Goal: Task Accomplishment & Management: Use online tool/utility

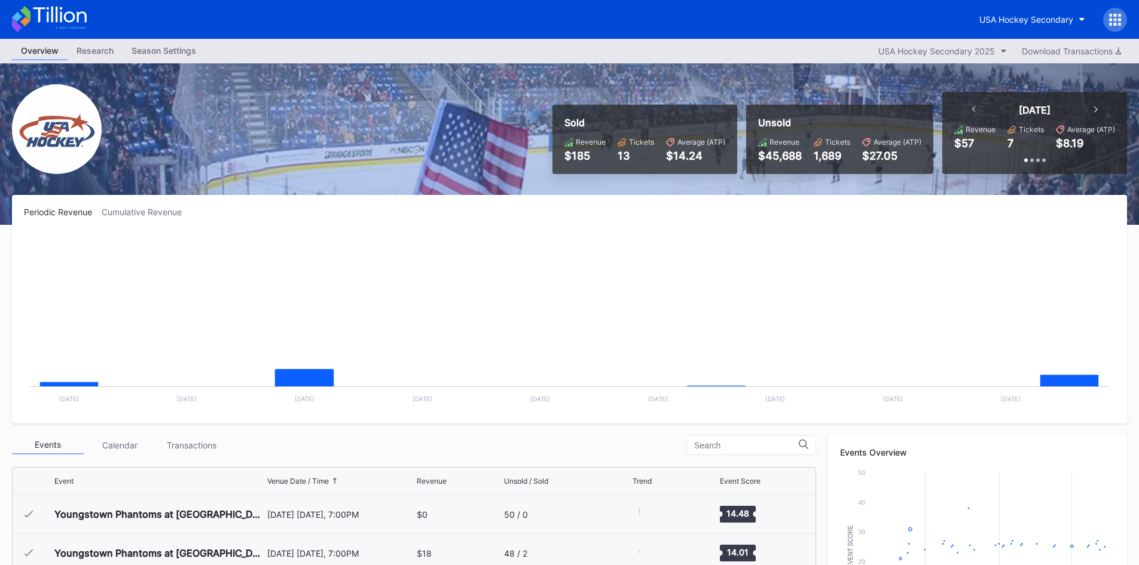
scroll to position [78, 0]
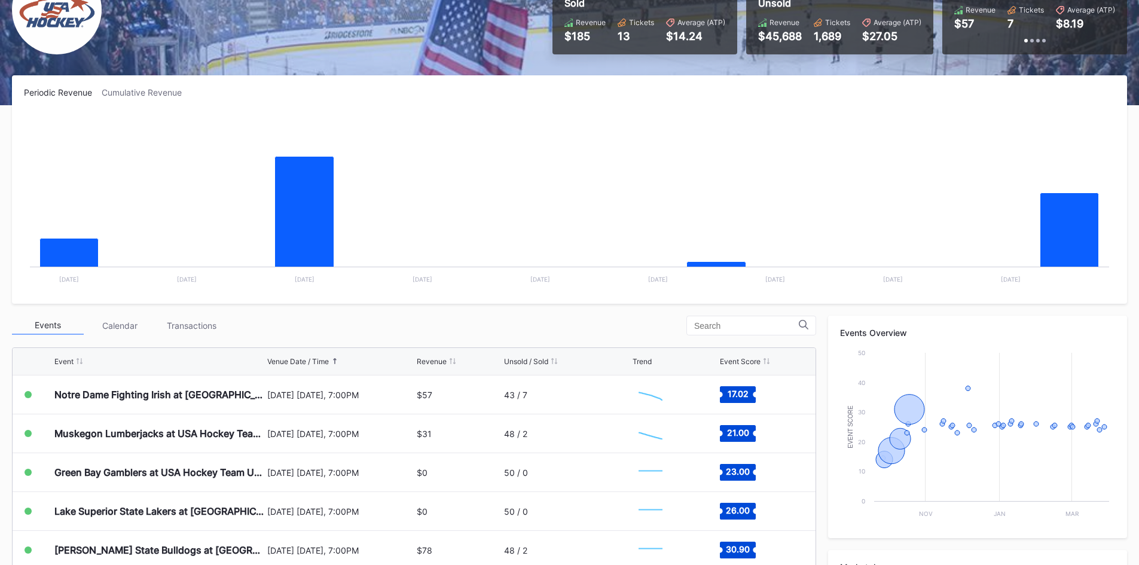
scroll to position [179, 0]
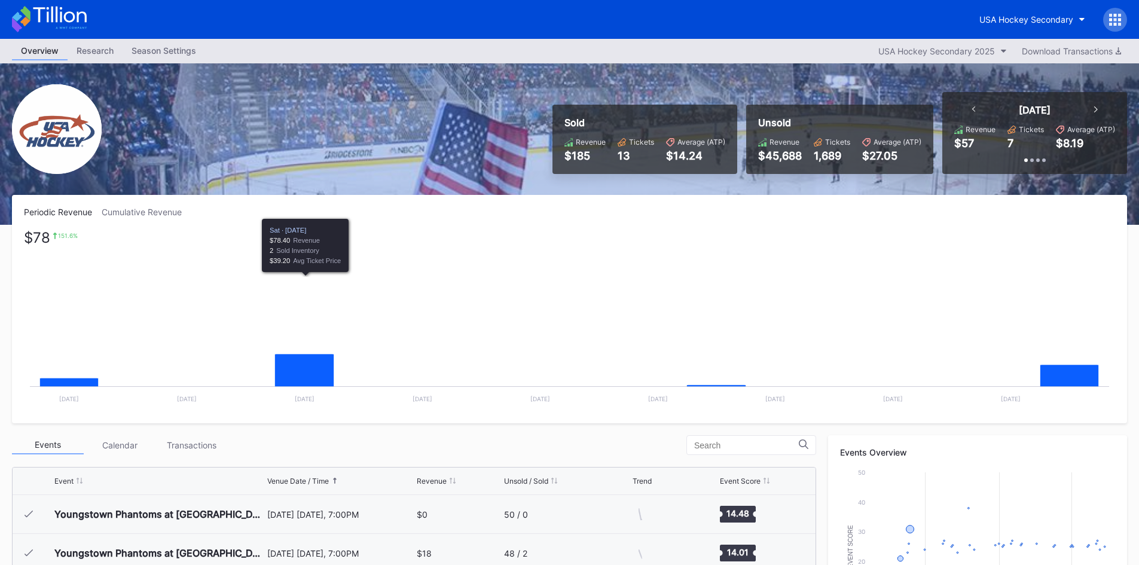
scroll to position [78, 0]
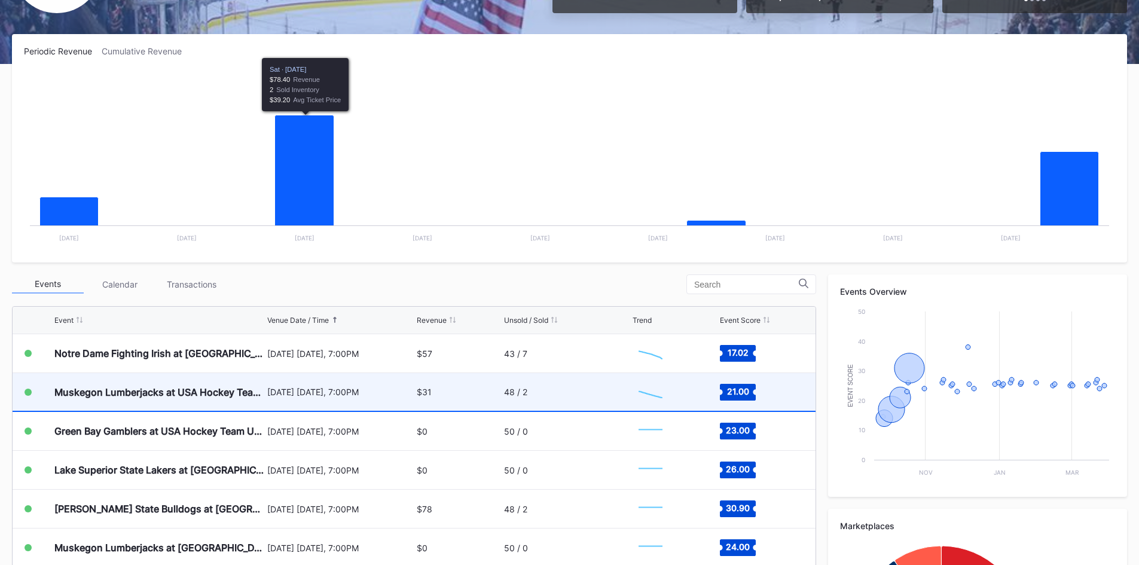
scroll to position [179, 0]
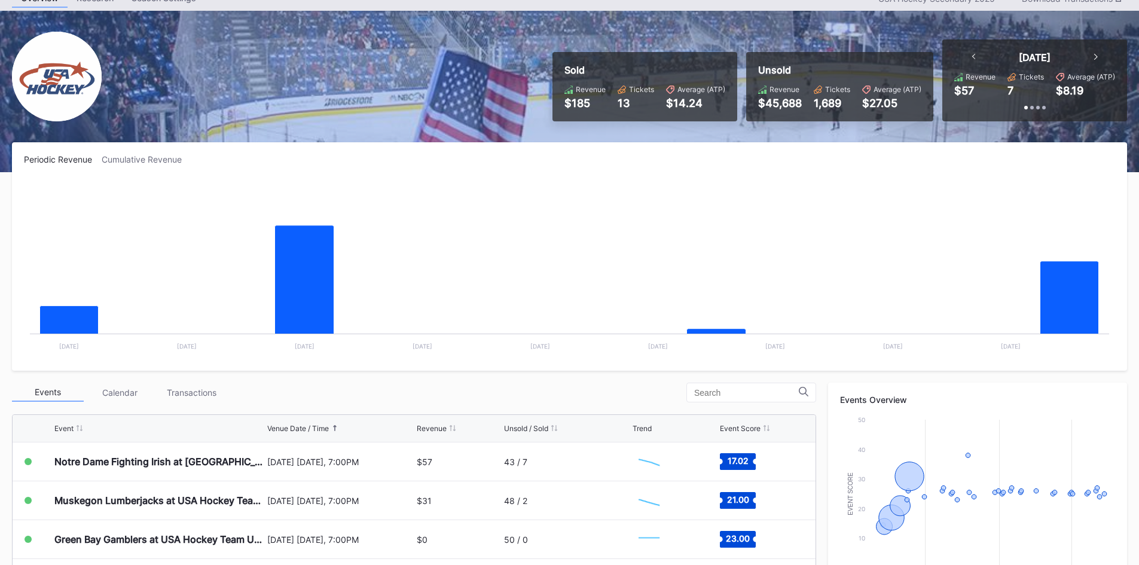
scroll to position [120, 0]
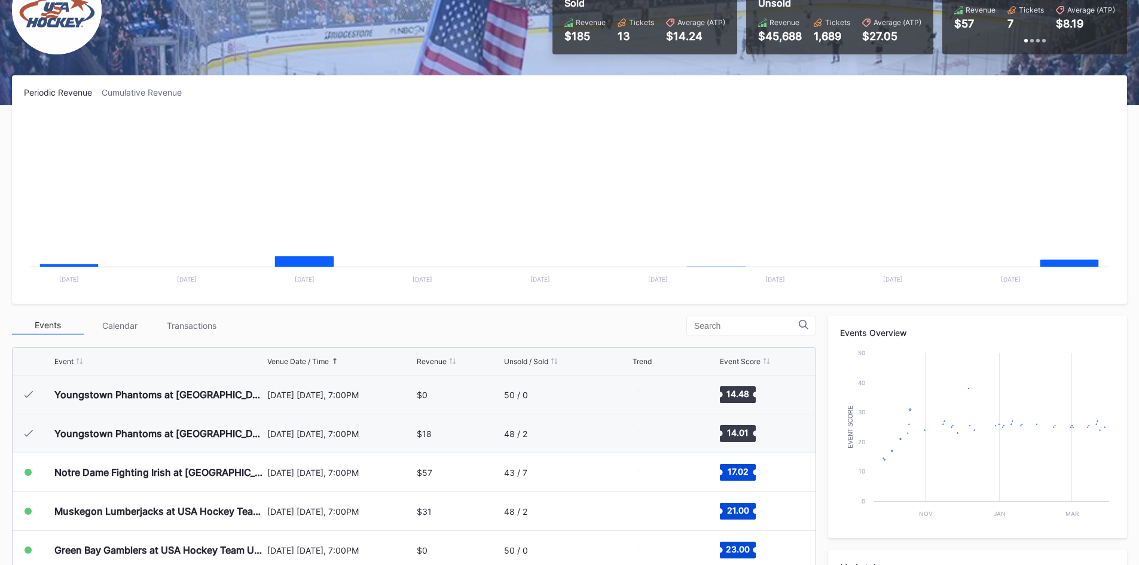
scroll to position [78, 0]
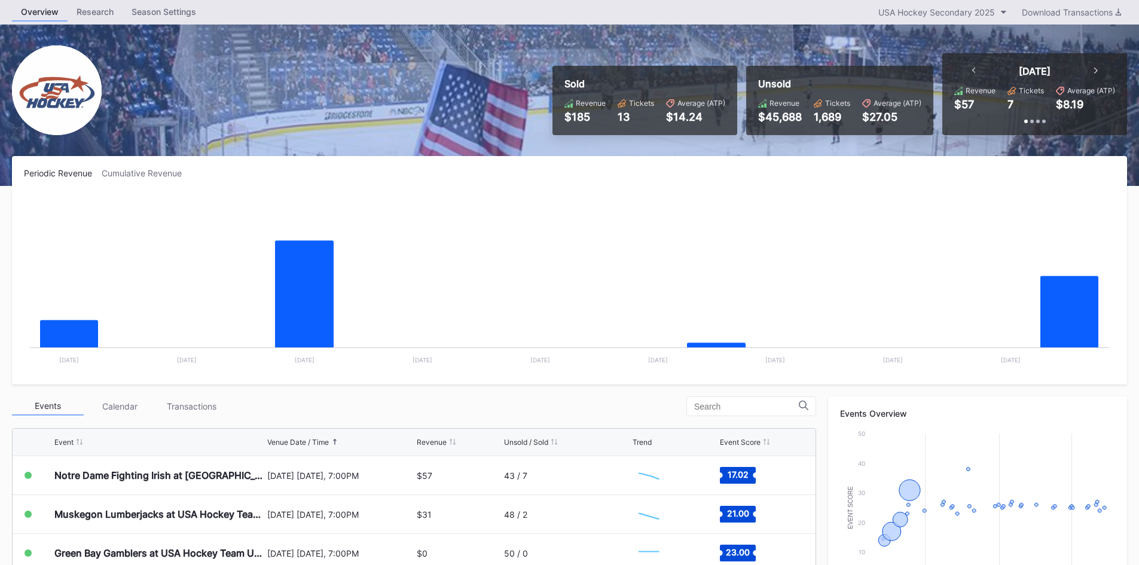
scroll to position [60, 0]
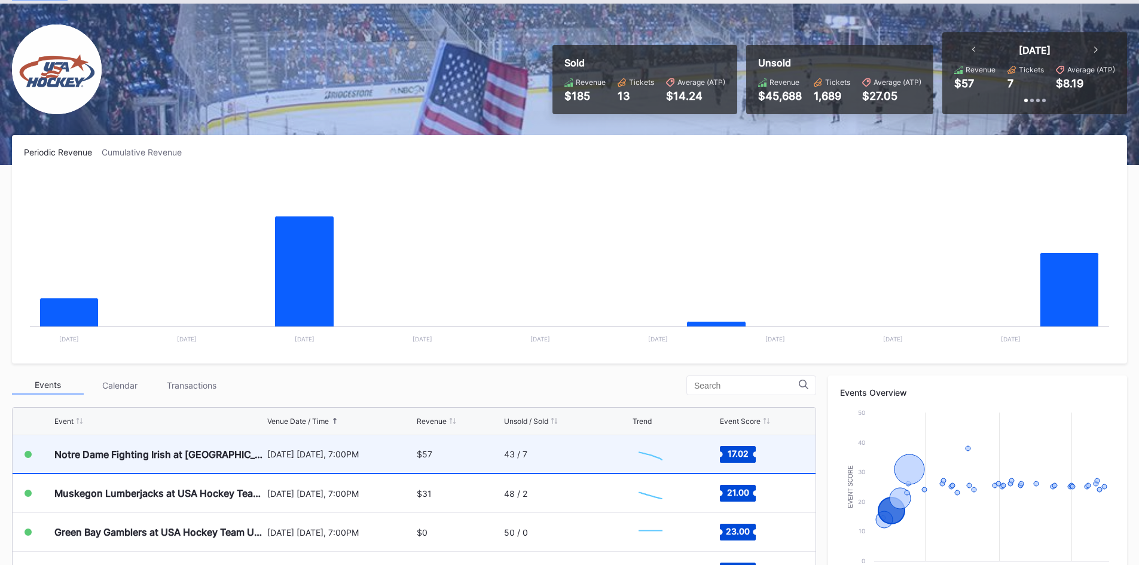
click at [448, 454] on div "$57" at bounding box center [459, 454] width 84 height 38
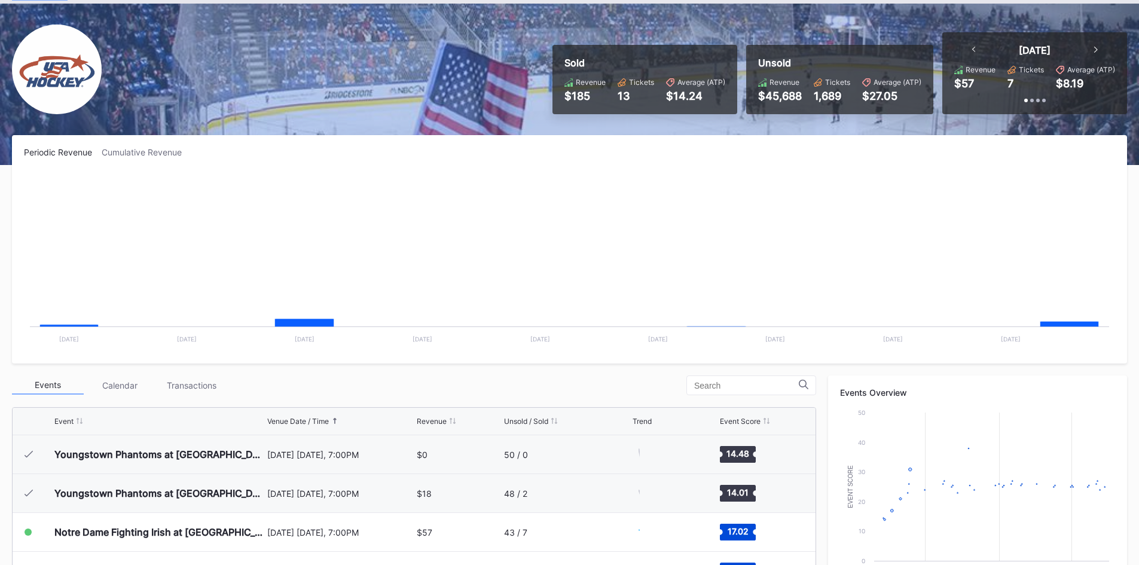
scroll to position [78, 0]
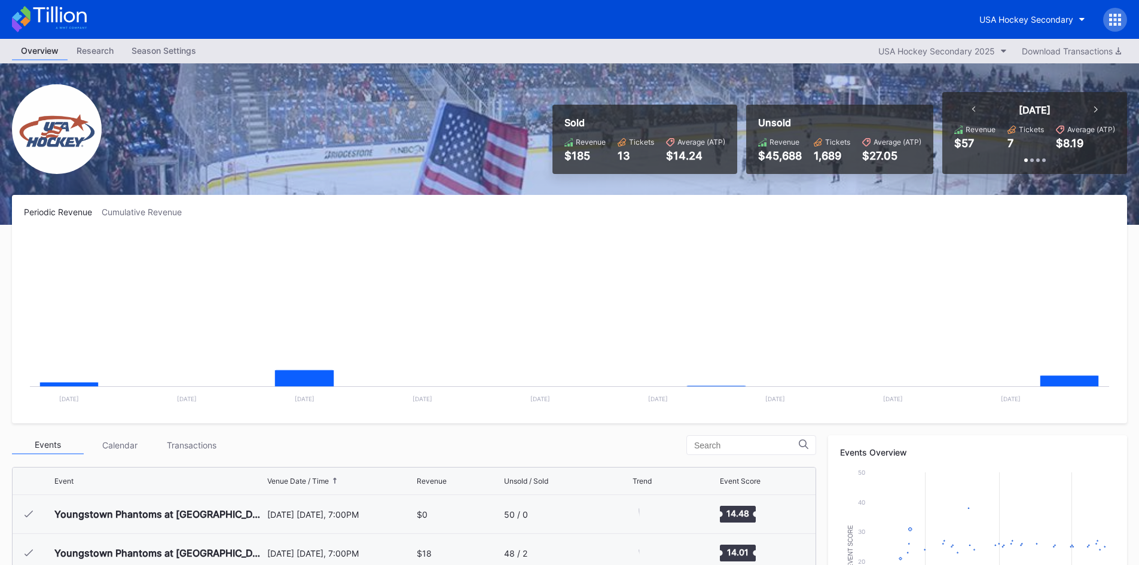
scroll to position [78, 0]
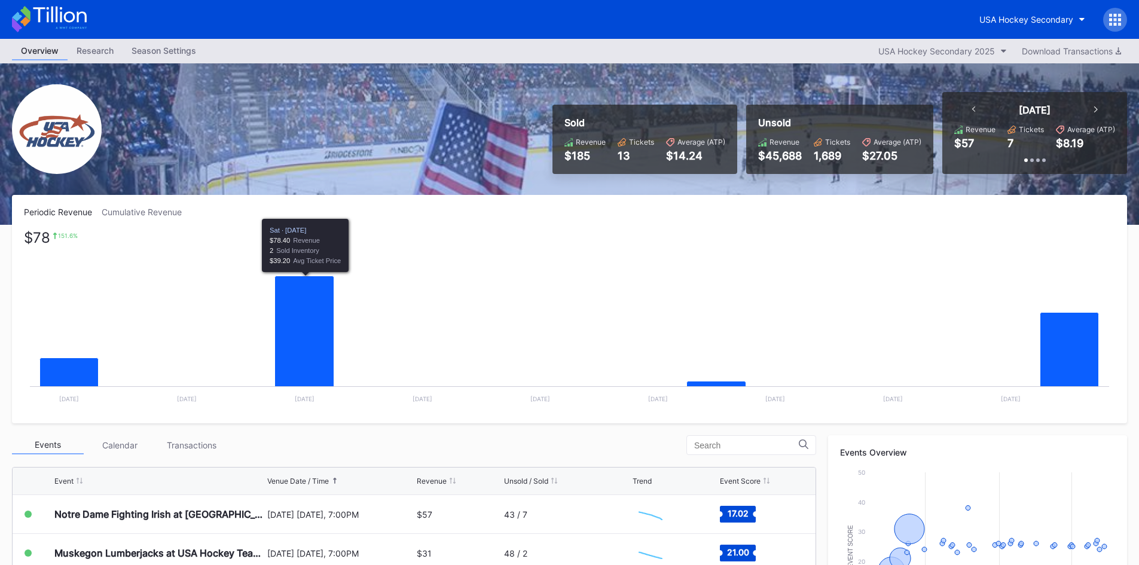
click at [491, 259] on rect "Chart title" at bounding box center [569, 321] width 1091 height 179
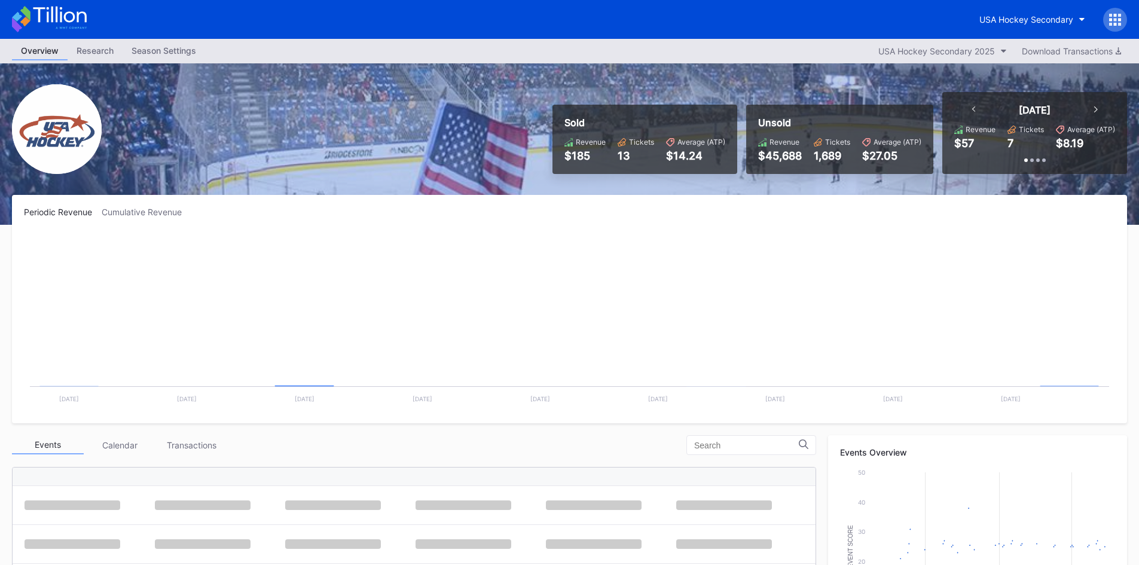
scroll to position [78, 0]
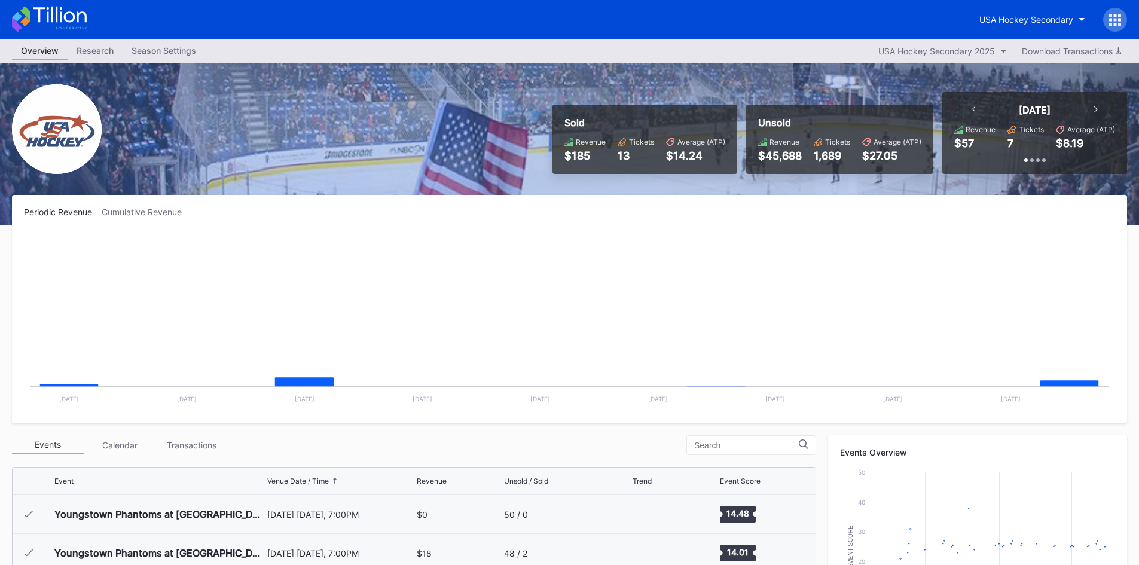
scroll to position [78, 0]
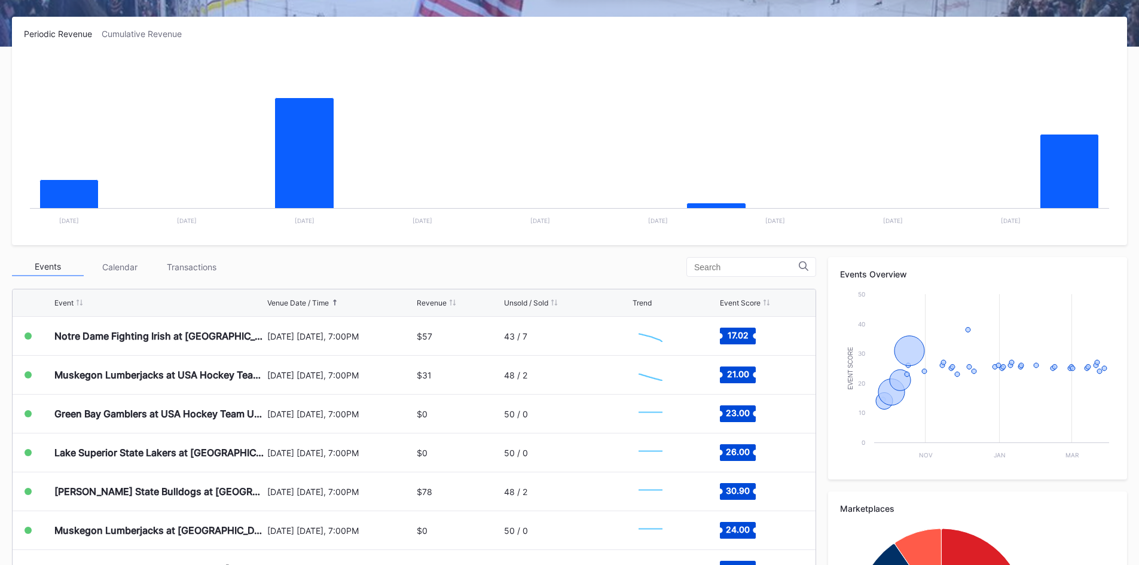
scroll to position [179, 0]
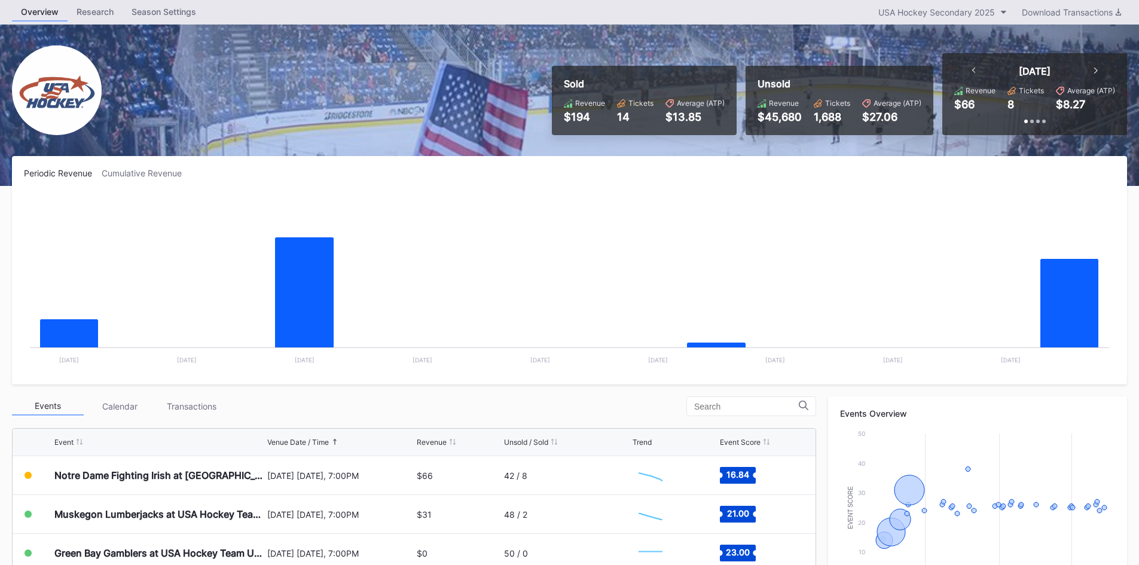
scroll to position [60, 0]
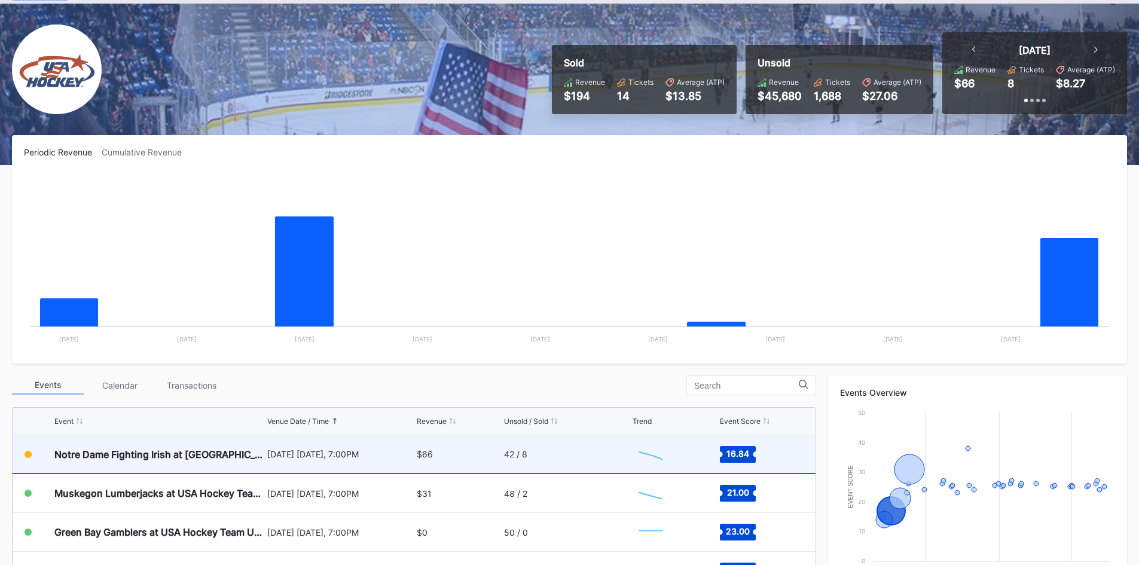
click at [427, 454] on div "$66" at bounding box center [425, 454] width 16 height 10
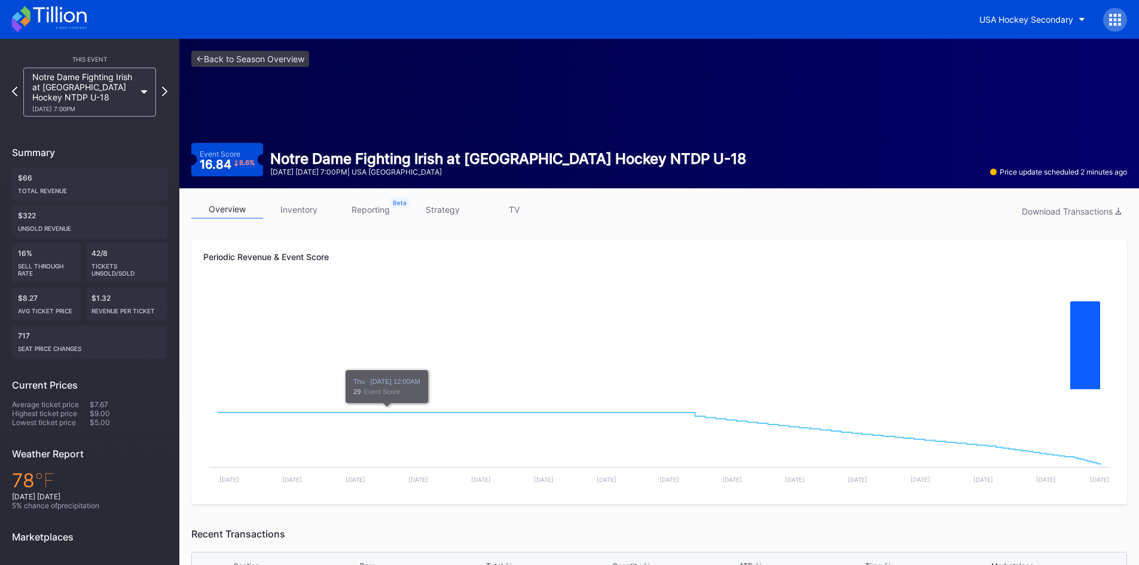
click at [300, 216] on link "inventory" at bounding box center [299, 209] width 72 height 19
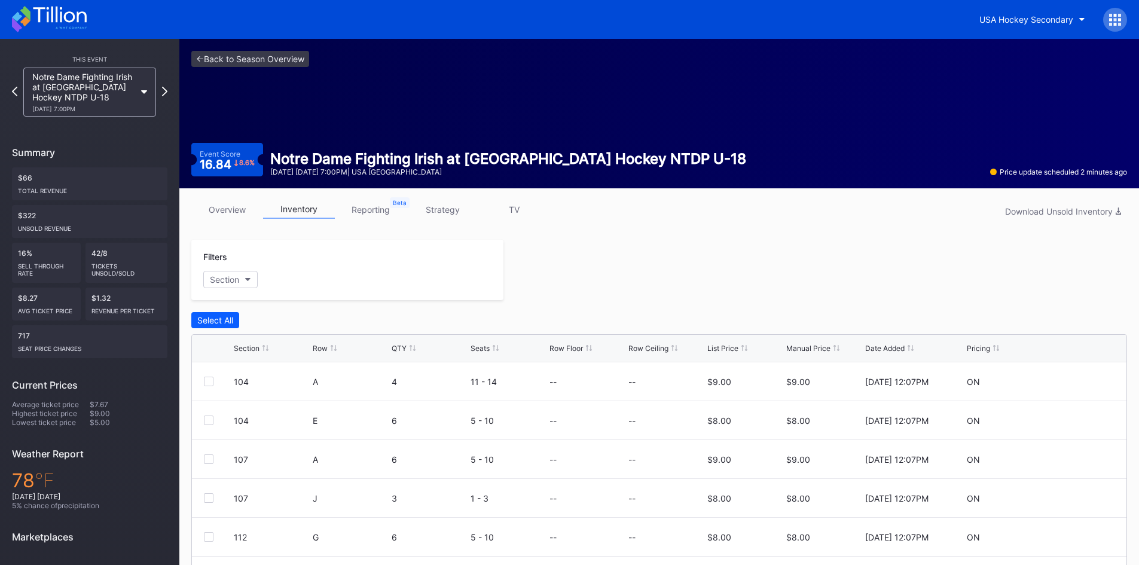
click at [242, 210] on link "overview" at bounding box center [227, 209] width 72 height 19
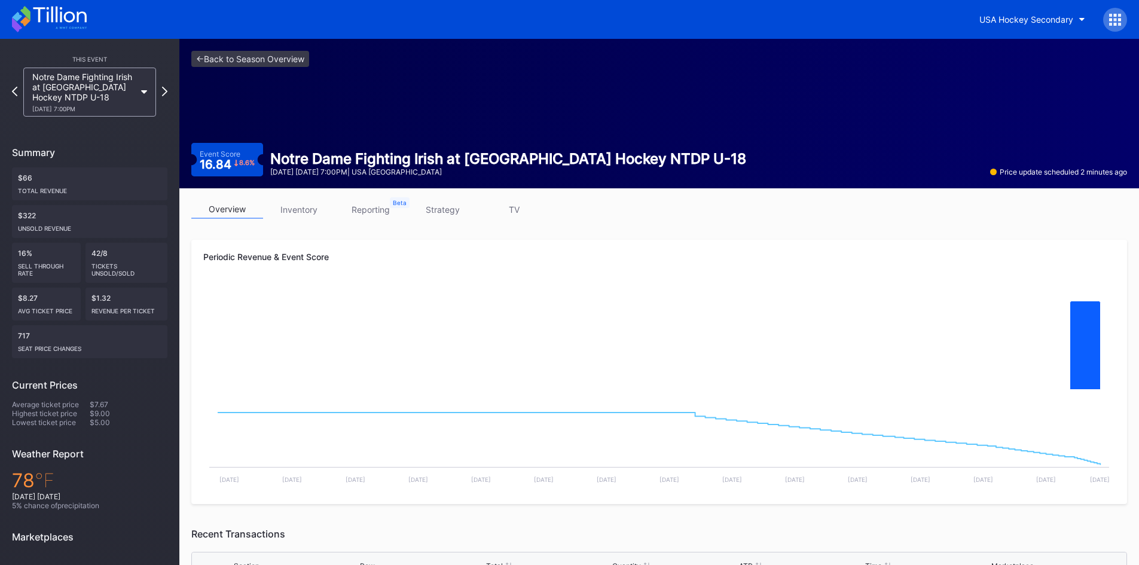
click at [55, 19] on icon at bounding box center [49, 19] width 75 height 26
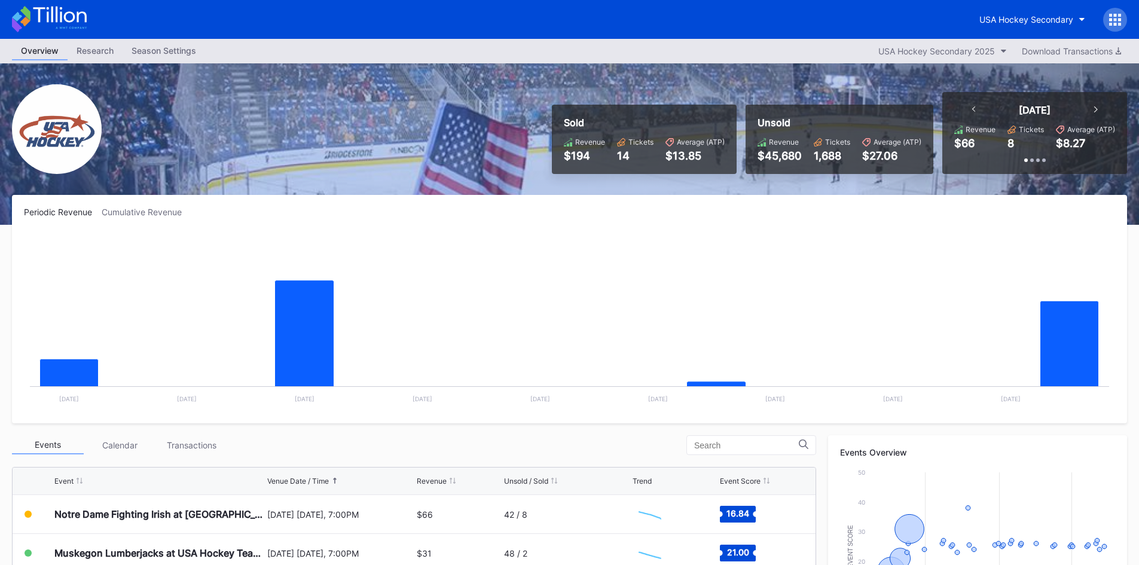
scroll to position [60, 0]
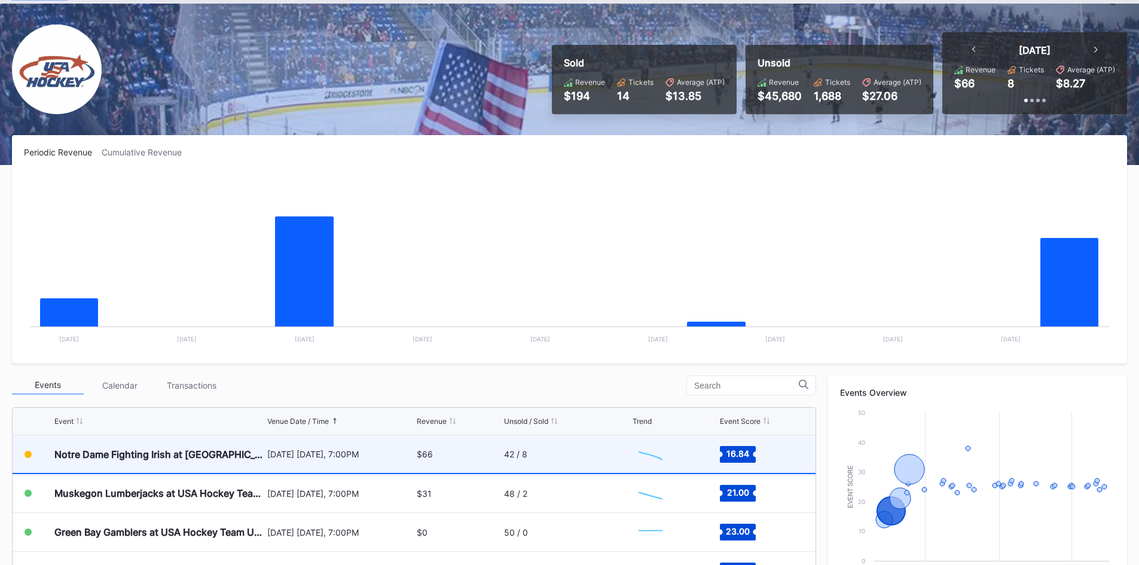
click at [306, 458] on div "[DATE] [DATE], 7:00PM" at bounding box center [340, 454] width 147 height 10
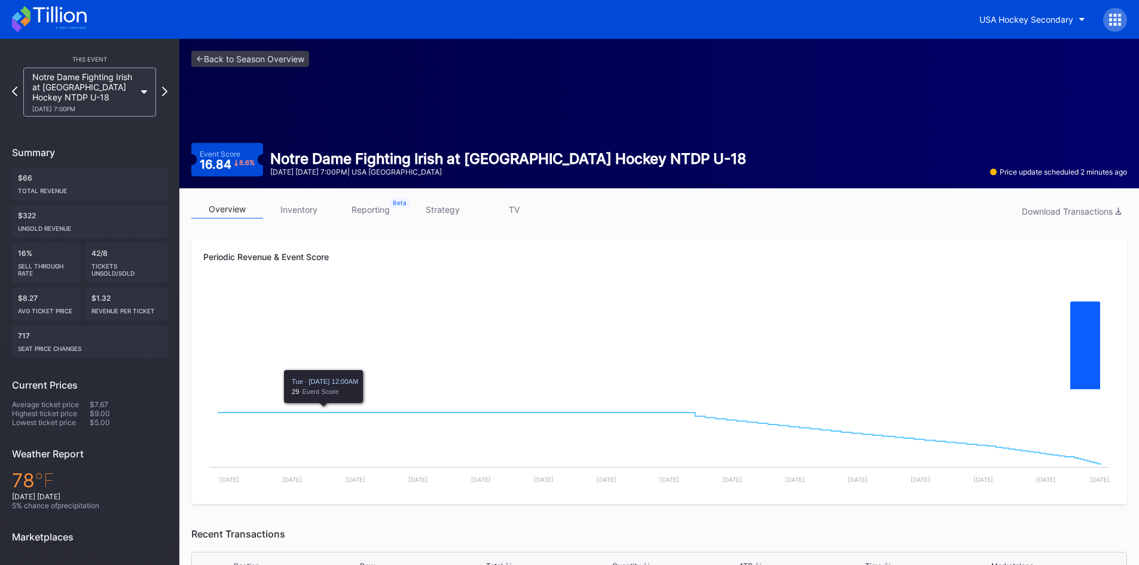
click at [304, 203] on link "inventory" at bounding box center [299, 209] width 72 height 19
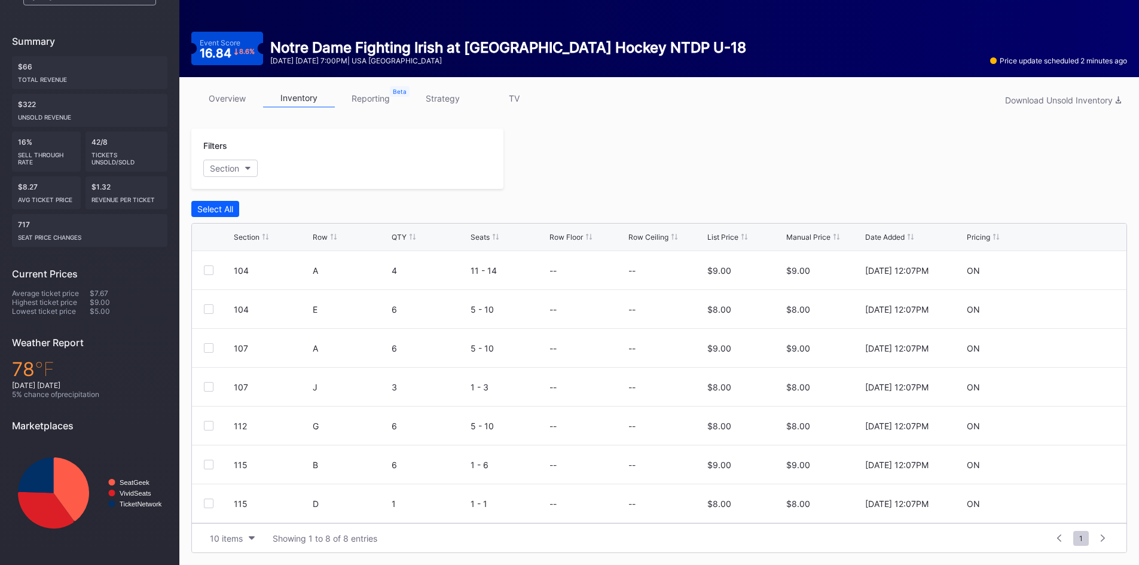
click at [226, 104] on link "overview" at bounding box center [227, 98] width 72 height 19
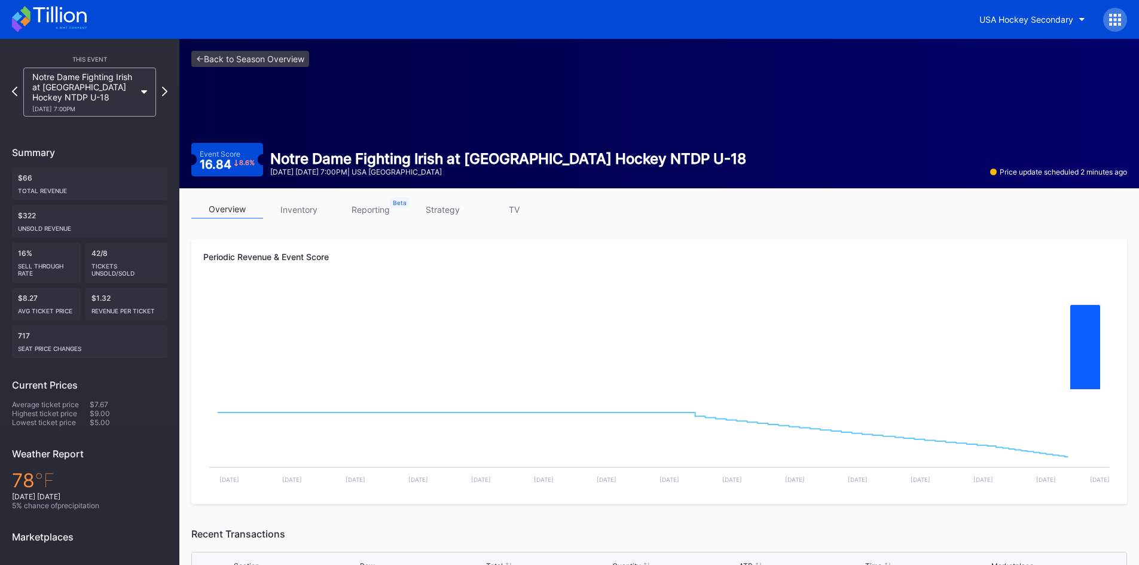
click at [64, 13] on icon at bounding box center [49, 19] width 75 height 26
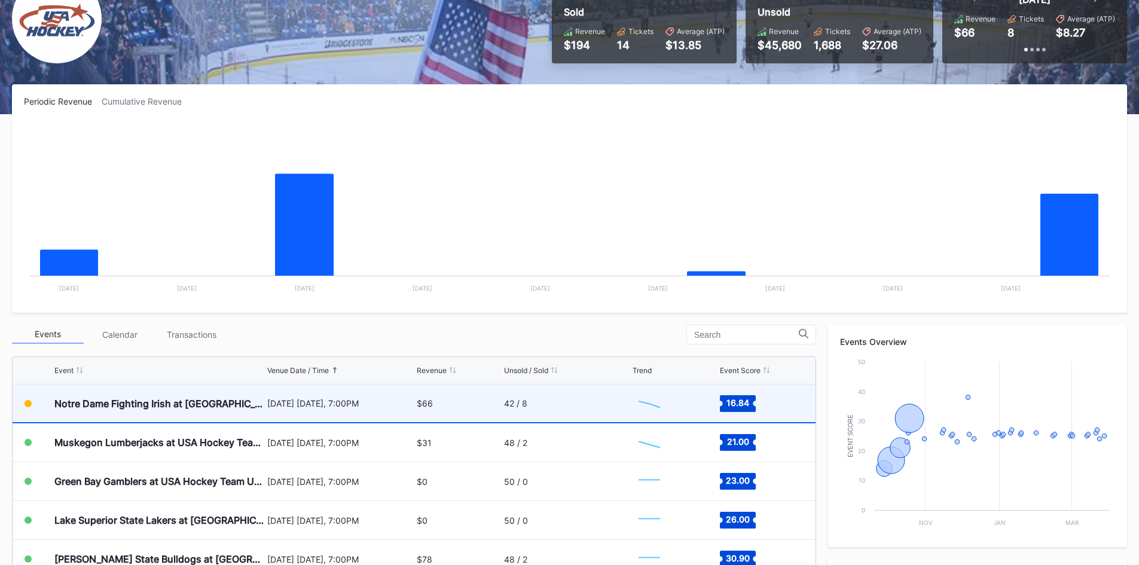
scroll to position [120, 0]
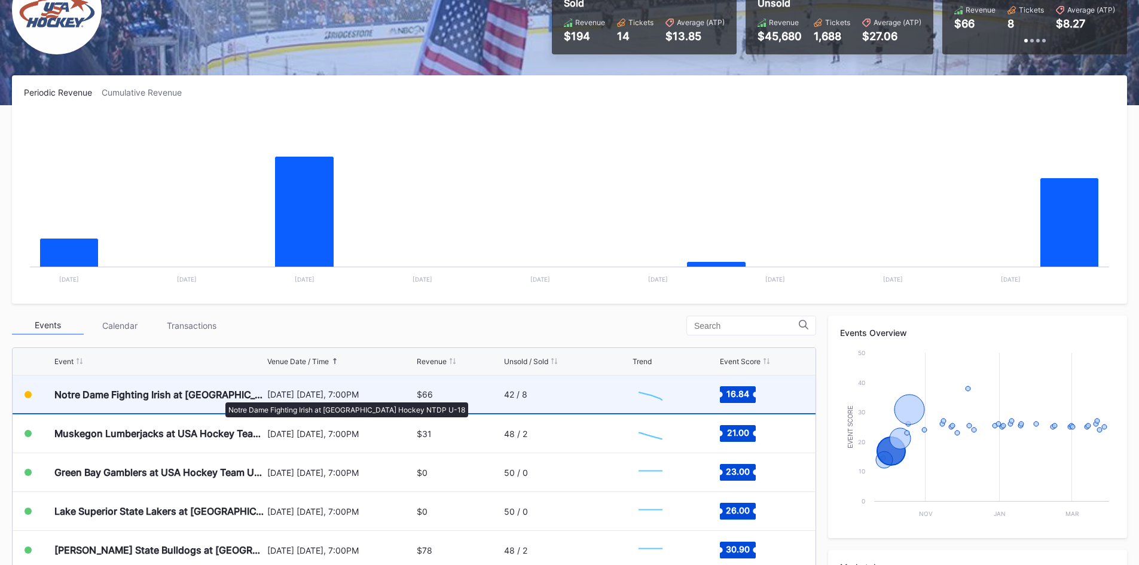
click at [219, 396] on div "Notre Dame Fighting Irish at [GEOGRAPHIC_DATA] Hockey NTDP U-18" at bounding box center [159, 395] width 210 height 12
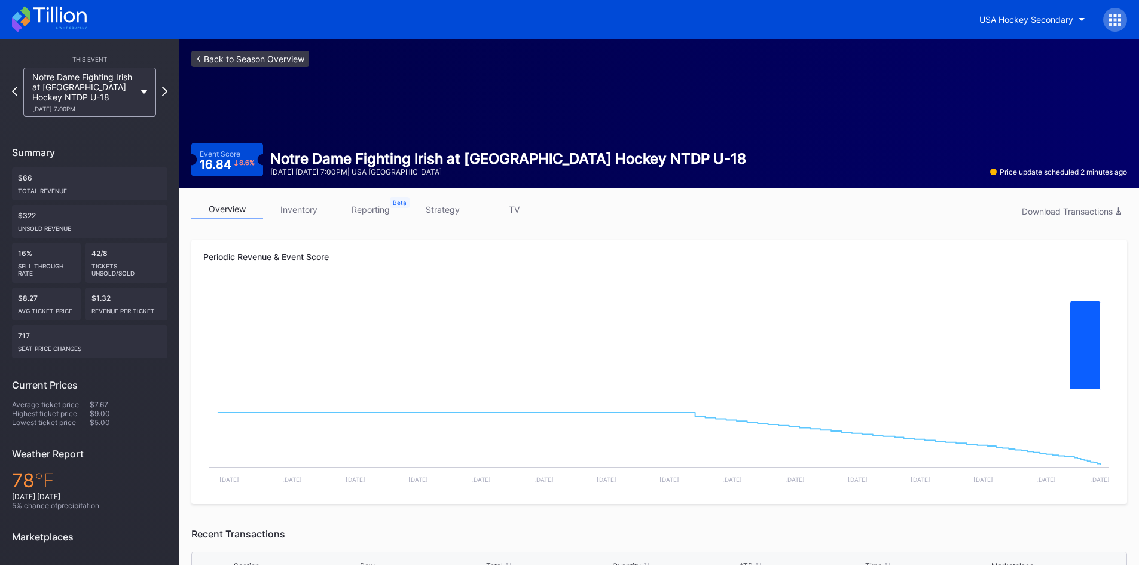
click at [259, 60] on link "<- Back to Season Overview" at bounding box center [250, 59] width 118 height 16
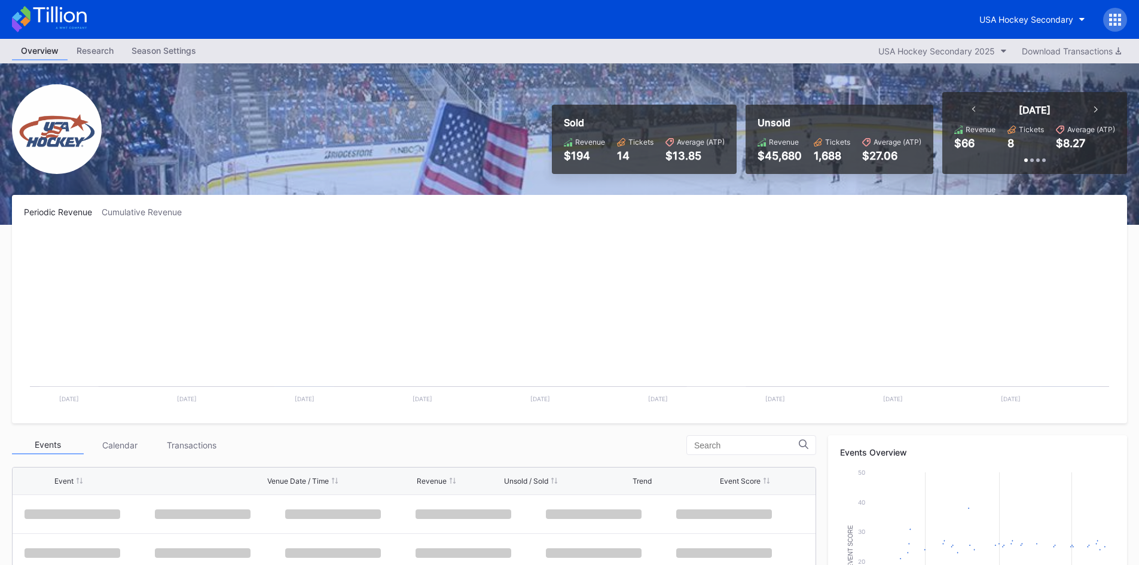
scroll to position [78, 0]
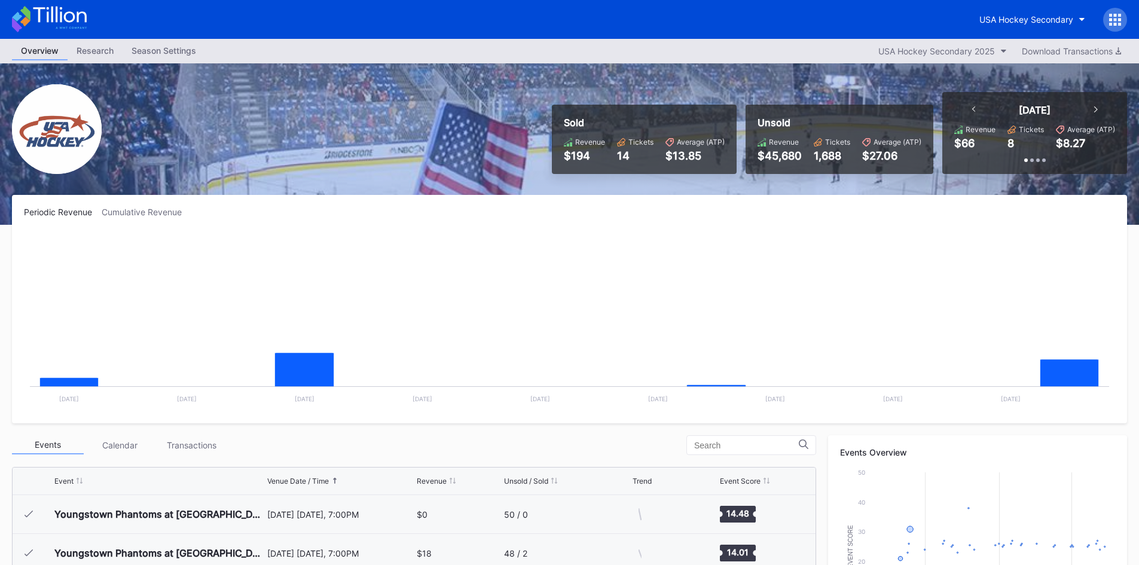
scroll to position [78, 0]
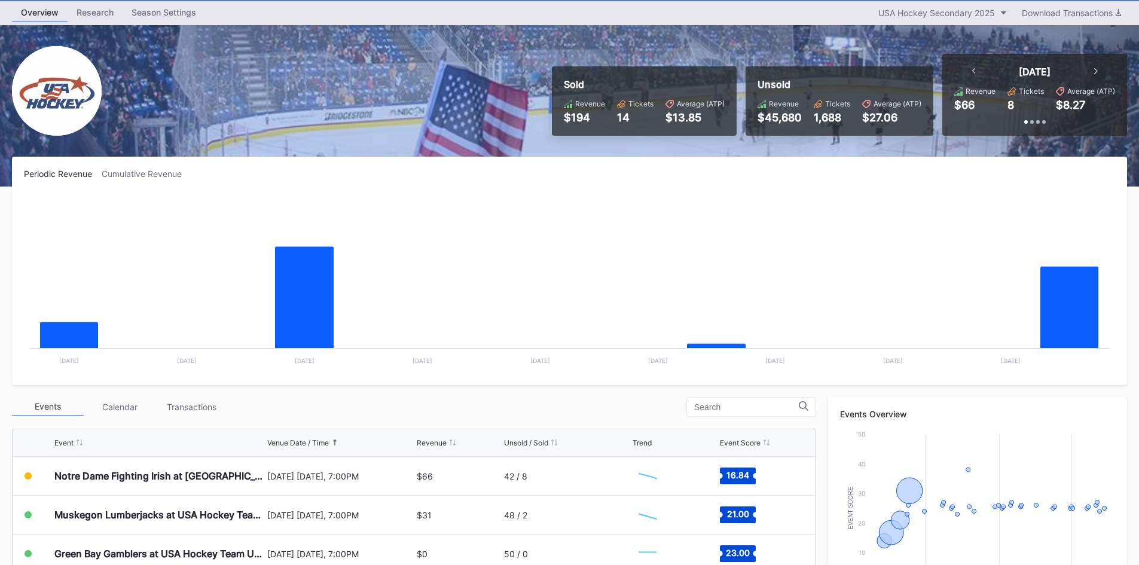
scroll to position [60, 0]
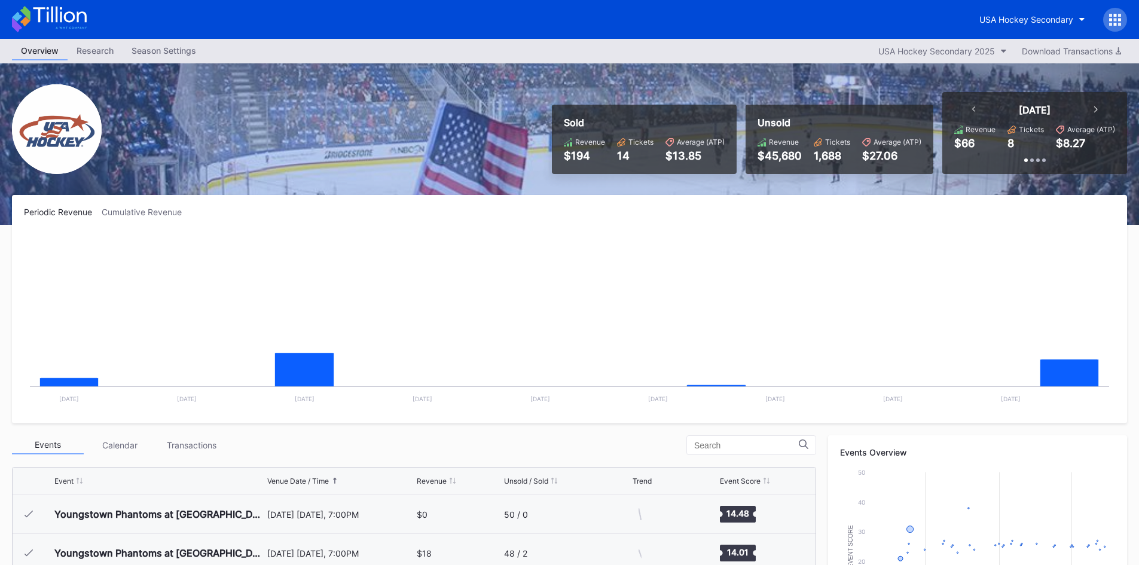
scroll to position [78, 0]
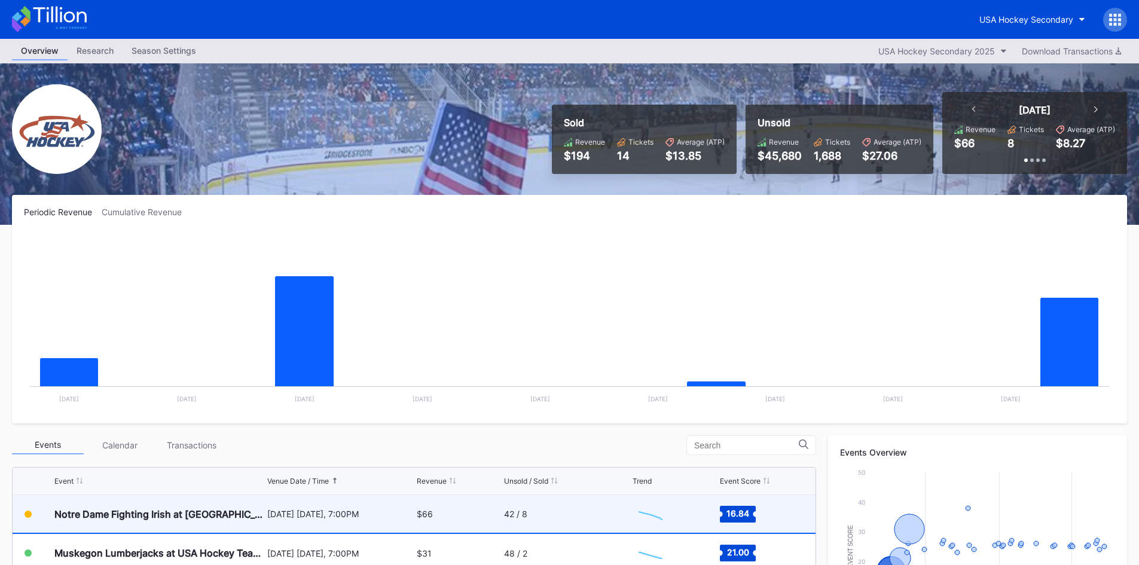
click at [378, 514] on div "[DATE] [DATE], 7:00PM" at bounding box center [340, 514] width 147 height 10
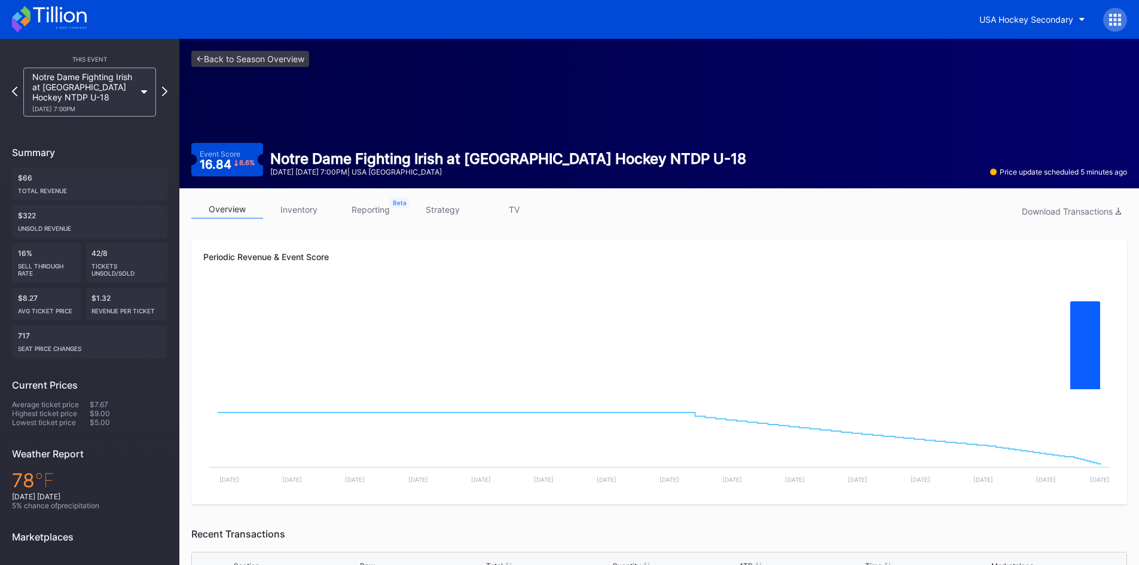
click at [289, 211] on link "inventory" at bounding box center [299, 209] width 72 height 19
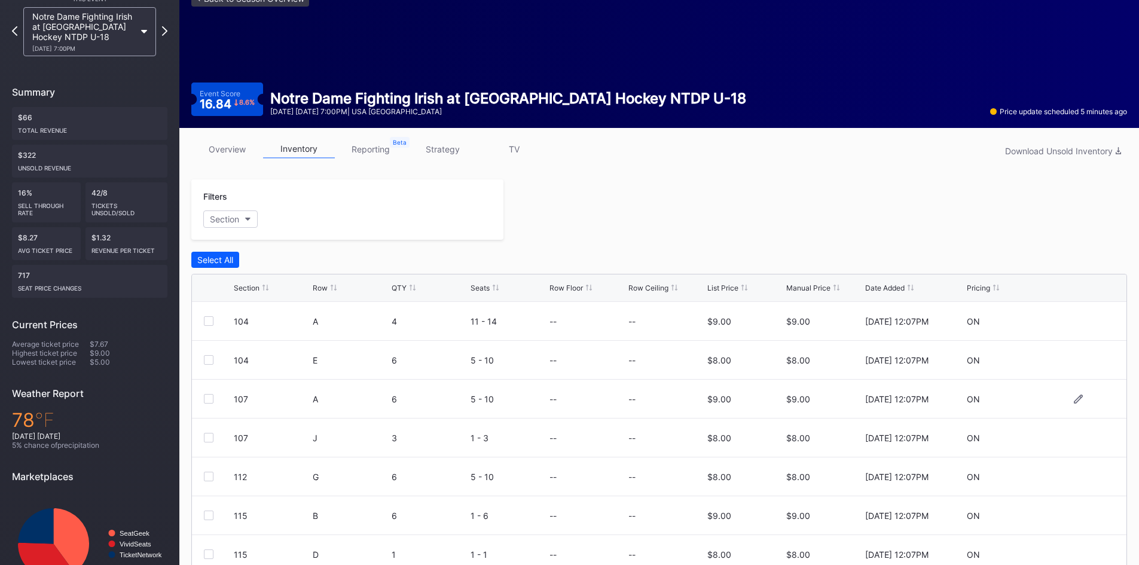
scroll to position [111, 0]
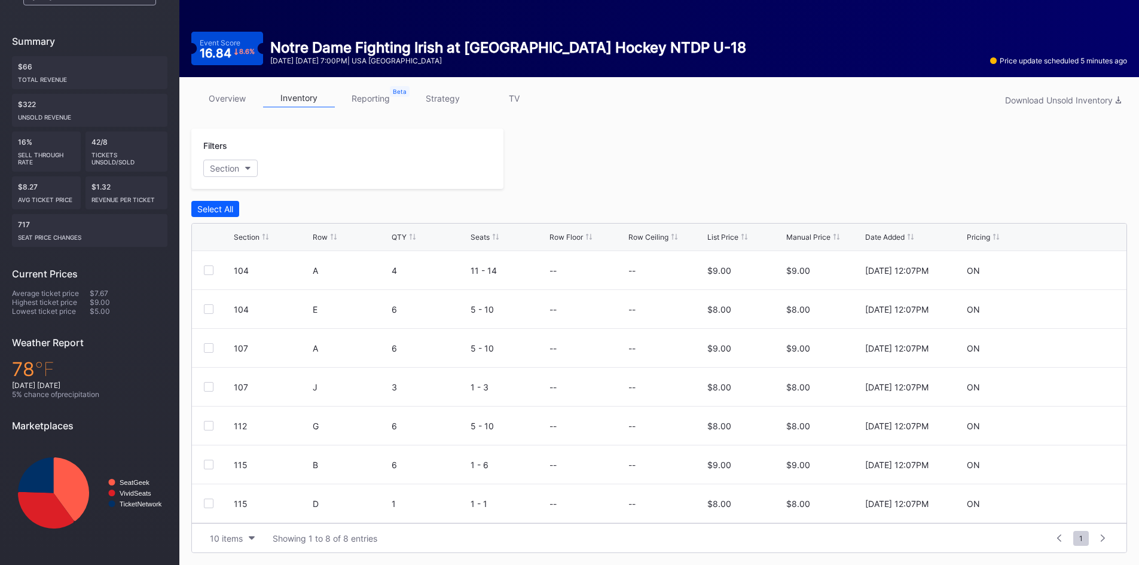
click at [379, 109] on div "overview inventory reporting strategy TV Download Unsold Inventory" at bounding box center [659, 101] width 936 height 25
click at [238, 99] on link "overview" at bounding box center [227, 98] width 72 height 19
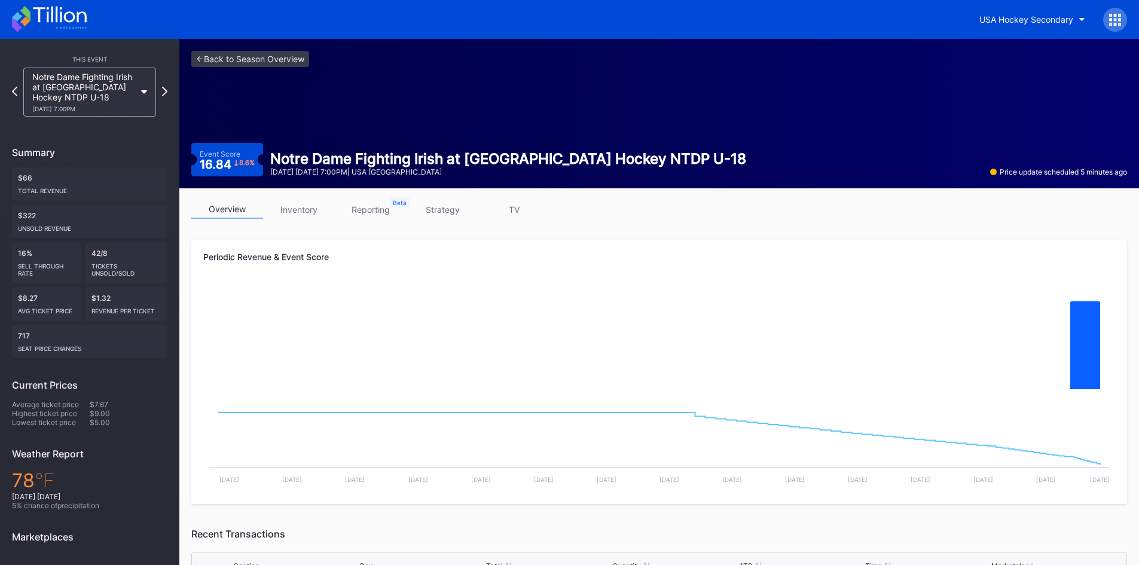
click at [62, 15] on icon at bounding box center [49, 19] width 75 height 26
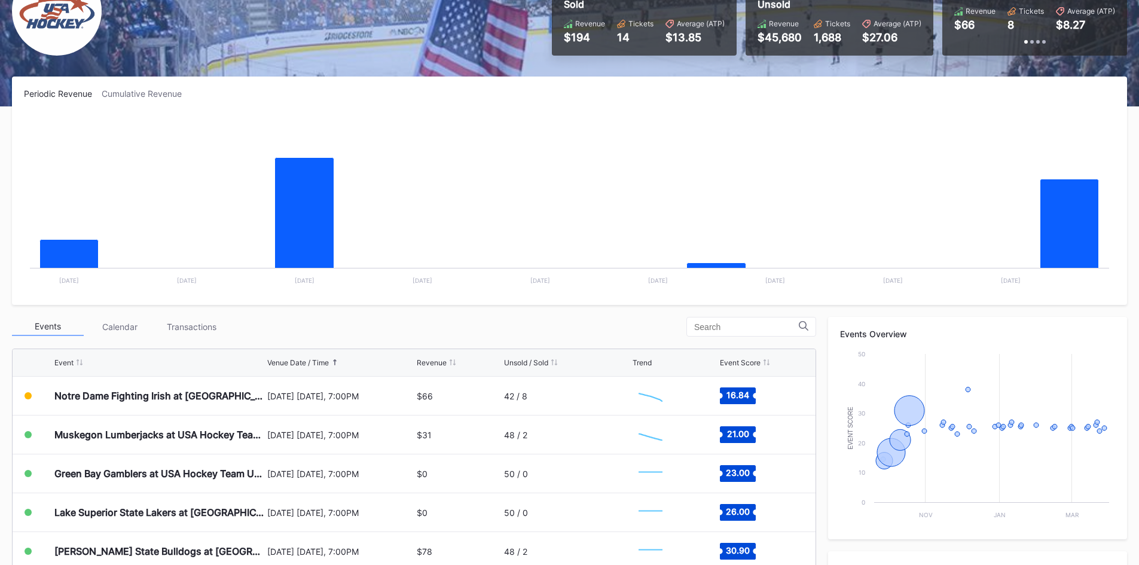
scroll to position [120, 0]
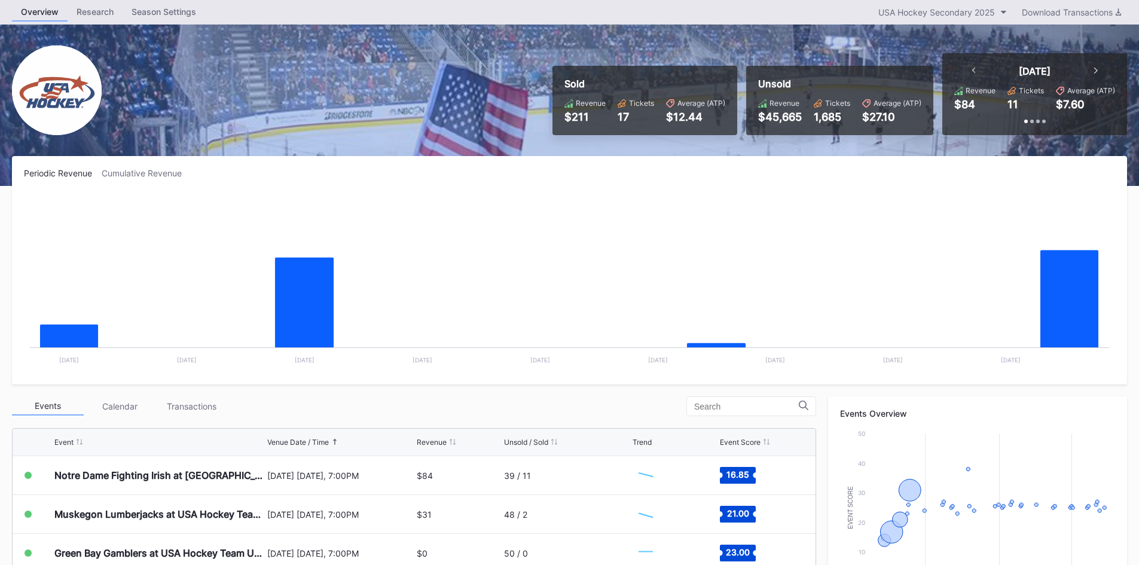
scroll to position [60, 0]
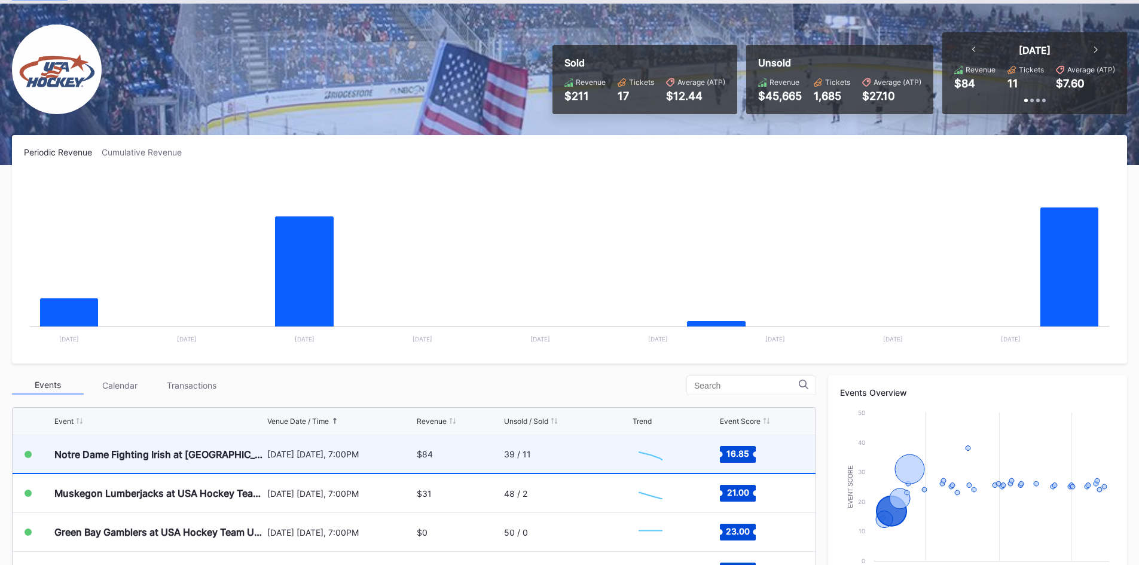
click at [456, 451] on div "$84" at bounding box center [459, 454] width 84 height 38
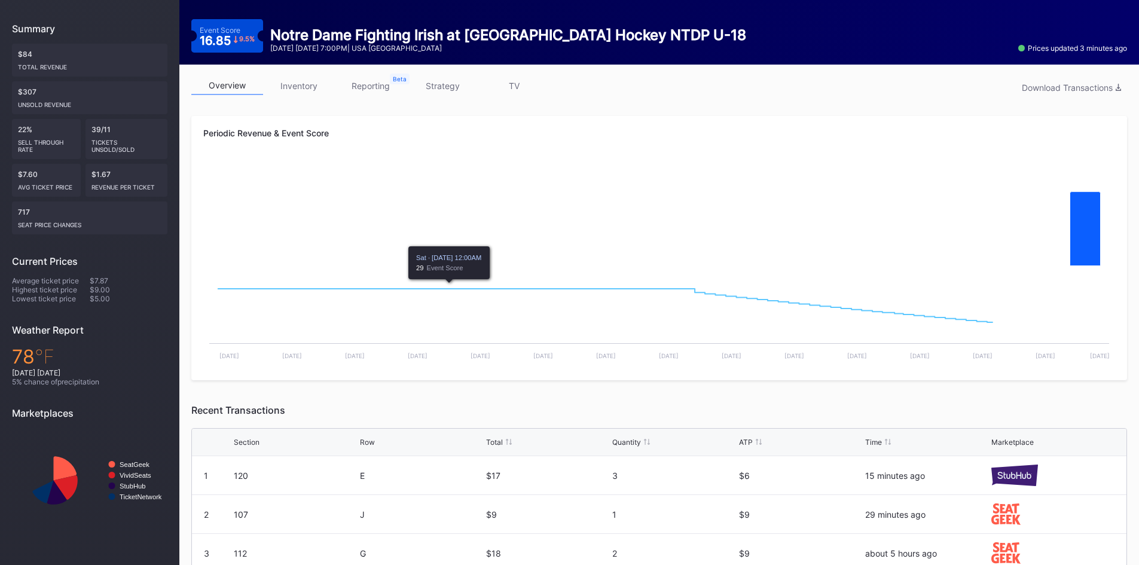
scroll to position [251, 0]
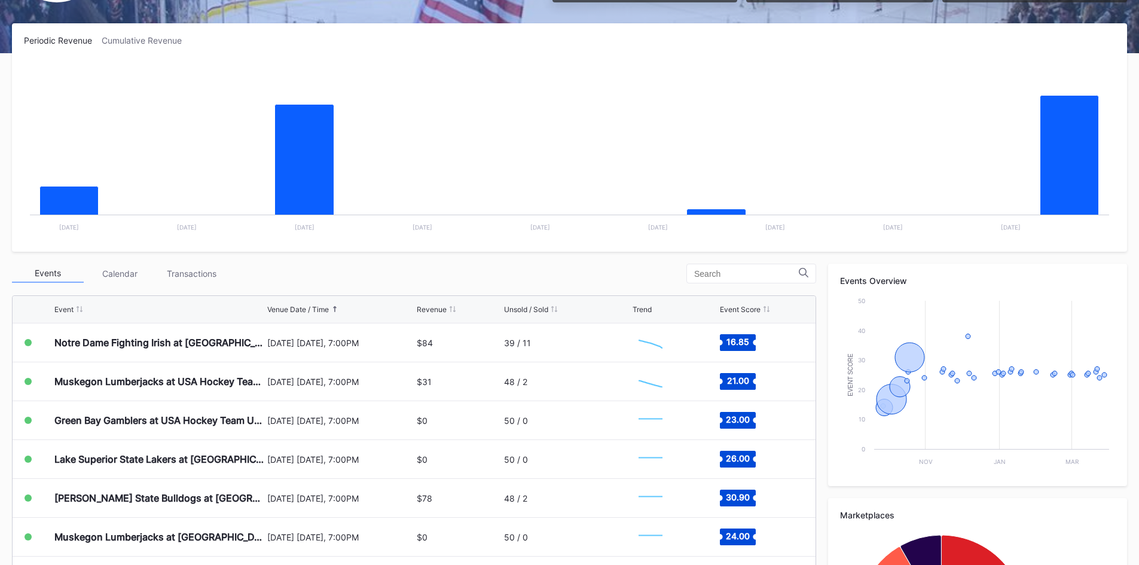
scroll to position [179, 0]
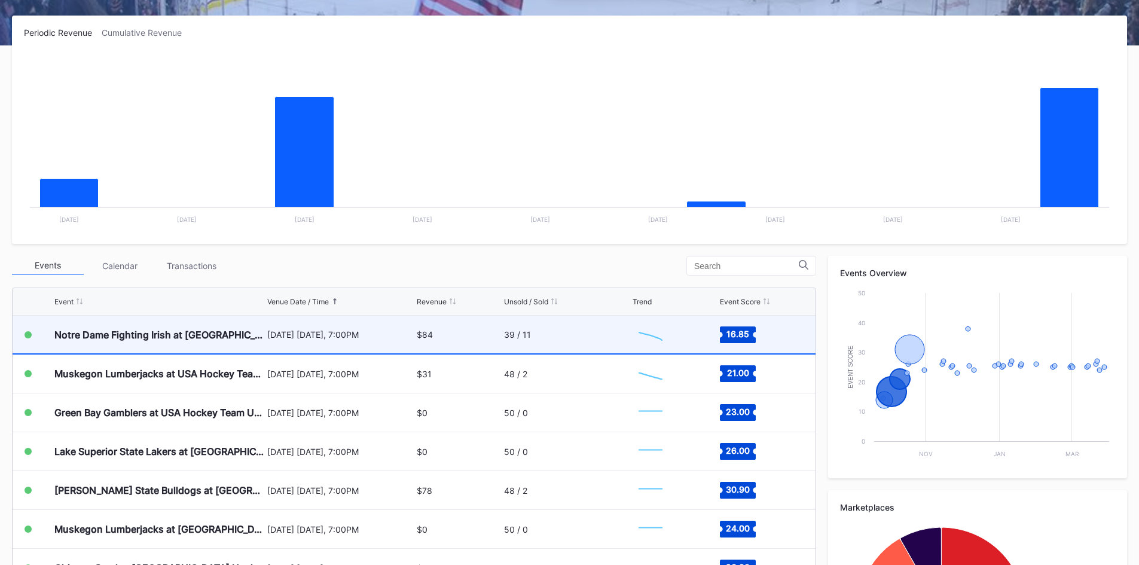
click at [367, 332] on div "[DATE] [DATE], 7:00PM" at bounding box center [340, 334] width 147 height 10
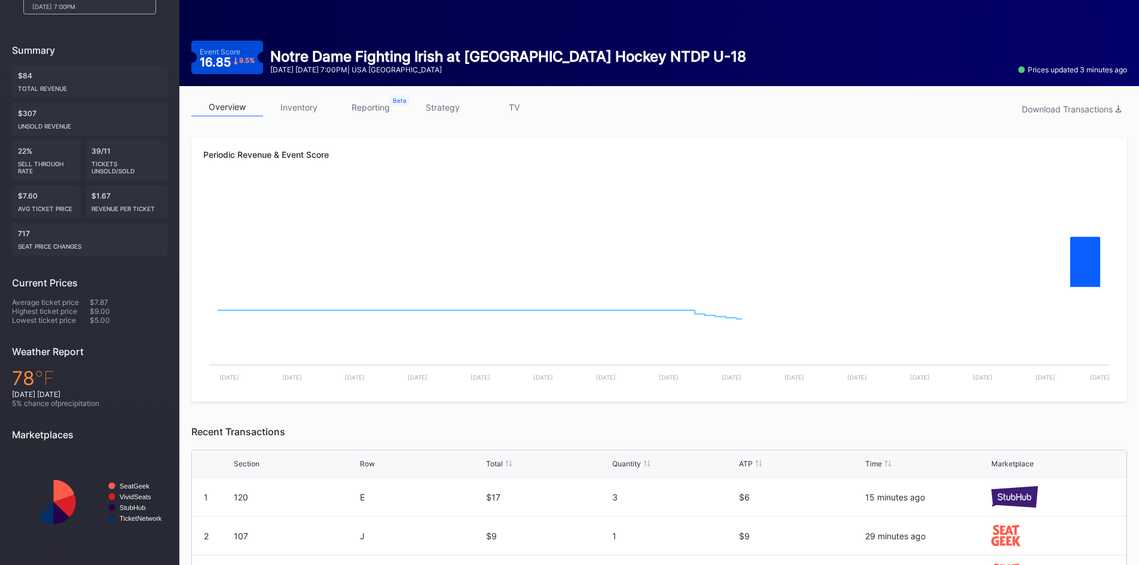
scroll to position [251, 0]
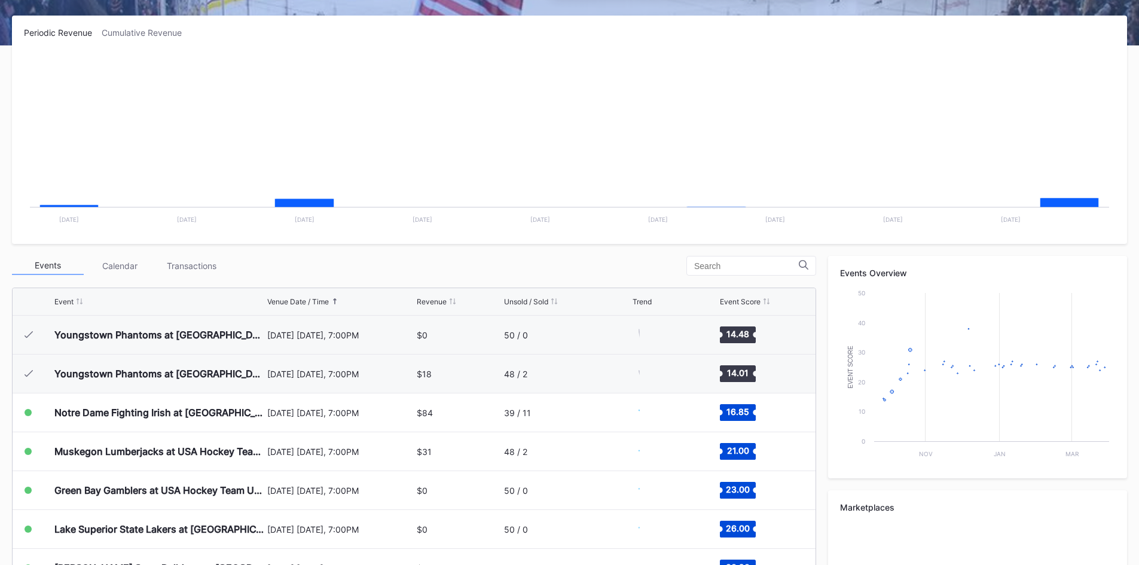
scroll to position [78, 0]
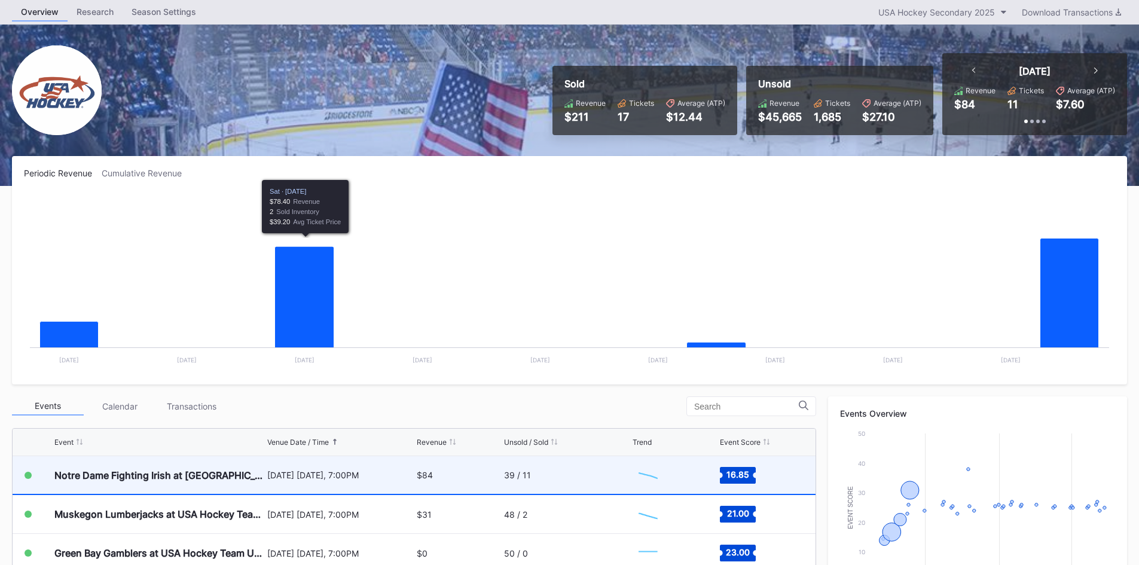
scroll to position [60, 0]
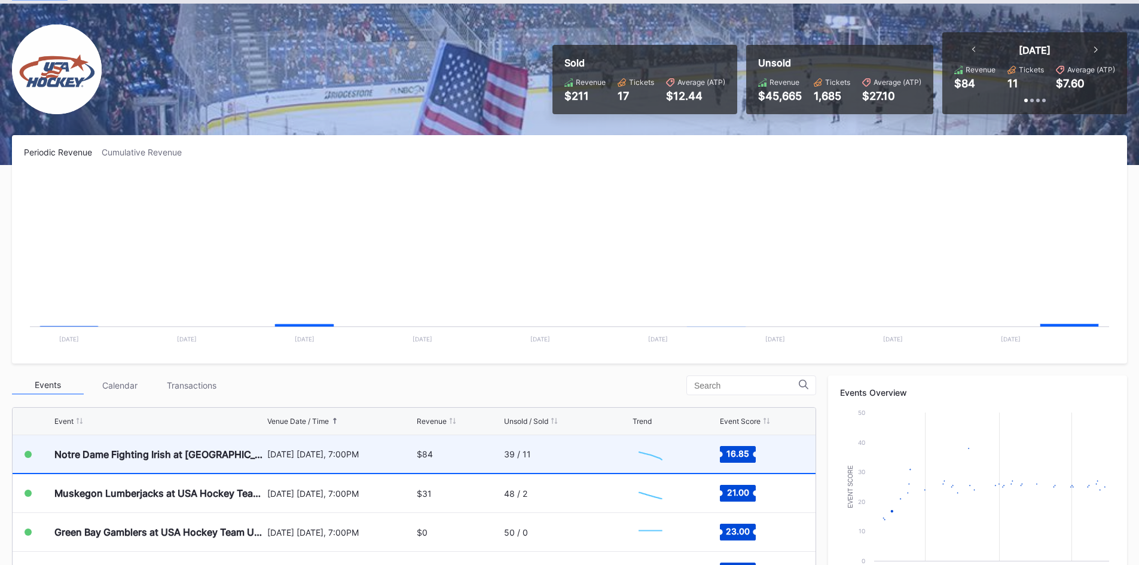
click at [441, 446] on div "$84" at bounding box center [459, 454] width 84 height 38
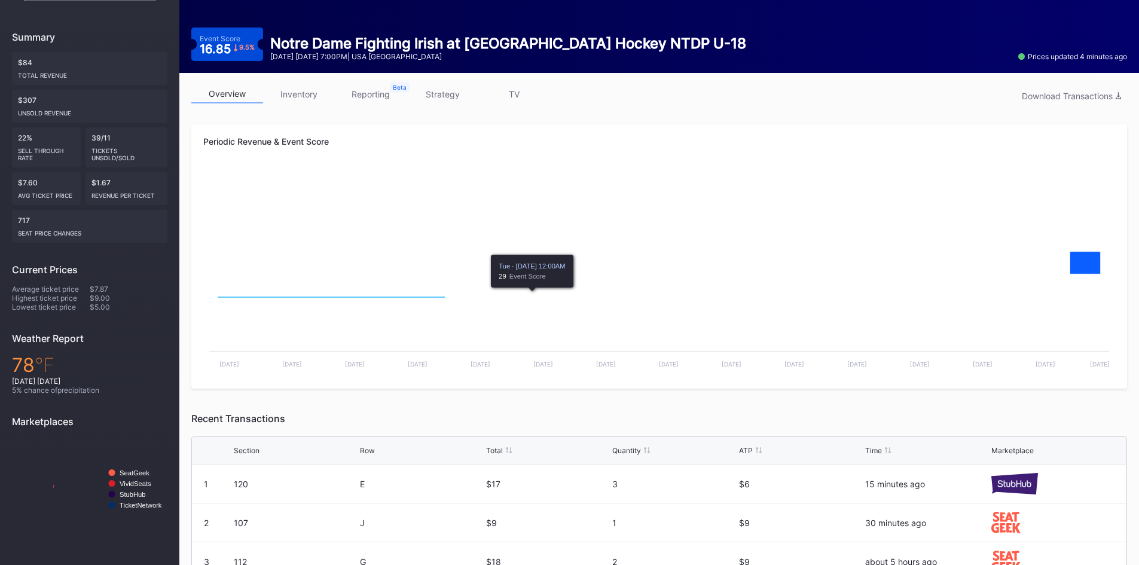
scroll to position [251, 0]
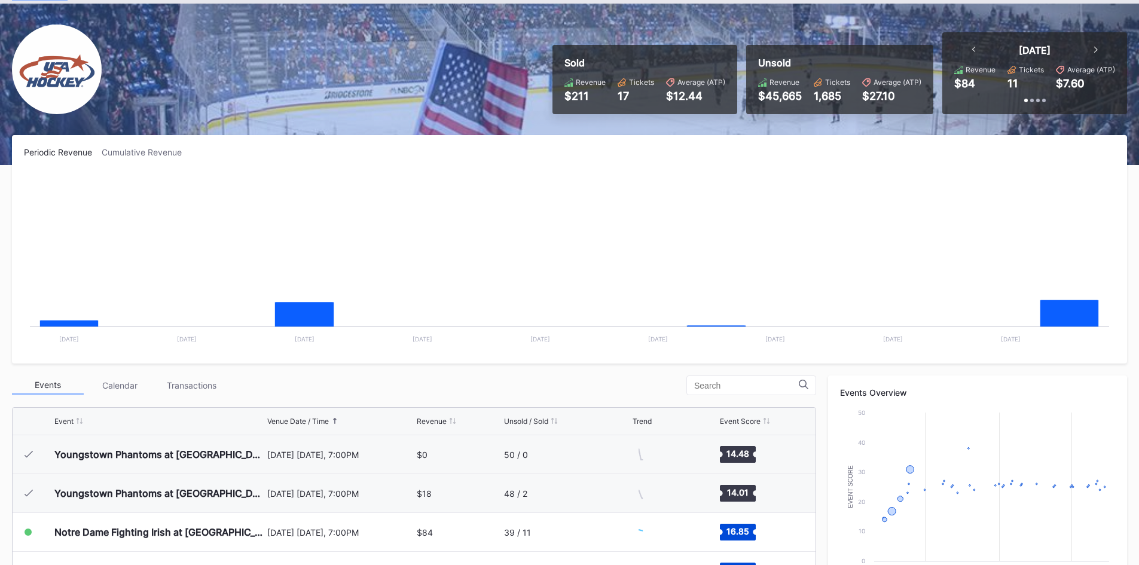
scroll to position [78, 0]
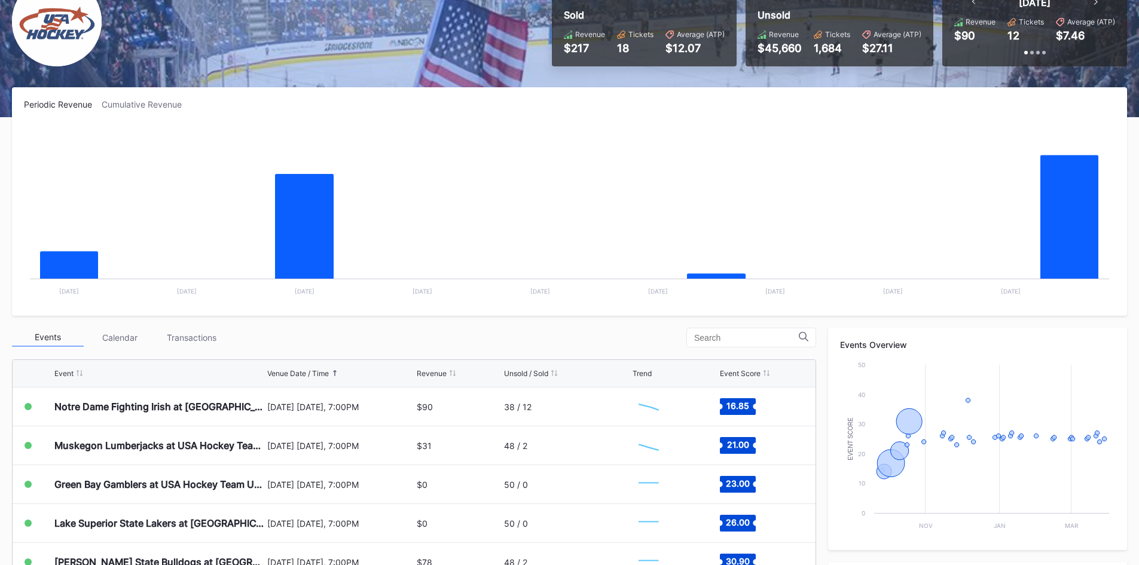
scroll to position [120, 0]
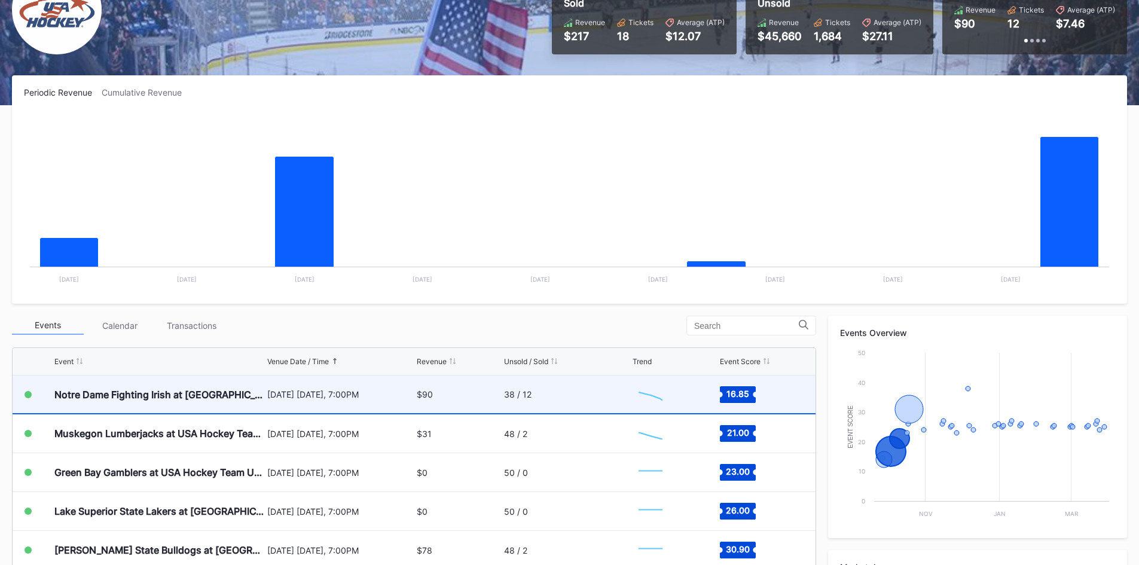
click at [406, 390] on div "[DATE] [DATE], 7:00PM" at bounding box center [340, 394] width 147 height 10
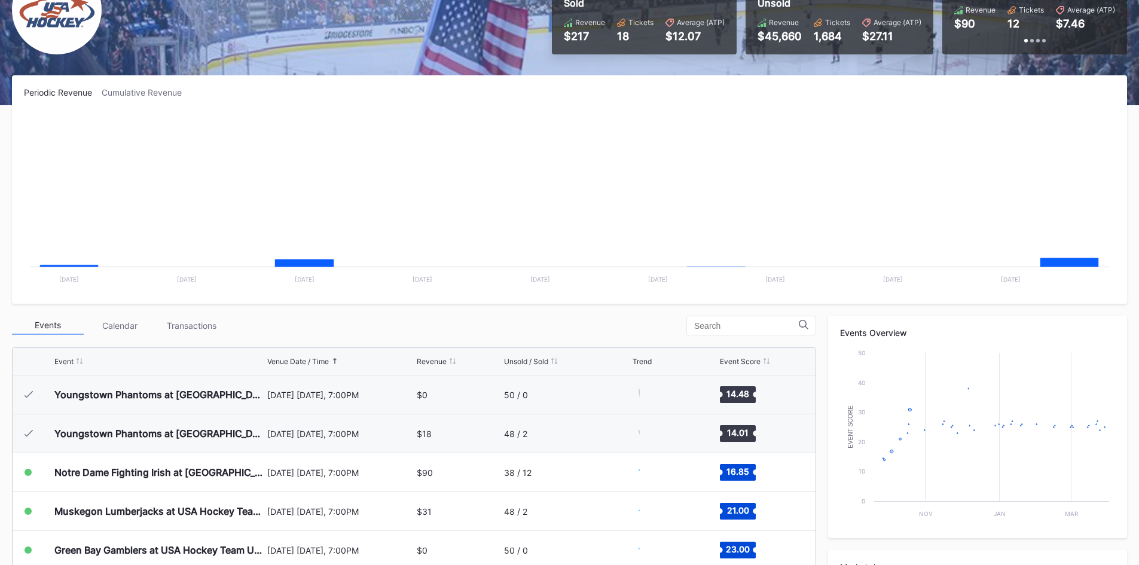
scroll to position [78, 0]
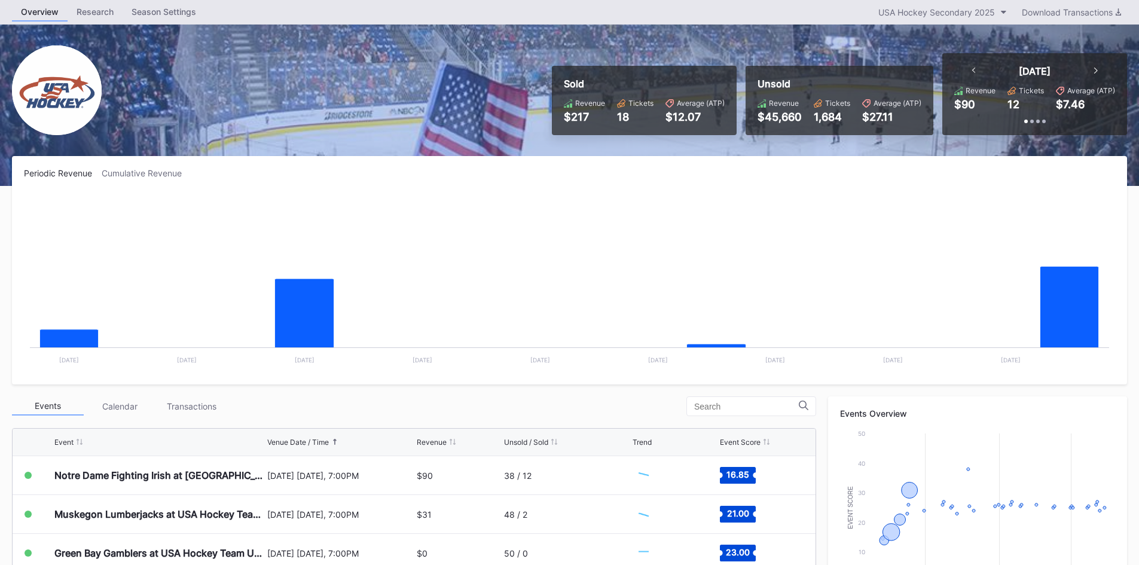
scroll to position [60, 0]
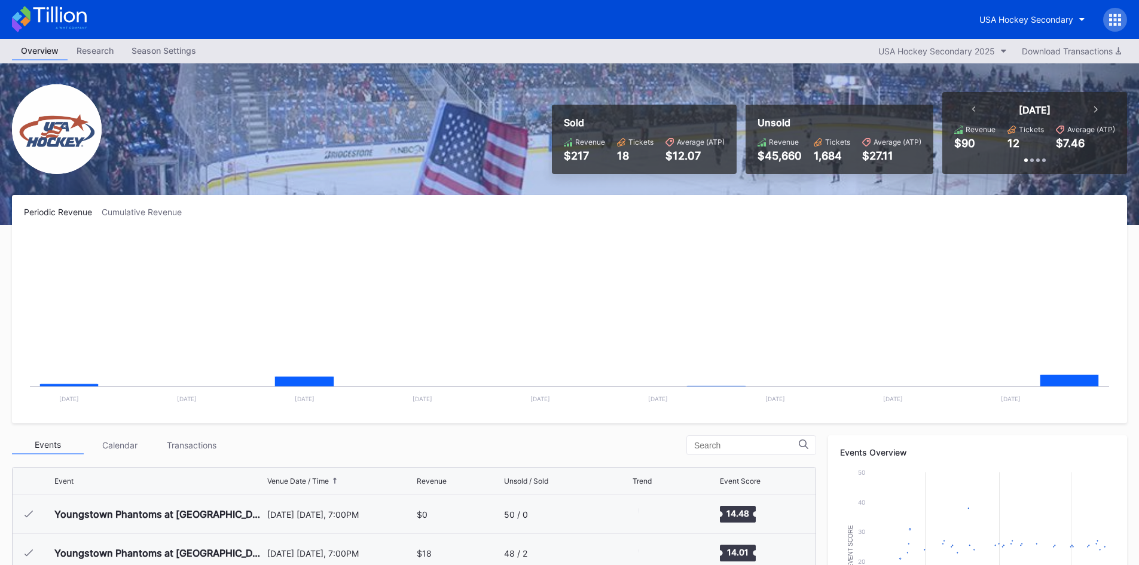
scroll to position [78, 0]
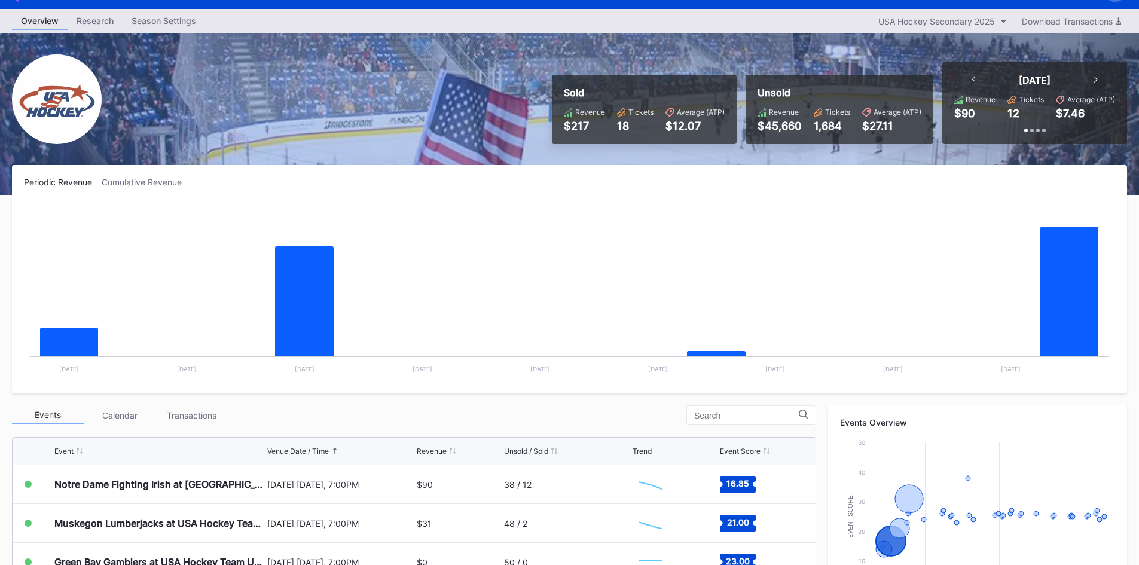
scroll to position [60, 0]
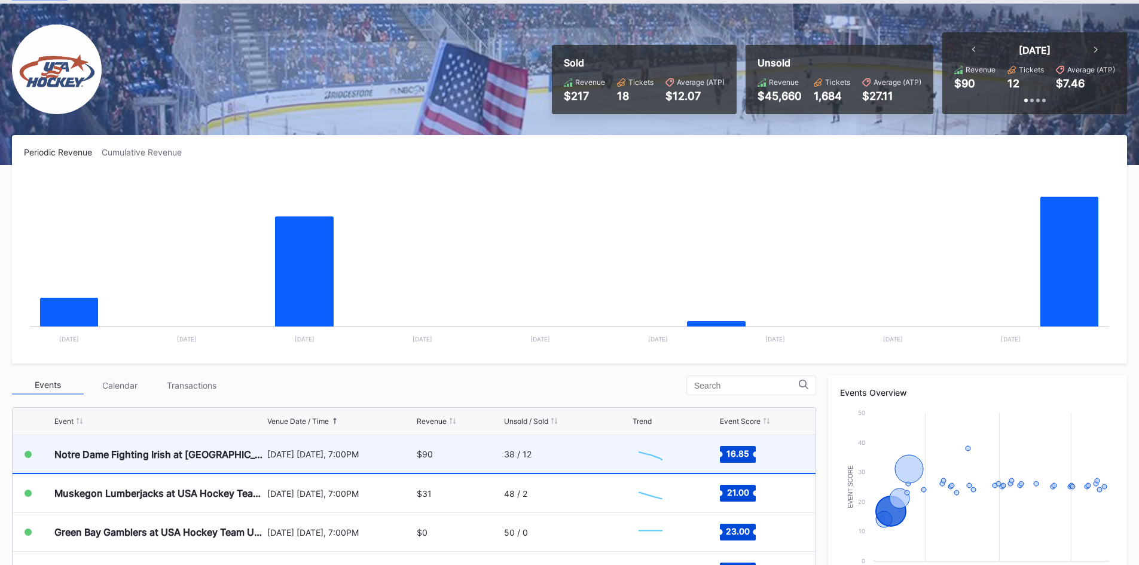
click at [436, 458] on div "$90" at bounding box center [459, 454] width 84 height 38
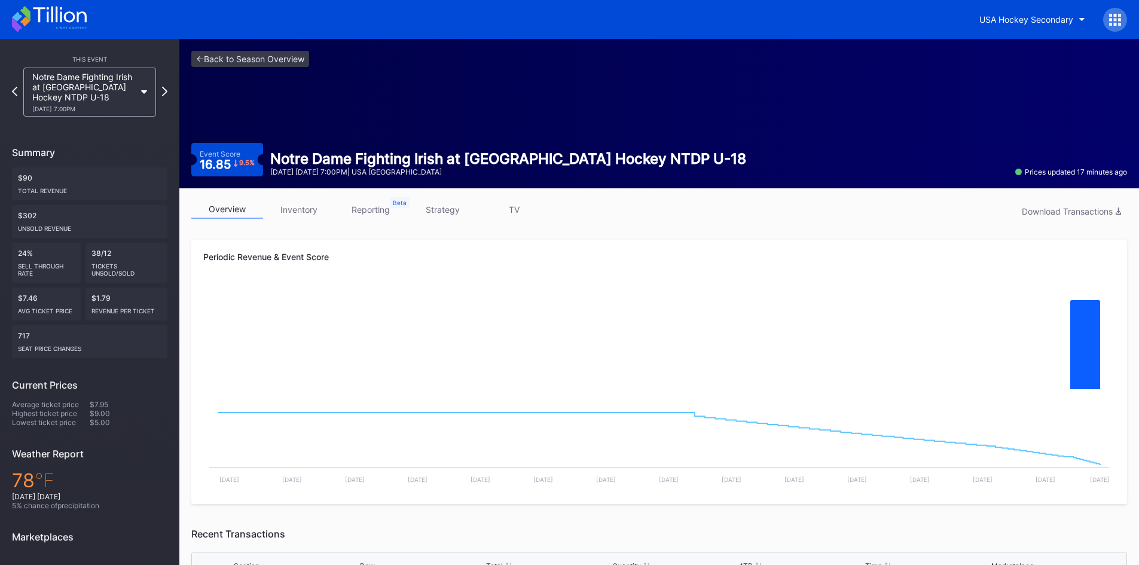
click at [307, 210] on link "inventory" at bounding box center [299, 209] width 72 height 19
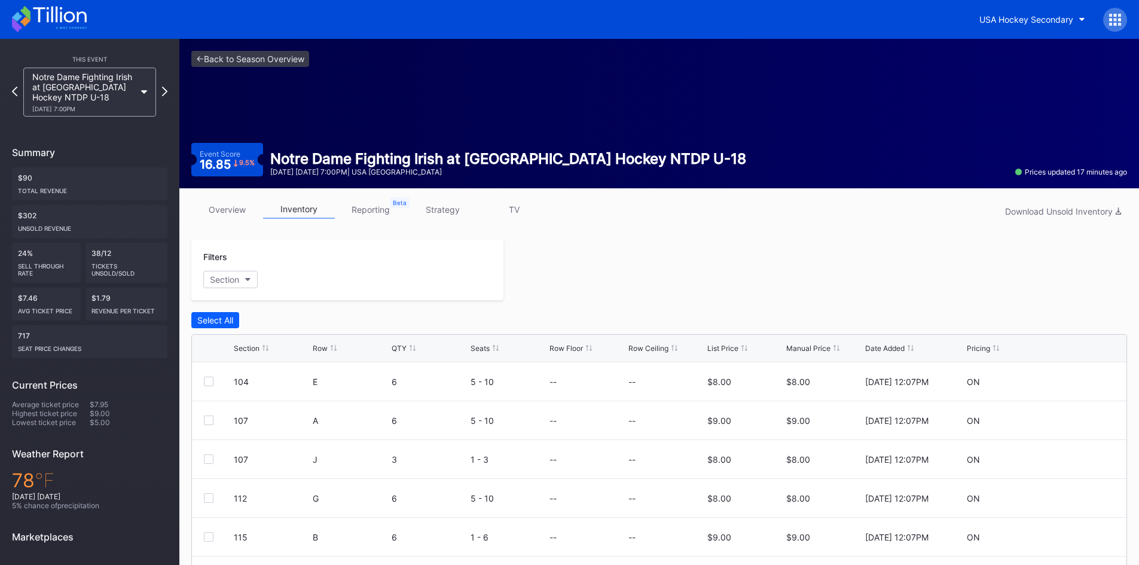
click at [219, 207] on link "overview" at bounding box center [227, 209] width 72 height 19
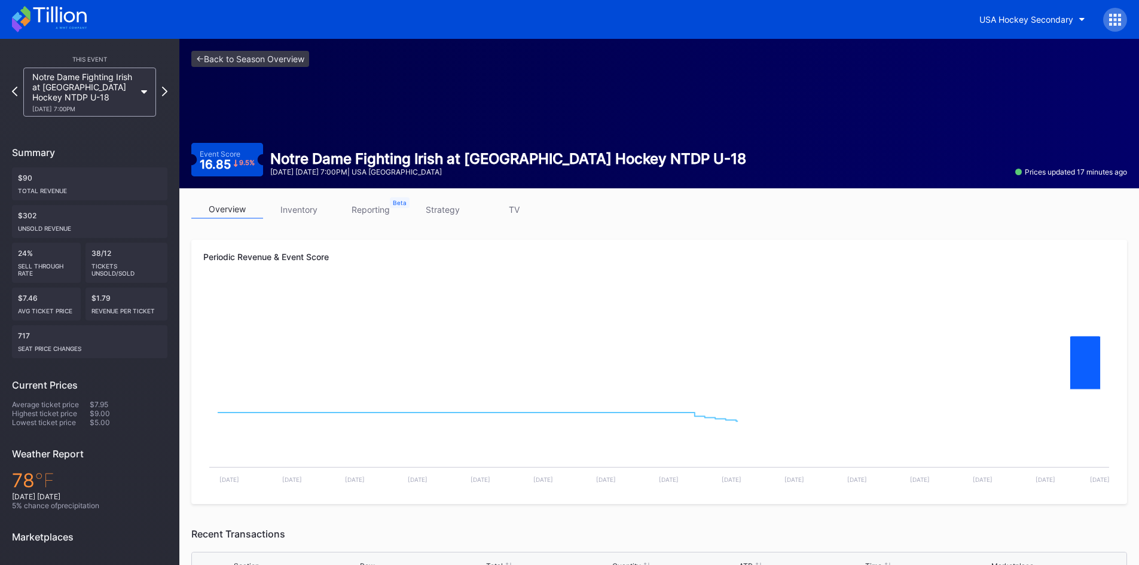
click at [45, 13] on icon at bounding box center [49, 19] width 75 height 26
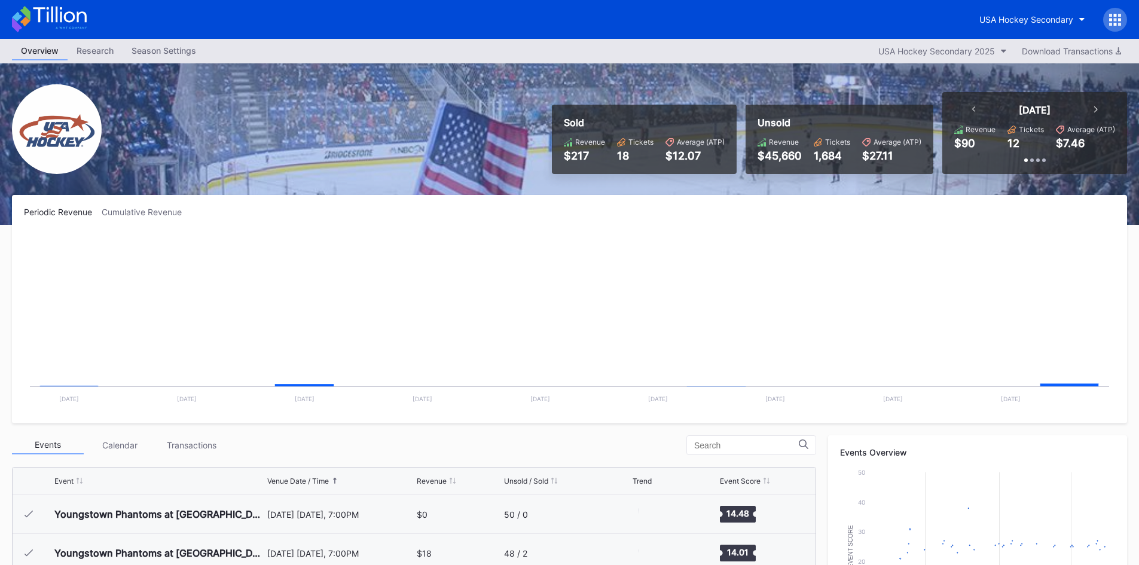
scroll to position [78, 0]
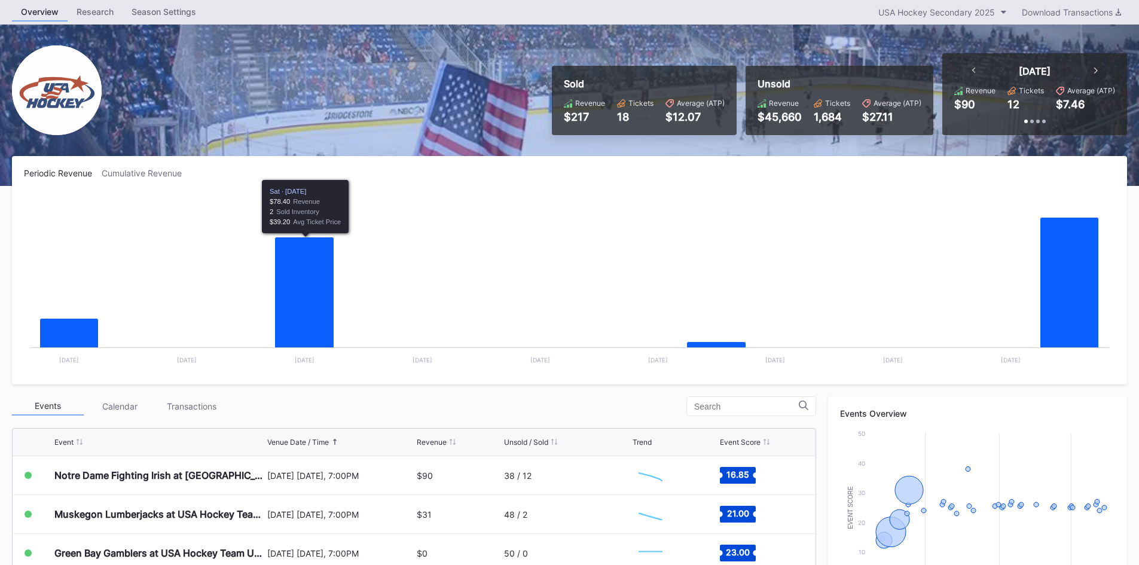
scroll to position [60, 0]
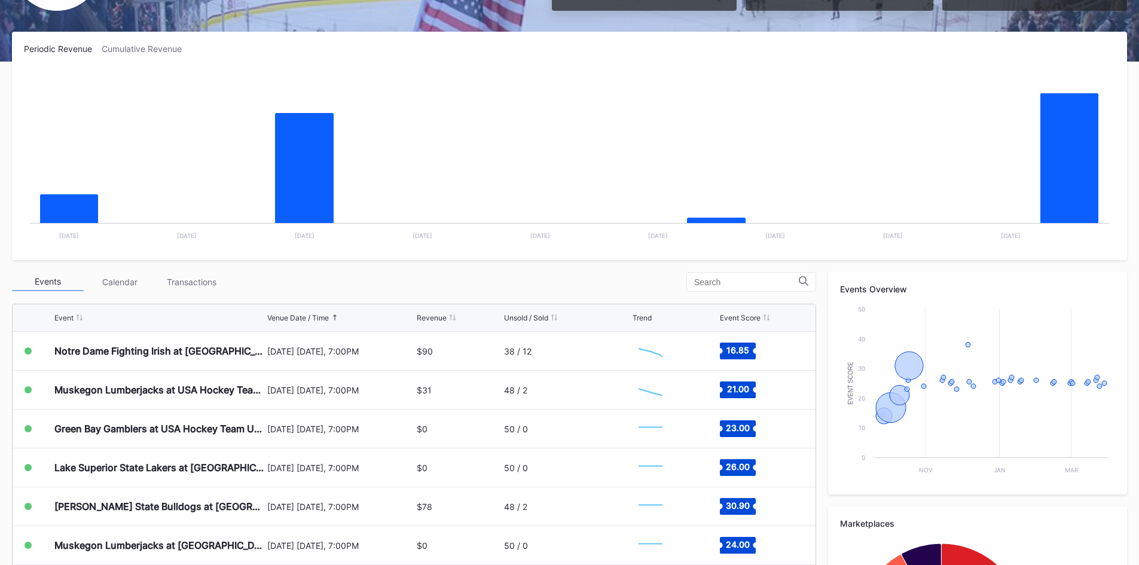
scroll to position [179, 0]
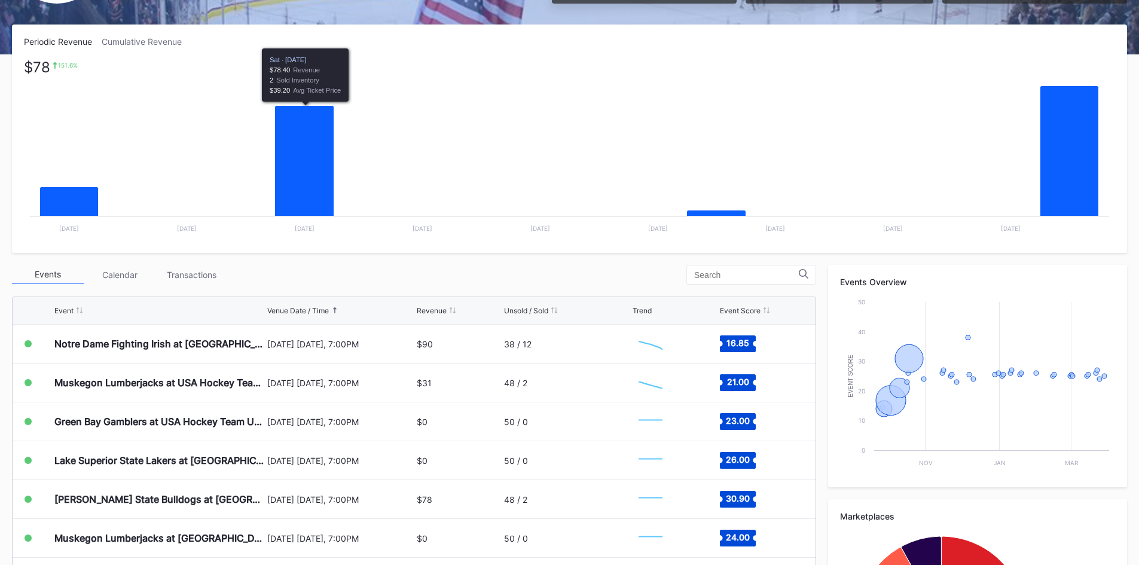
scroll to position [114, 0]
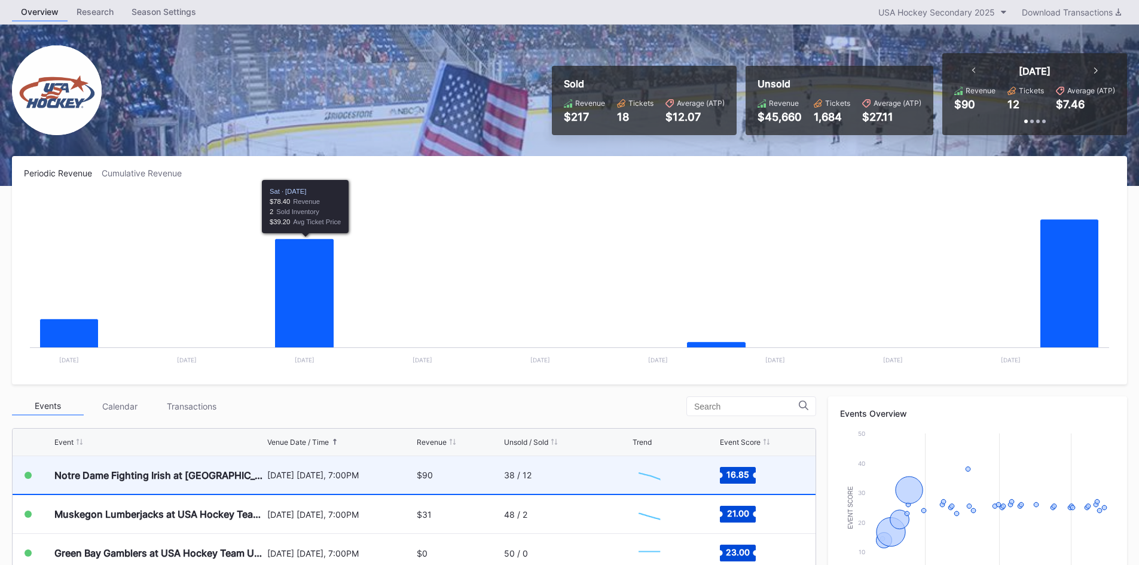
scroll to position [60, 0]
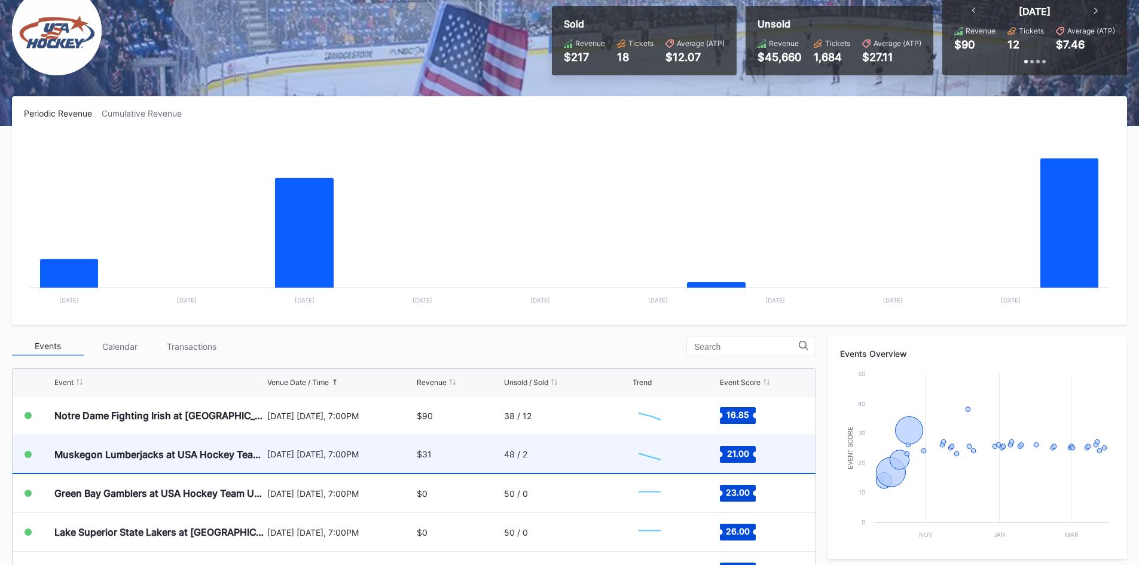
scroll to position [120, 0]
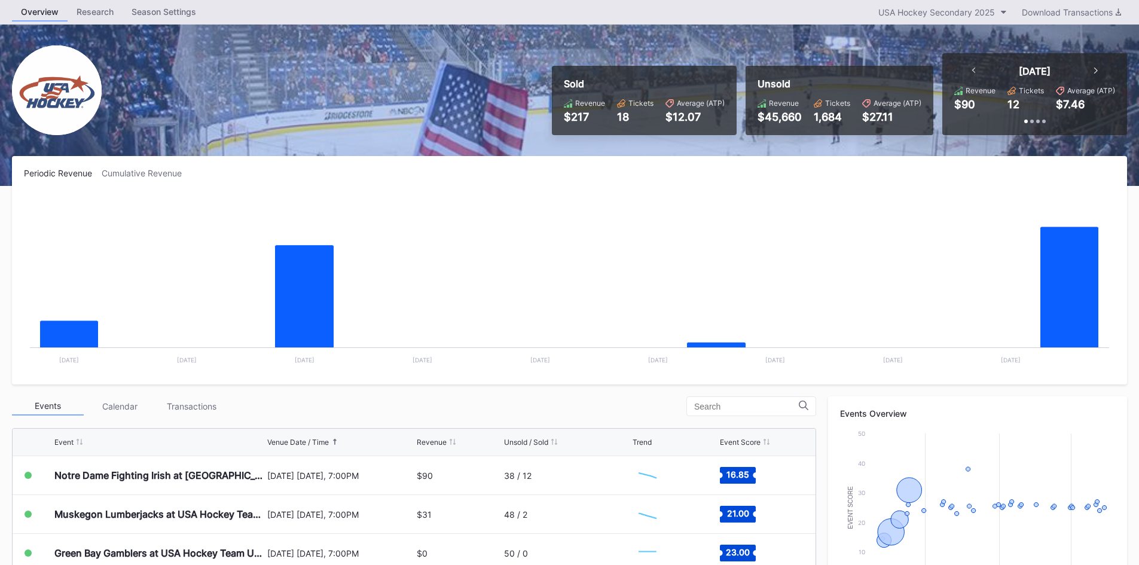
scroll to position [60, 0]
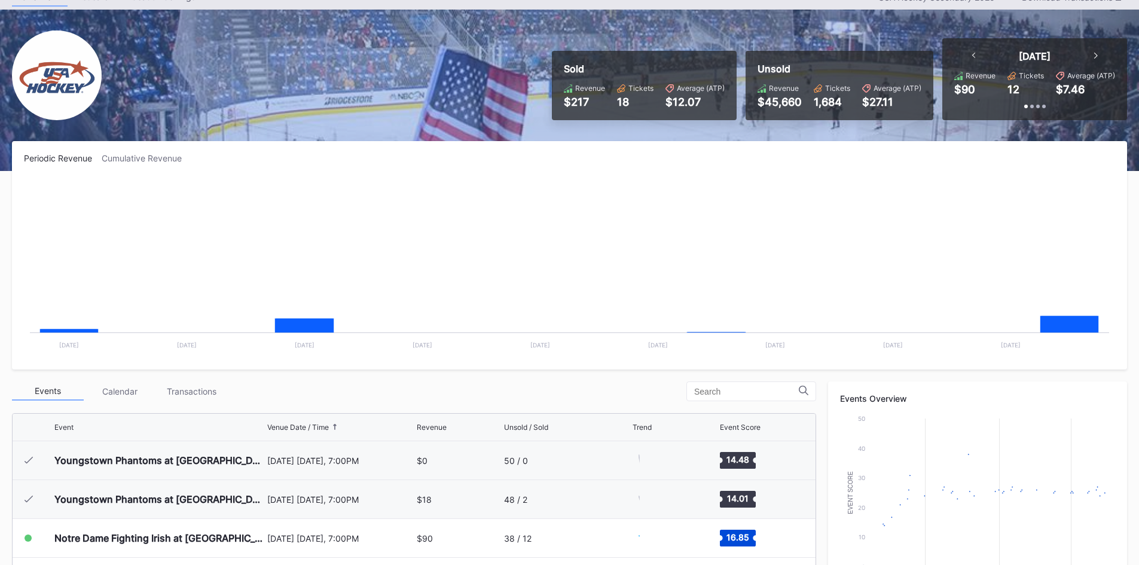
scroll to position [78, 0]
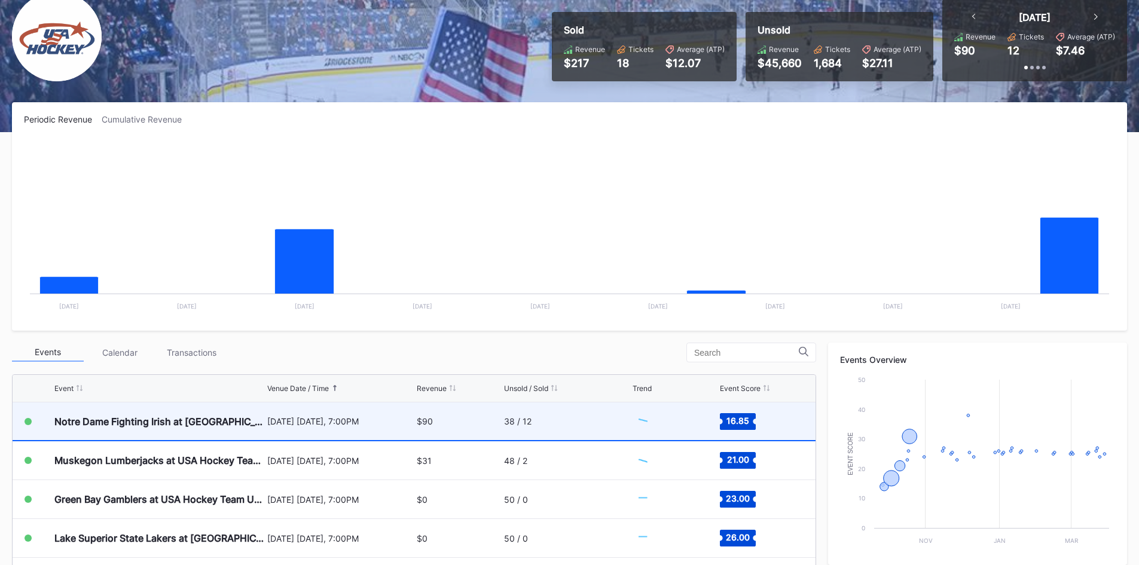
scroll to position [114, 0]
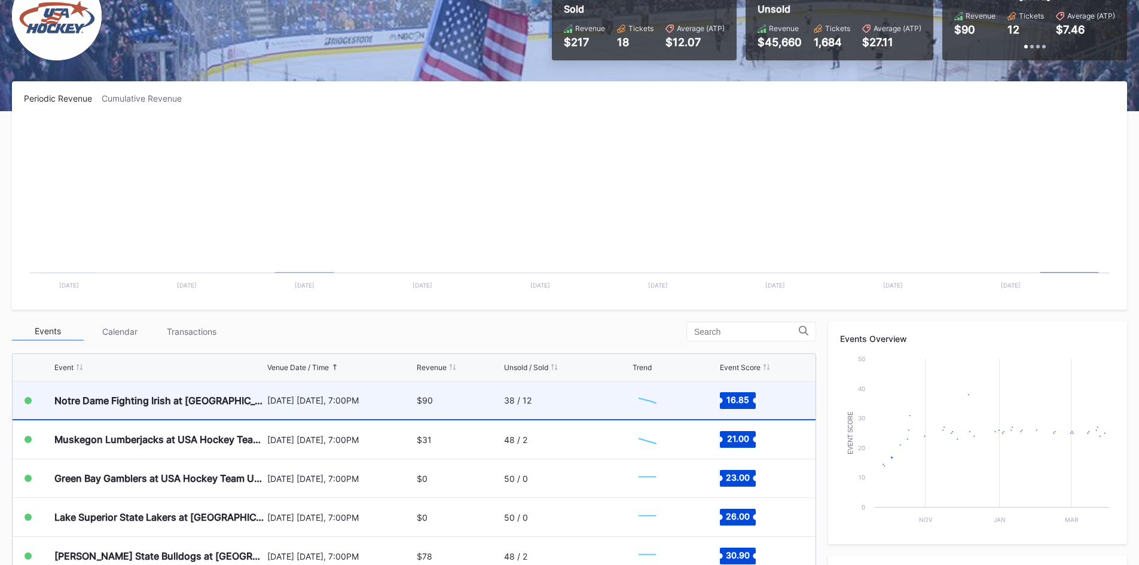
click at [427, 409] on div "$90" at bounding box center [459, 400] width 84 height 38
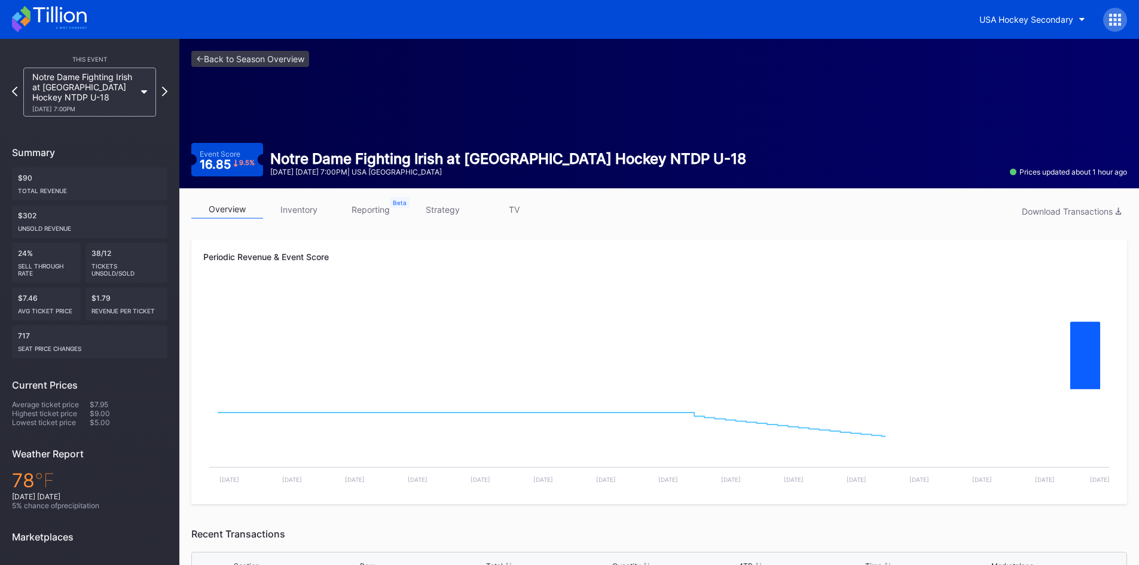
click at [300, 209] on link "inventory" at bounding box center [299, 209] width 72 height 19
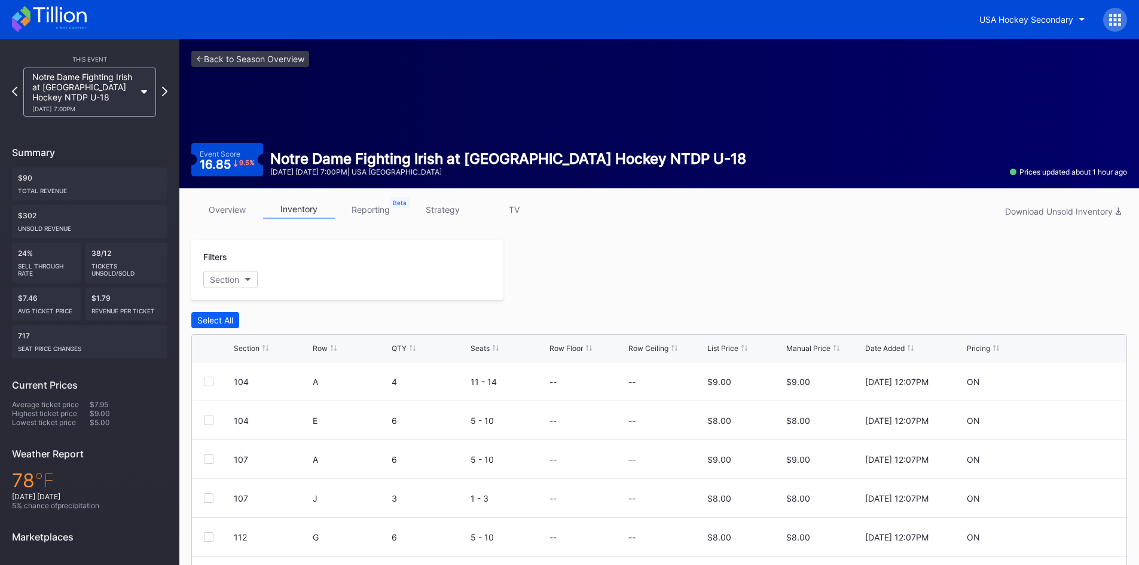
click at [374, 209] on link "reporting" at bounding box center [371, 209] width 72 height 19
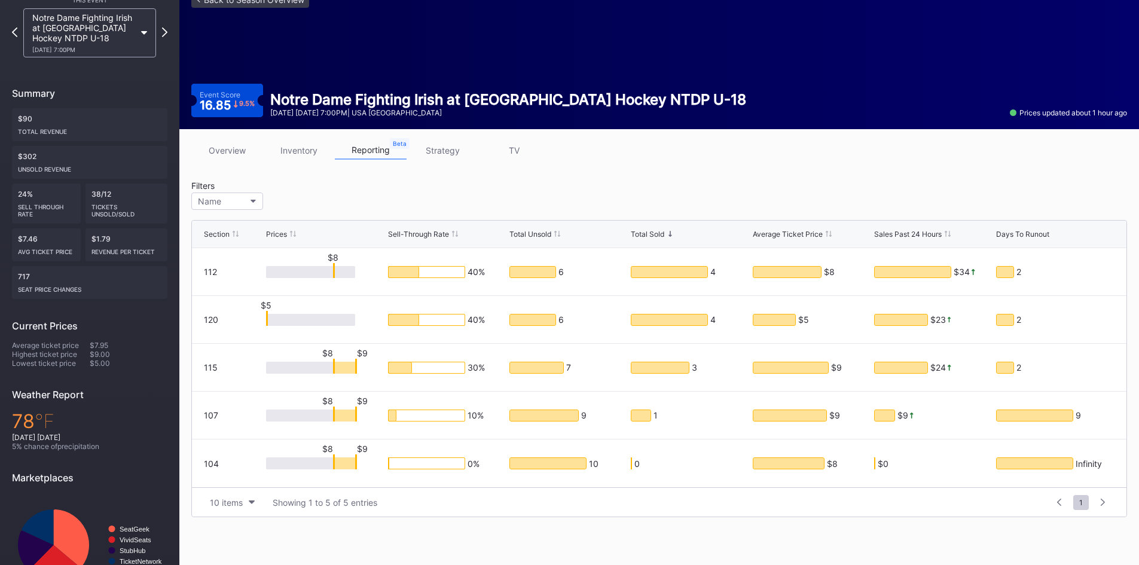
scroll to position [60, 0]
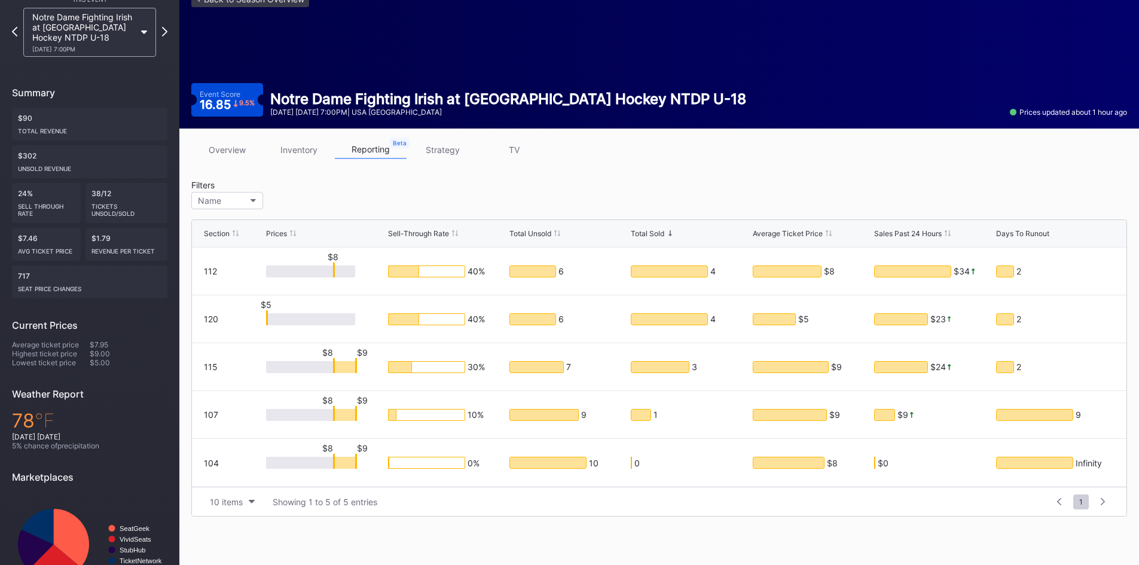
click at [296, 151] on link "inventory" at bounding box center [299, 149] width 72 height 19
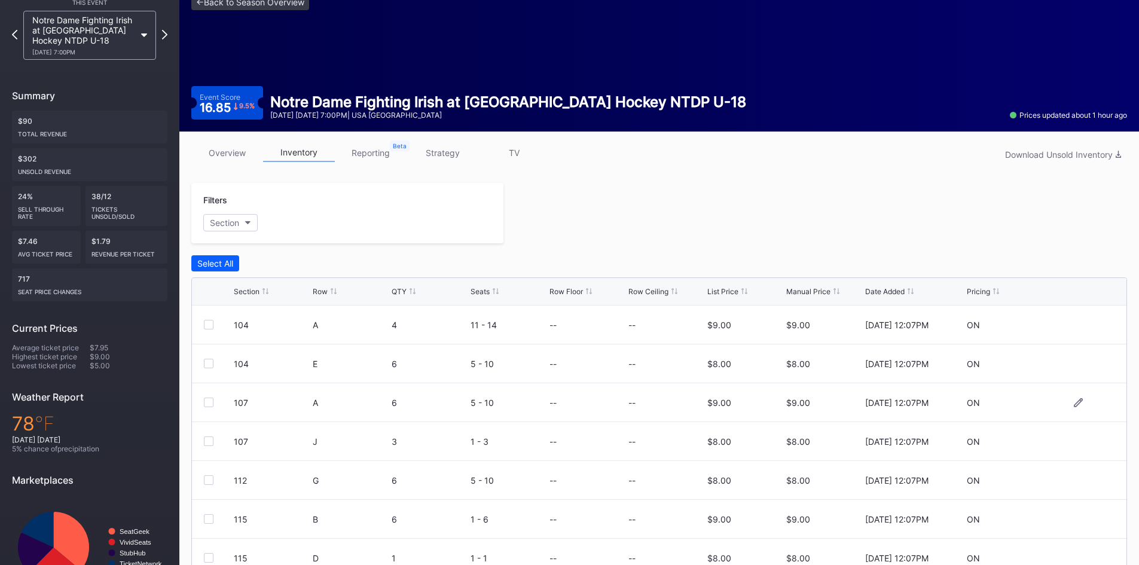
scroll to position [111, 0]
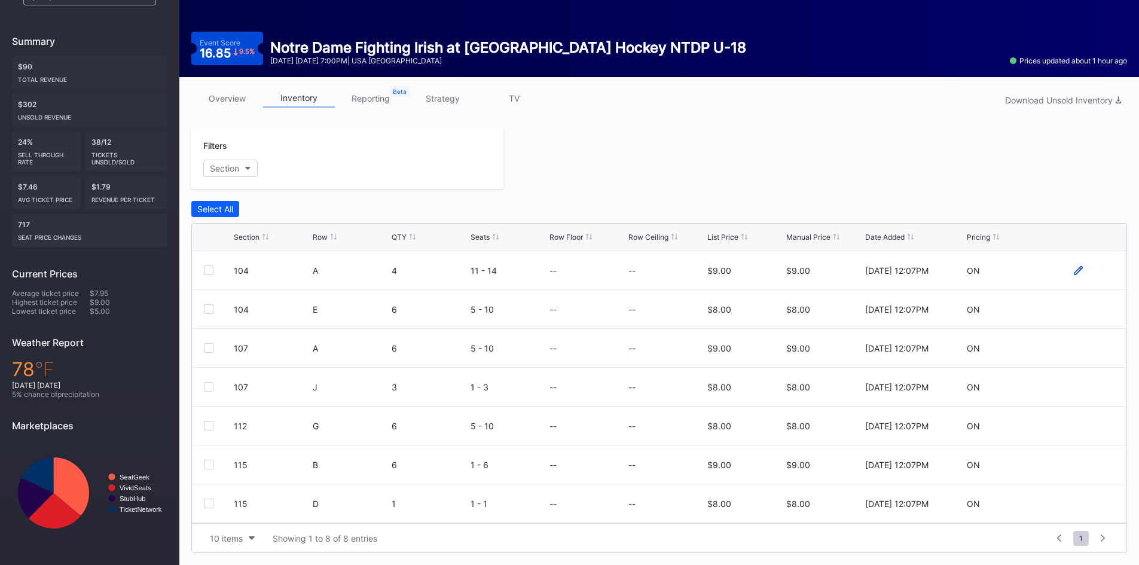
click at [1074, 273] on icon at bounding box center [1078, 270] width 9 height 9
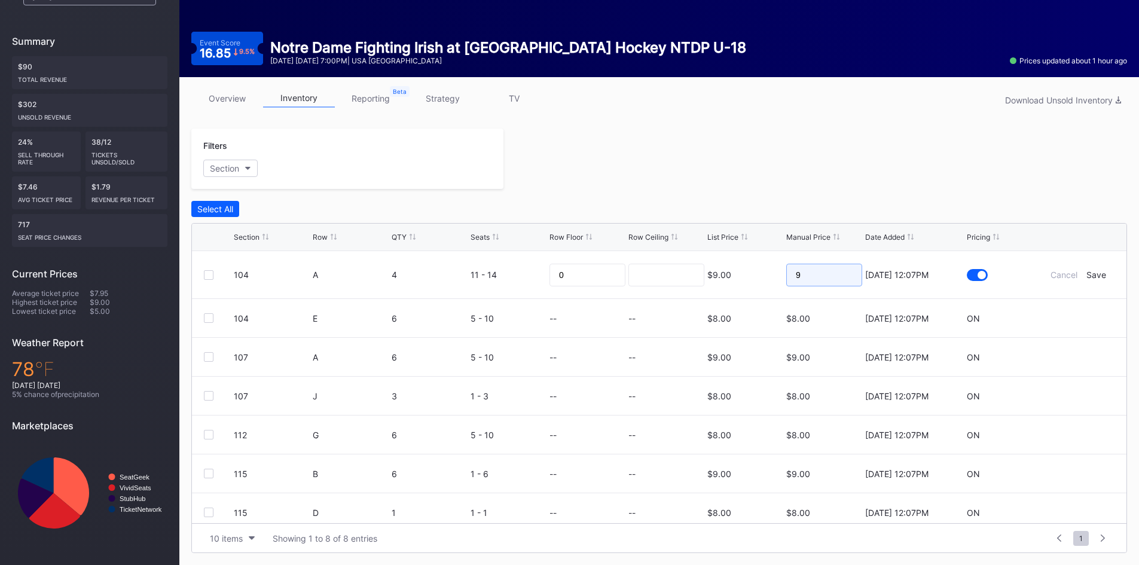
drag, startPoint x: 681, startPoint y: 292, endPoint x: 647, endPoint y: 285, distance: 34.8
click at [642, 288] on form "104 A 4 11 - 14 0 $9.00 9 9/5/2025 12:07PM Cancel Save" at bounding box center [674, 274] width 881 height 47
type input "5"
click at [1086, 276] on div "Save" at bounding box center [1096, 275] width 20 height 10
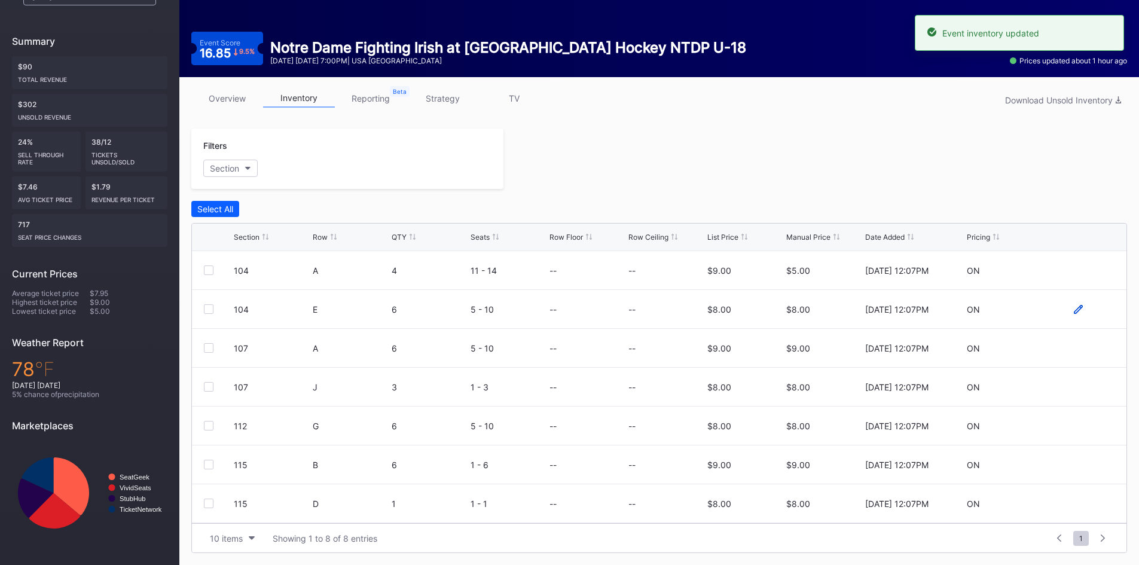
click at [1074, 311] on icon at bounding box center [1078, 309] width 9 height 9
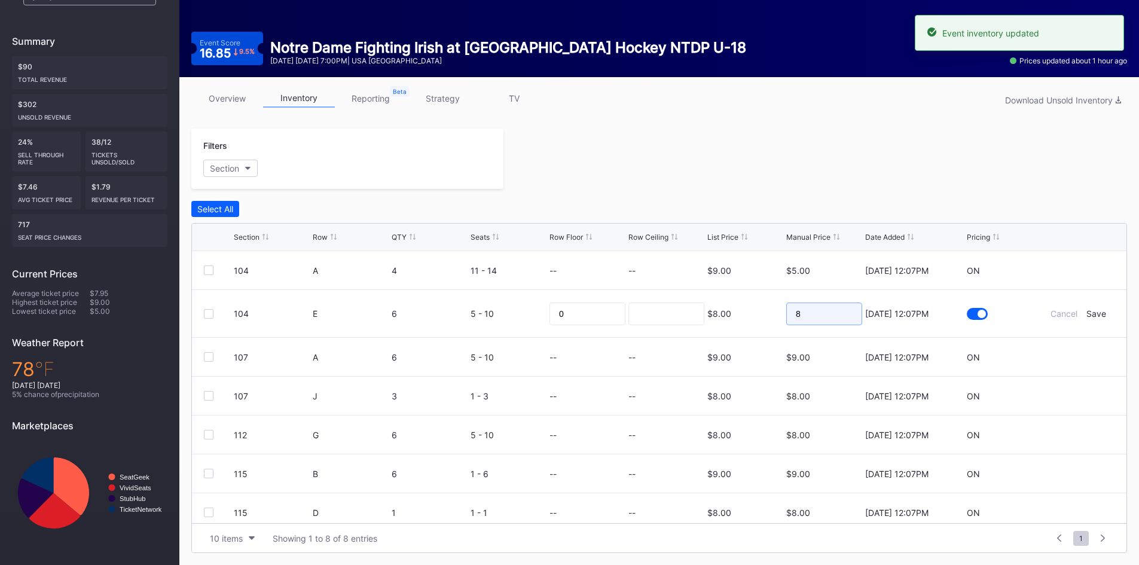
drag, startPoint x: 762, startPoint y: 323, endPoint x: 956, endPoint y: 326, distance: 194.3
click at [742, 325] on form "104 E 6 5 - 10 0 $8.00 8 9/5/2025 12:07PM Cancel Save" at bounding box center [674, 313] width 881 height 47
type input "5"
click at [1086, 314] on div "Save" at bounding box center [1096, 313] width 20 height 10
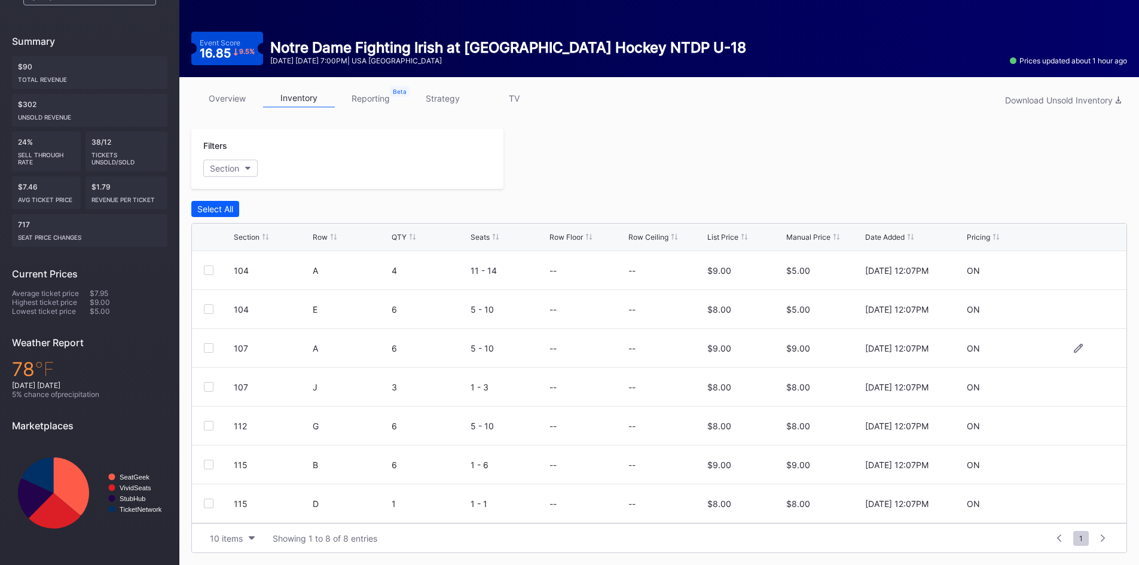
click at [1075, 350] on div at bounding box center [1079, 348] width 72 height 9
click at [1074, 349] on icon at bounding box center [1078, 348] width 9 height 9
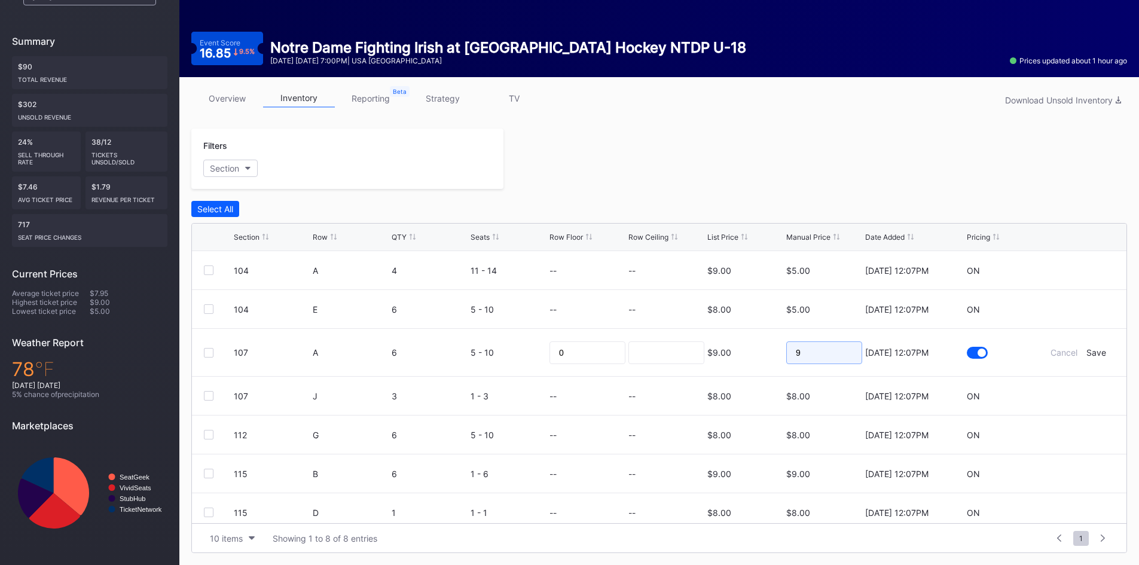
drag, startPoint x: 830, startPoint y: 356, endPoint x: 801, endPoint y: 366, distance: 30.8
click at [709, 363] on form "107 A 6 5 - 10 0 $9.00 9 9/5/2025 12:07PM Cancel Save" at bounding box center [674, 352] width 881 height 47
type input "5"
click at [1086, 349] on div "Save" at bounding box center [1096, 352] width 20 height 10
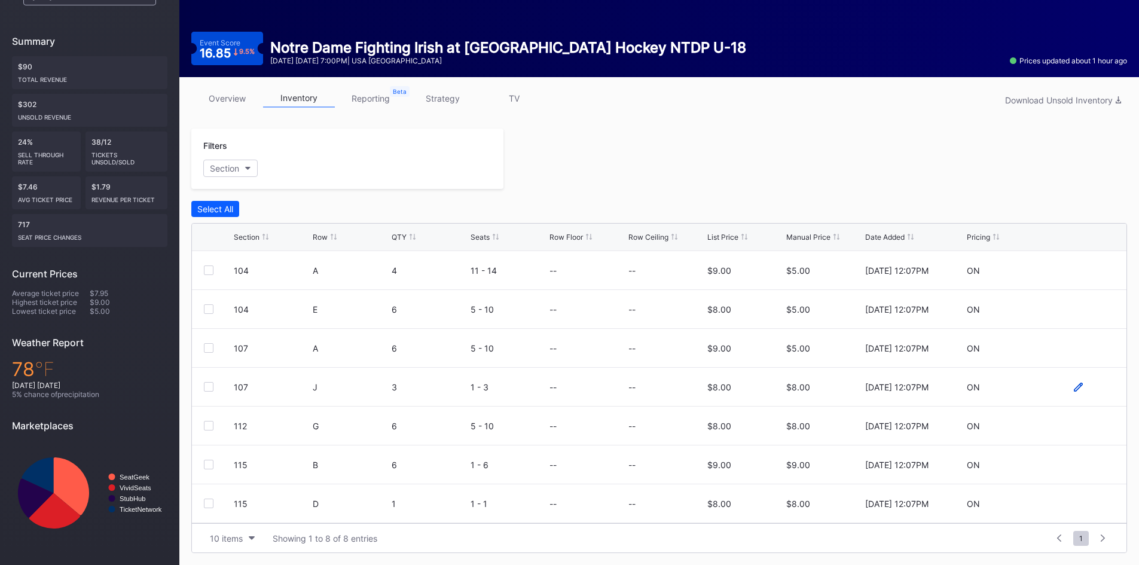
click at [1074, 390] on icon at bounding box center [1078, 387] width 9 height 9
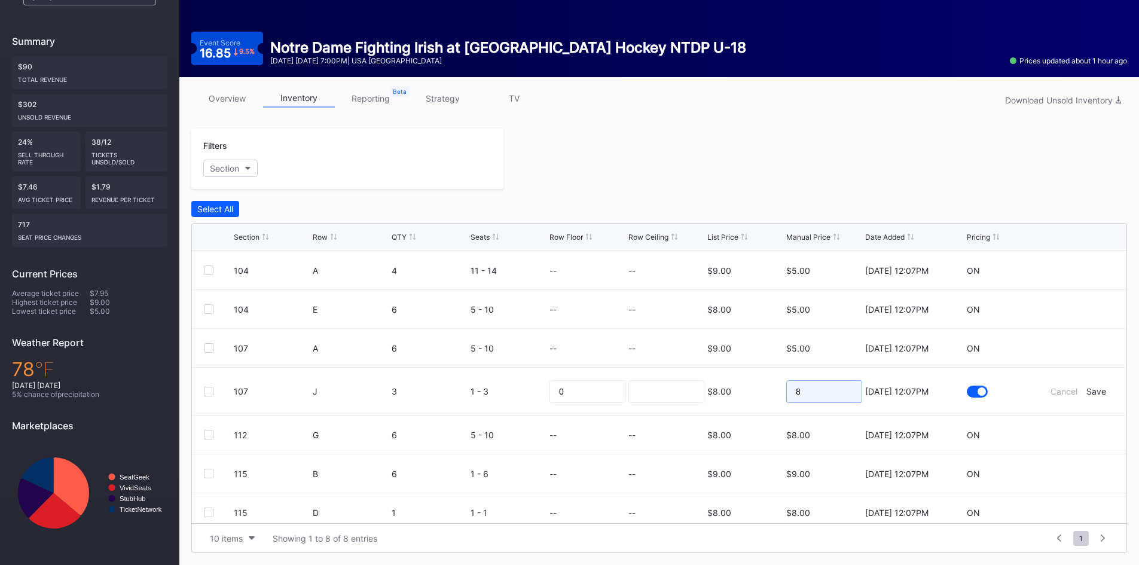
drag, startPoint x: 782, startPoint y: 398, endPoint x: 735, endPoint y: 399, distance: 47.9
click at [735, 399] on form "107 J 3 1 - 3 0 $8.00 8 9/5/2025 12:07PM Cancel Save" at bounding box center [674, 391] width 881 height 47
type input "5"
click at [1093, 389] on div "Save" at bounding box center [1096, 391] width 20 height 10
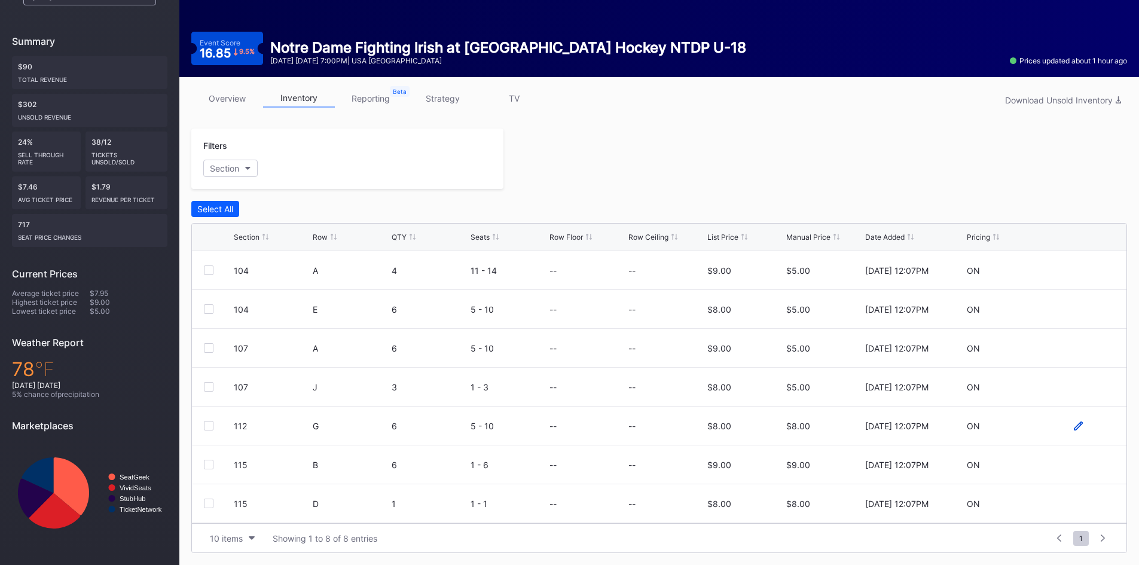
click at [1074, 424] on icon at bounding box center [1078, 425] width 9 height 9
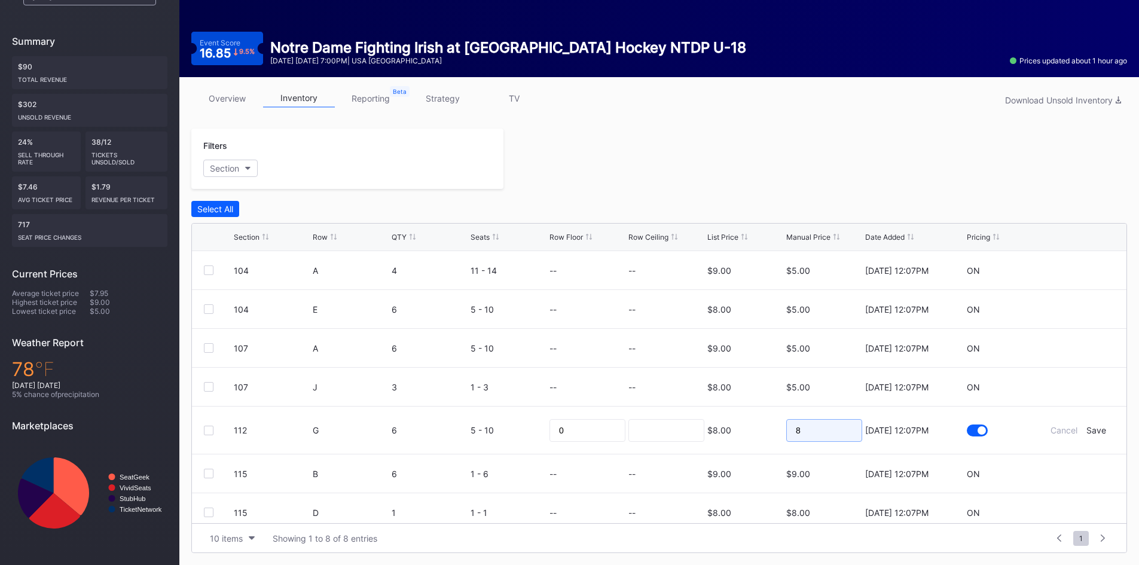
drag, startPoint x: 803, startPoint y: 435, endPoint x: 680, endPoint y: 446, distance: 124.2
click at [680, 446] on form "112 G 6 5 - 10 0 $8.00 8 9/5/2025 12:07PM Cancel Save" at bounding box center [674, 429] width 881 height 47
type input "5"
click at [1086, 432] on div "Save" at bounding box center [1096, 430] width 20 height 10
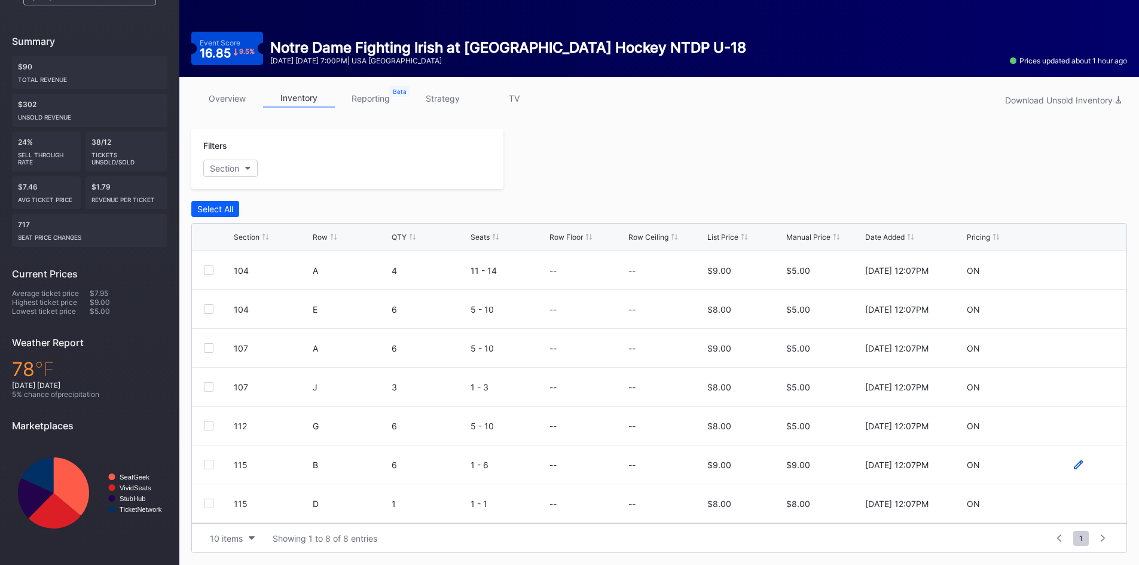
click at [1074, 463] on icon at bounding box center [1078, 464] width 9 height 9
drag, startPoint x: 834, startPoint y: 467, endPoint x: 729, endPoint y: 477, distance: 105.6
click at [723, 478] on form "115 B 6 1 - 6 0 $9.00 9 9/5/2025 12:07PM Cancel Save" at bounding box center [674, 468] width 881 height 47
type input "5"
click at [1085, 475] on form "115 B 6 1 - 6 0 $9.00 5 9/5/2025 12:07PM Cancel Save" at bounding box center [674, 468] width 881 height 47
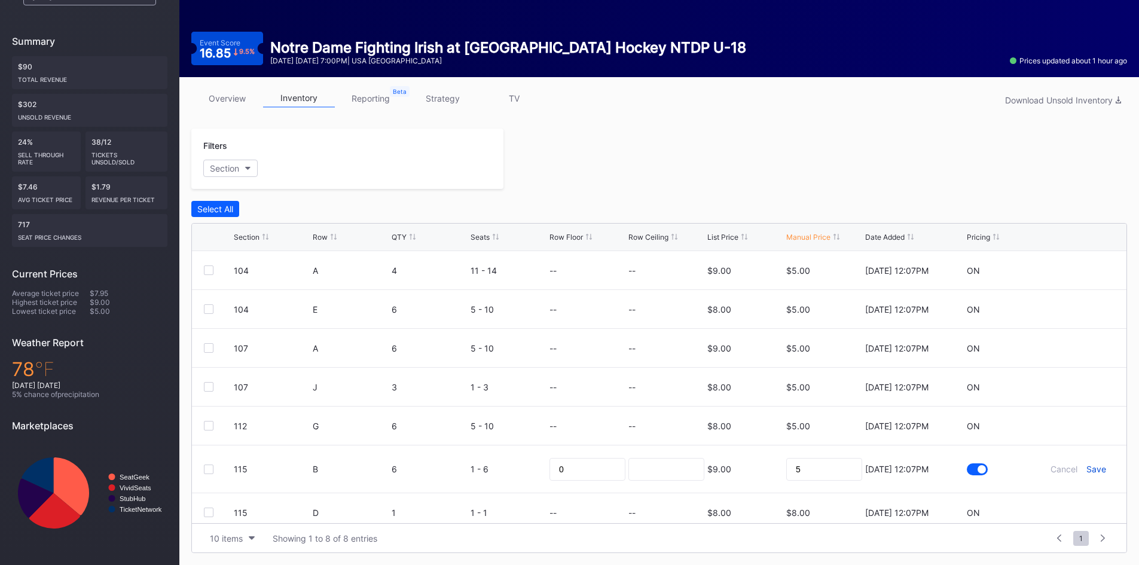
click at [1086, 470] on div "Save" at bounding box center [1096, 469] width 20 height 10
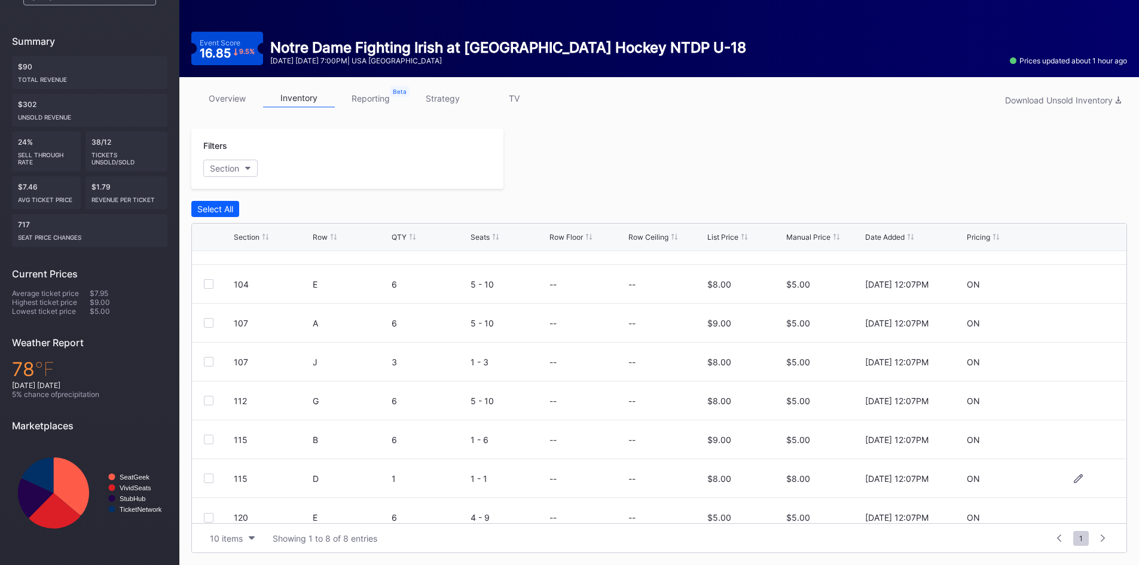
scroll to position [39, 0]
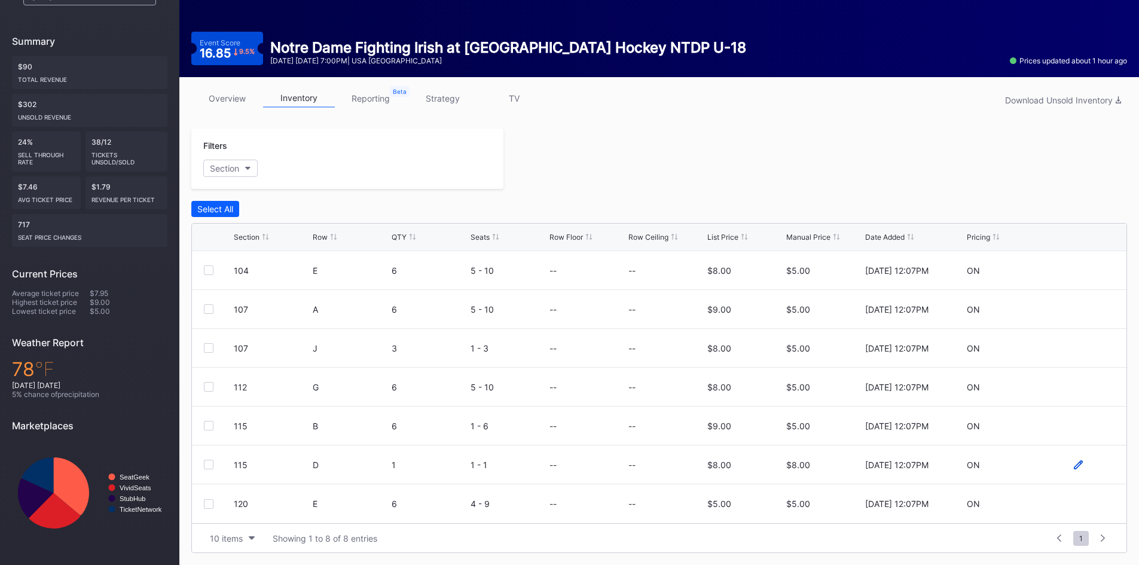
click at [1074, 466] on icon at bounding box center [1078, 464] width 9 height 9
drag, startPoint x: 830, startPoint y: 474, endPoint x: 776, endPoint y: 478, distance: 53.9
click at [775, 478] on form "115 D 1 1 - 1 0 $8.00 8 9/5/2025 12:07PM Cancel Save" at bounding box center [674, 468] width 881 height 47
type input "5"
click at [1090, 469] on div "Save" at bounding box center [1096, 469] width 20 height 10
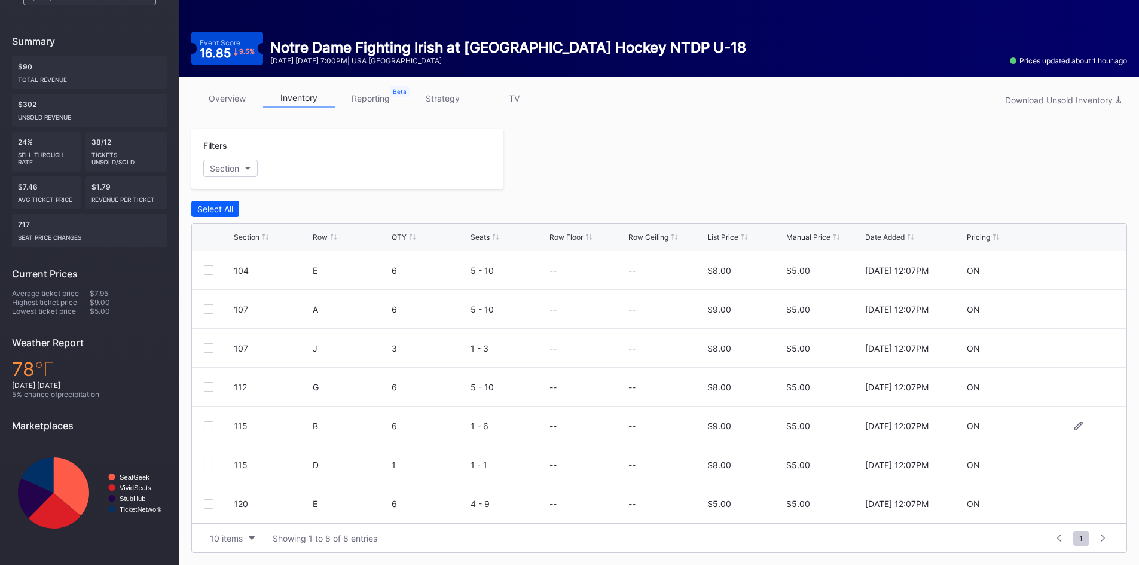
scroll to position [0, 0]
click at [839, 203] on div "Select All" at bounding box center [659, 209] width 936 height 16
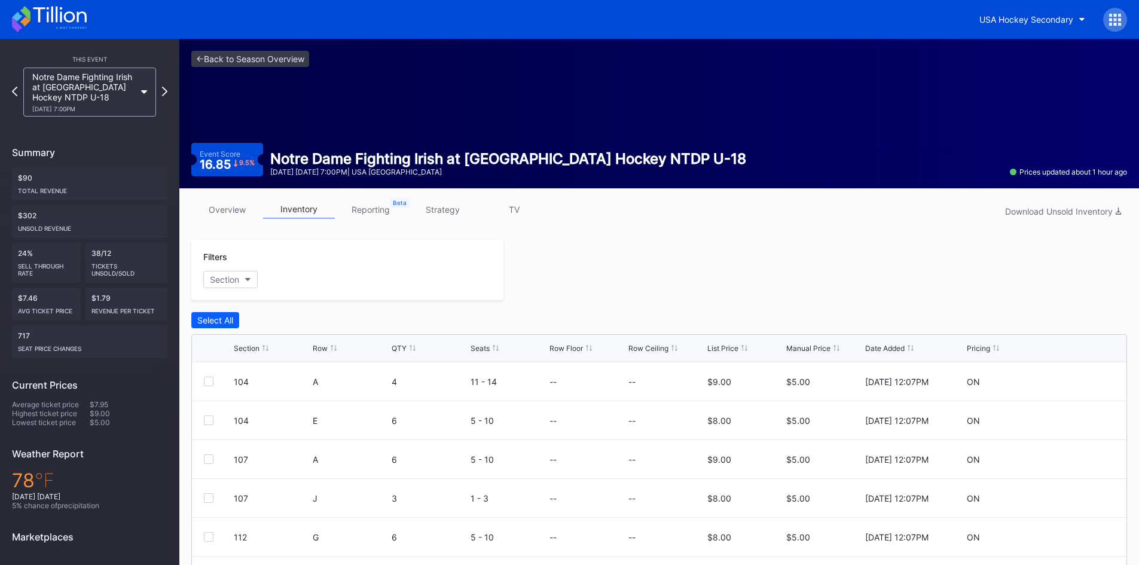
click at [60, 23] on icon at bounding box center [49, 19] width 75 height 26
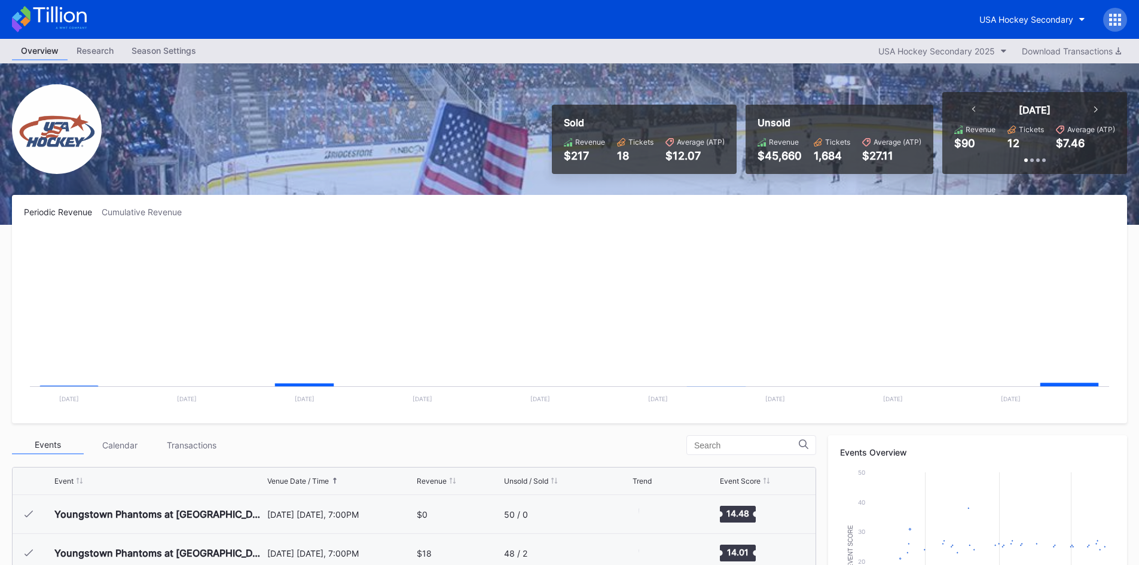
scroll to position [78, 0]
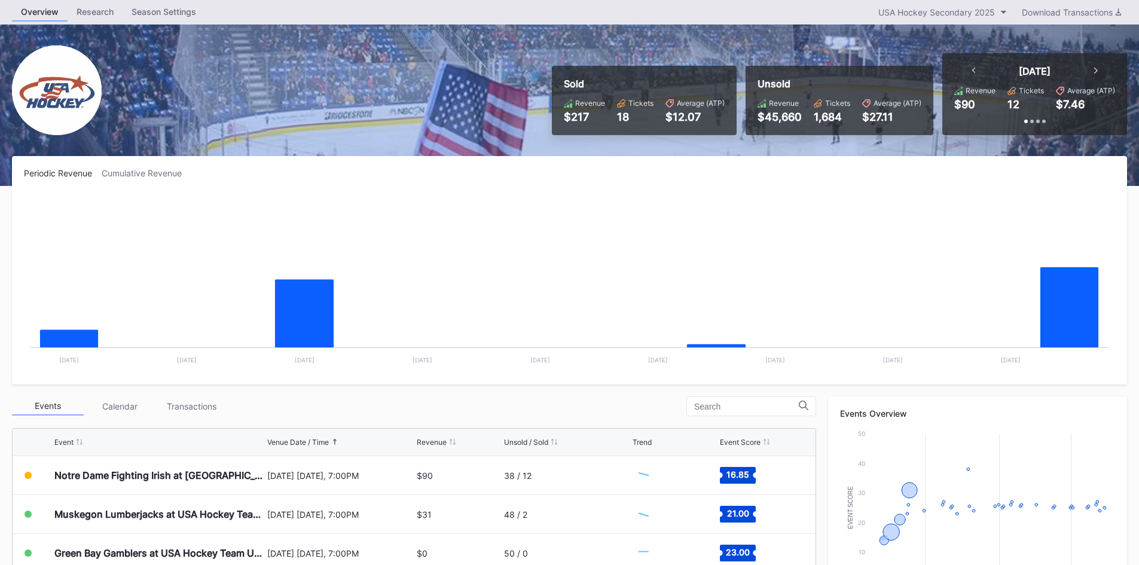
scroll to position [60, 0]
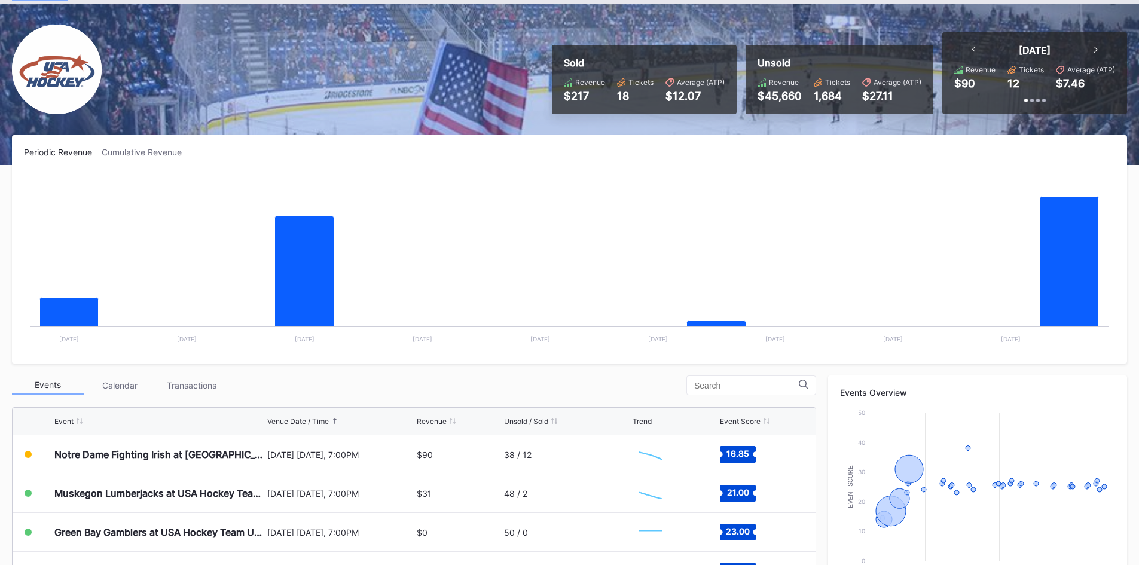
click at [485, 381] on div "Events Calendar Transactions" at bounding box center [414, 385] width 804 height 20
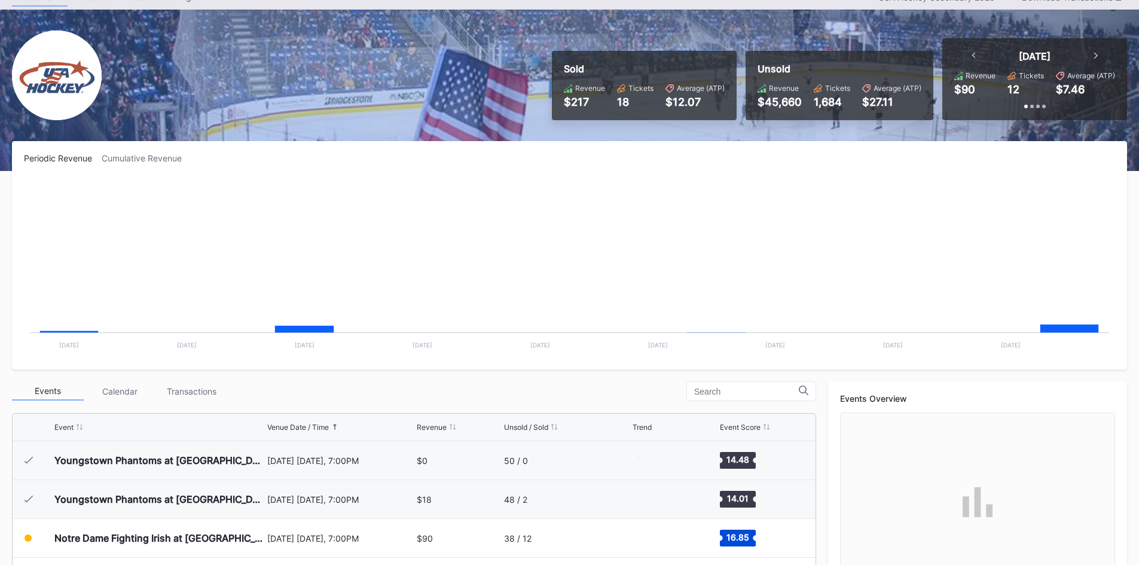
scroll to position [78, 0]
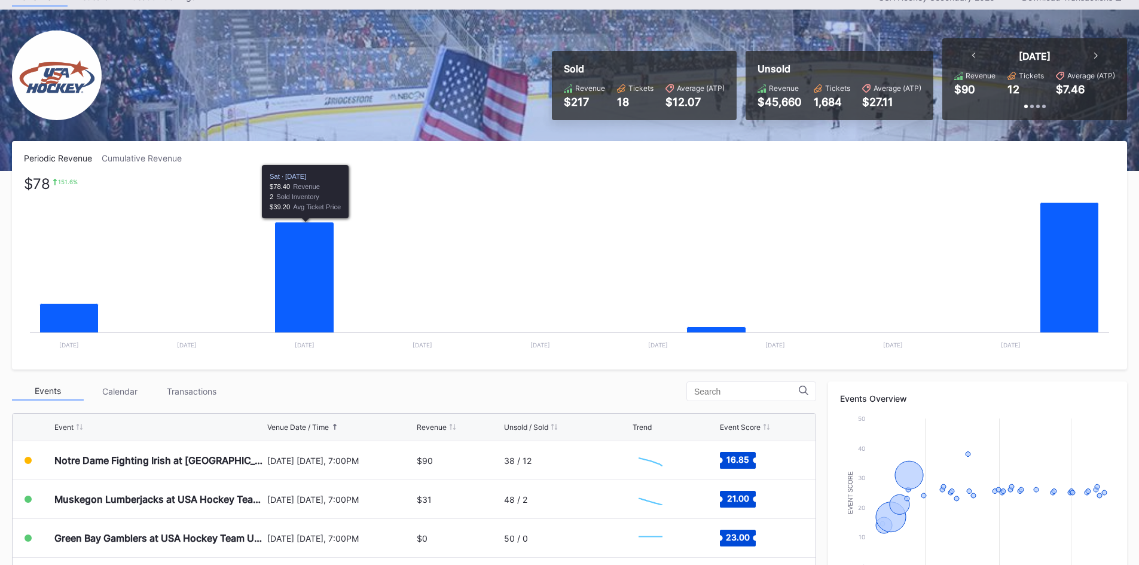
click at [540, 265] on rect "Chart title" at bounding box center [569, 267] width 1091 height 179
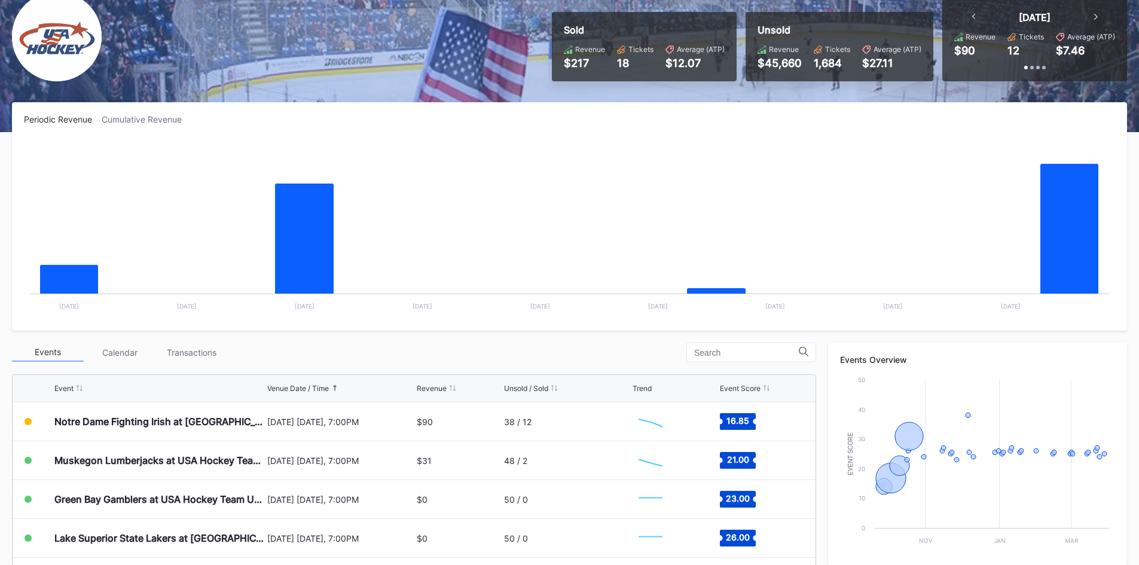
scroll to position [114, 0]
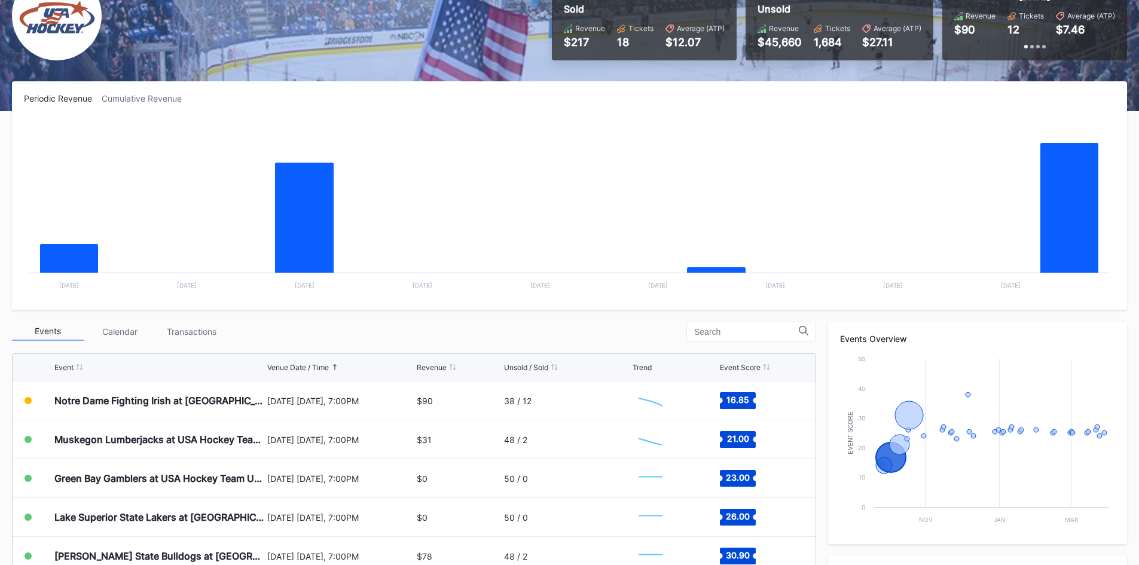
click at [458, 232] on rect "Chart title" at bounding box center [569, 207] width 1091 height 179
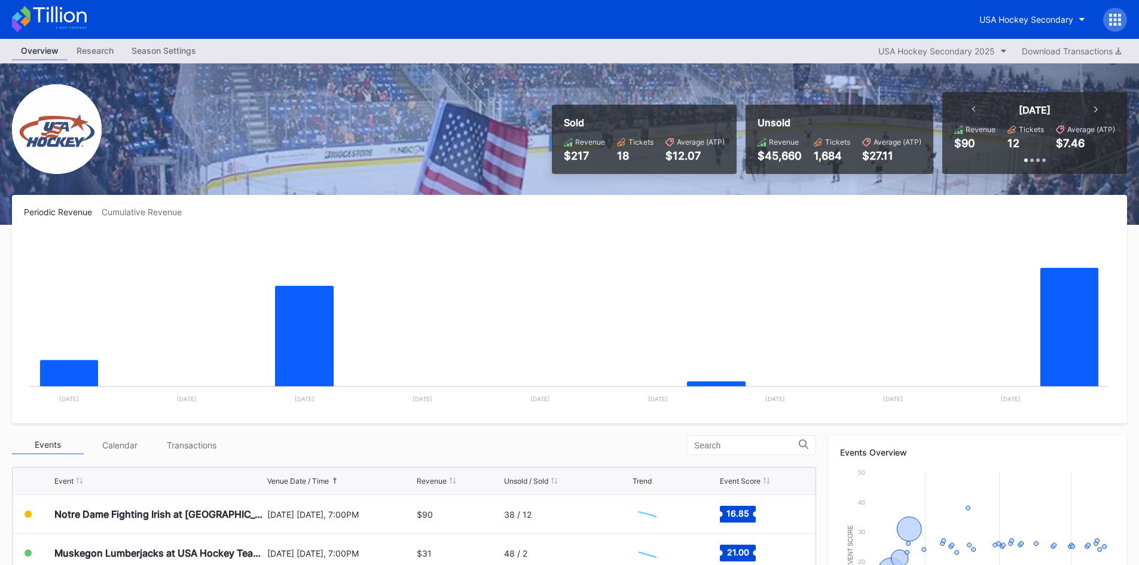
scroll to position [60, 0]
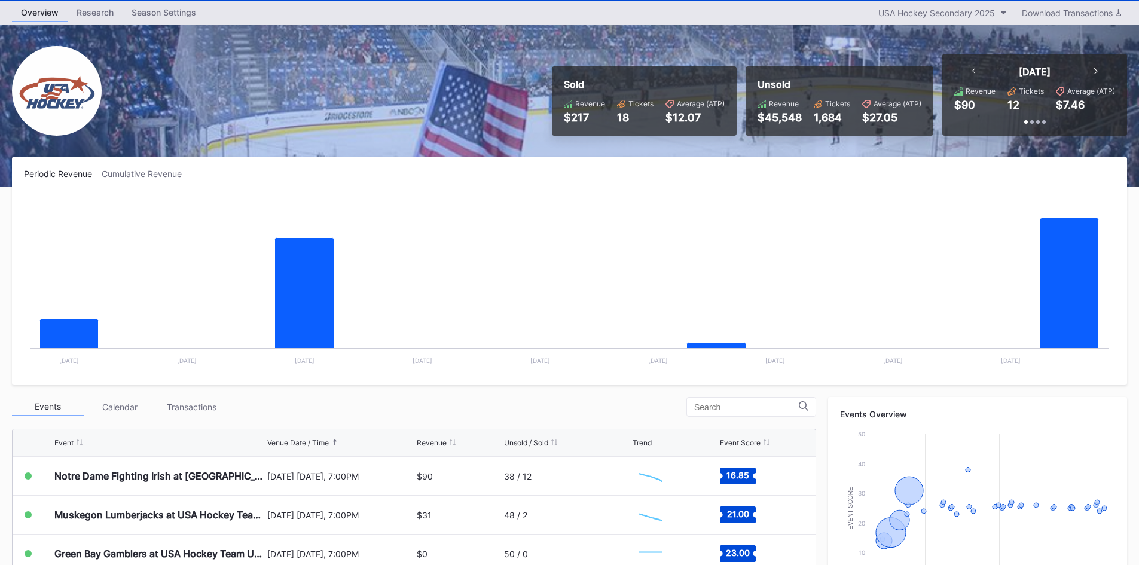
scroll to position [60, 0]
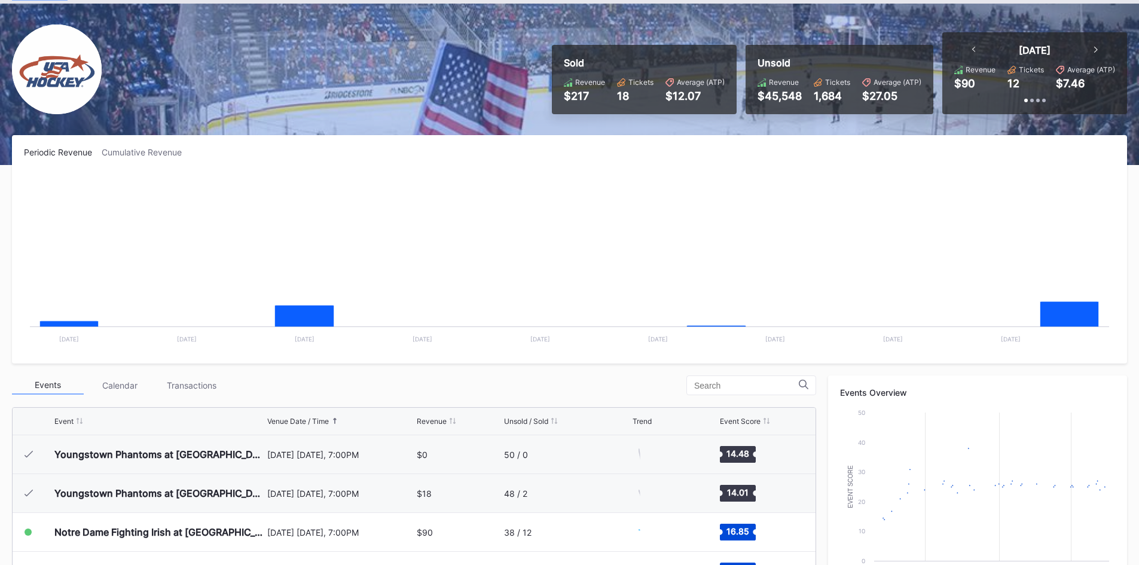
scroll to position [78, 0]
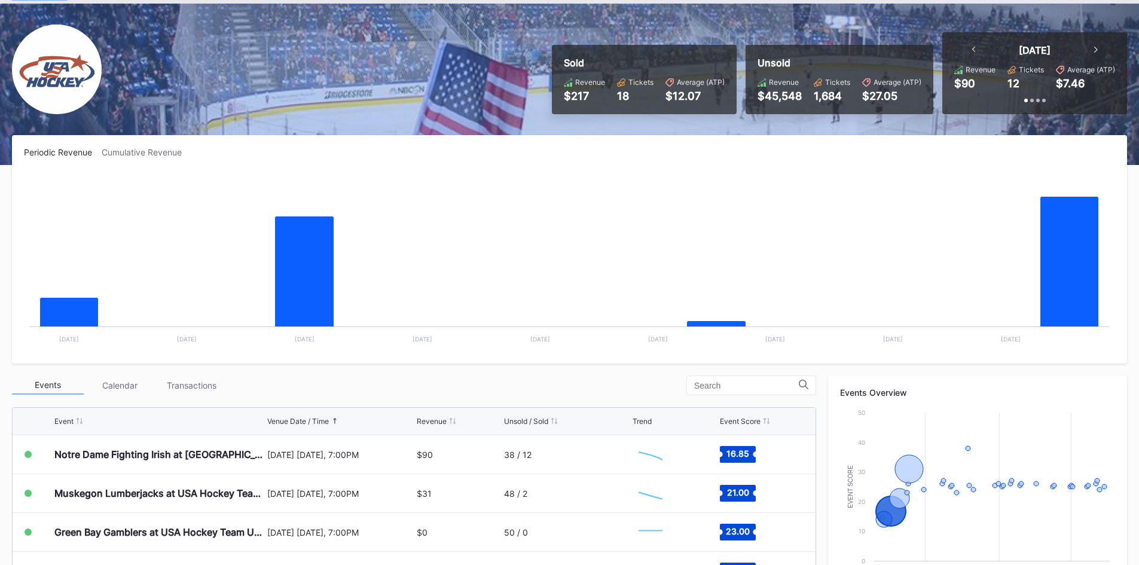
click at [456, 390] on div "Events Calendar Transactions" at bounding box center [414, 385] width 804 height 20
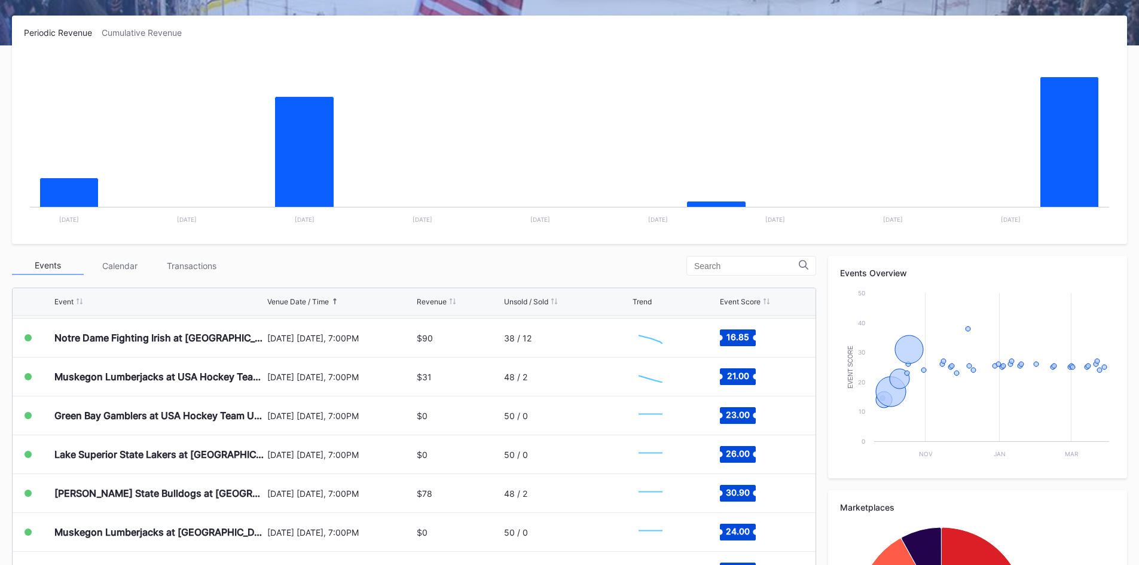
scroll to position [79, 0]
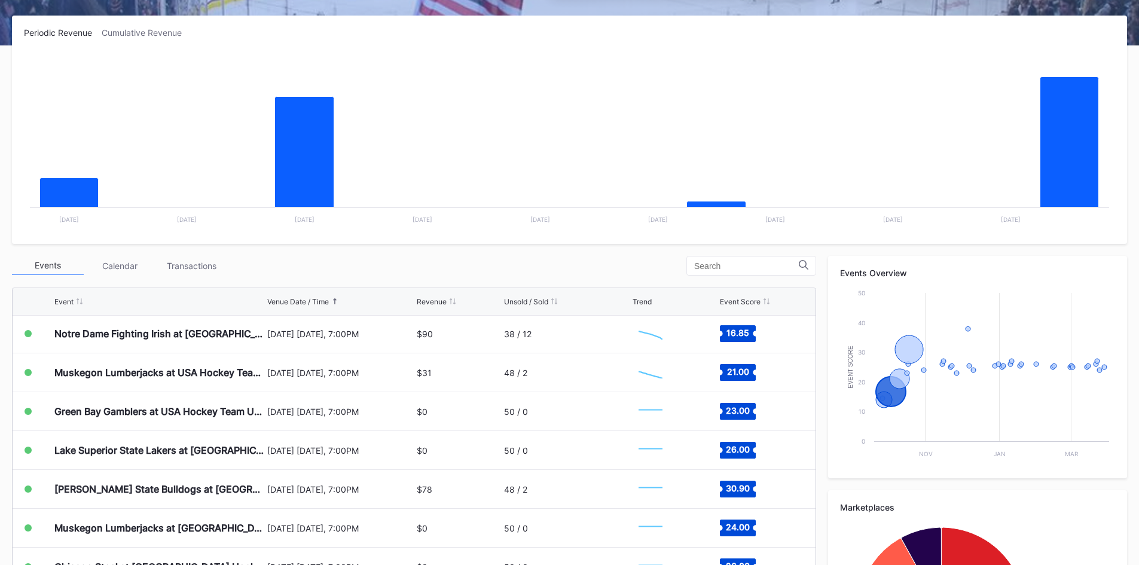
click at [373, 266] on div "Events Calendar Transactions" at bounding box center [414, 266] width 804 height 20
click at [445, 266] on div "Events Calendar Transactions" at bounding box center [414, 266] width 804 height 20
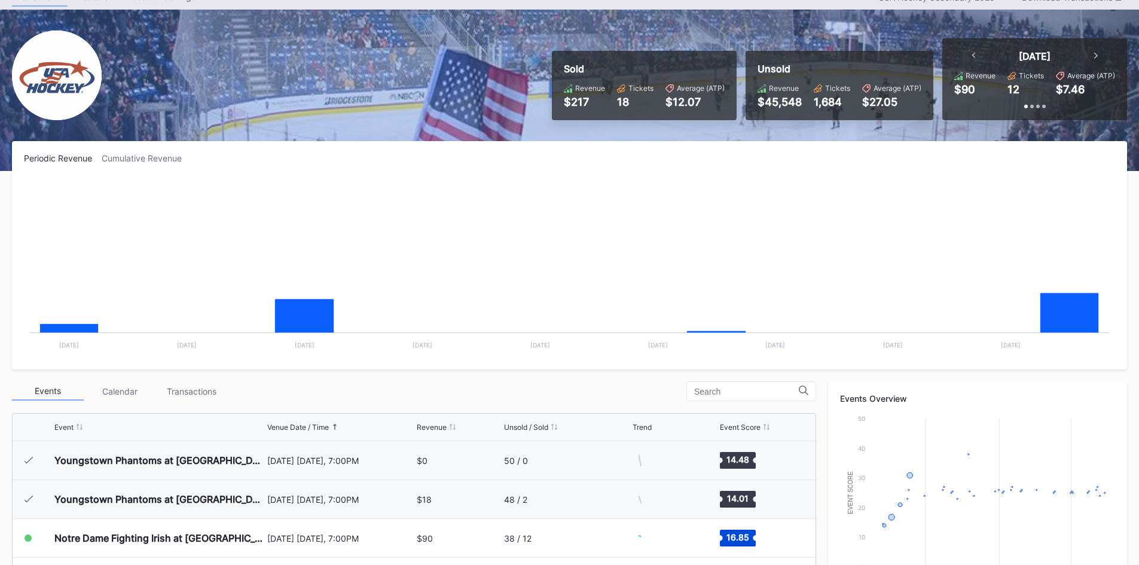
scroll to position [78, 0]
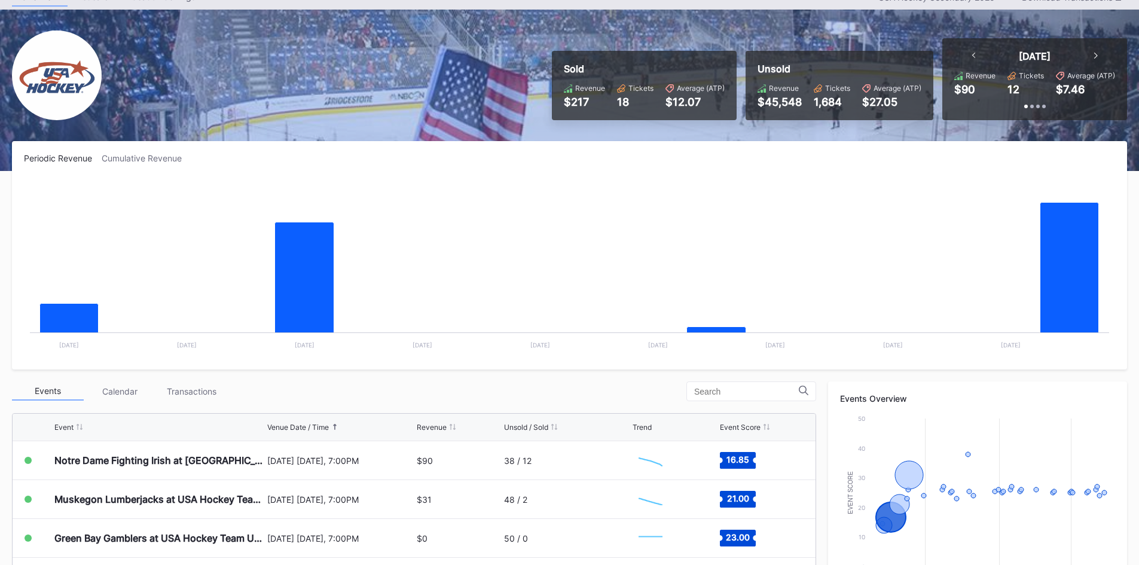
click at [509, 396] on div "Events Calendar Transactions" at bounding box center [414, 391] width 804 height 20
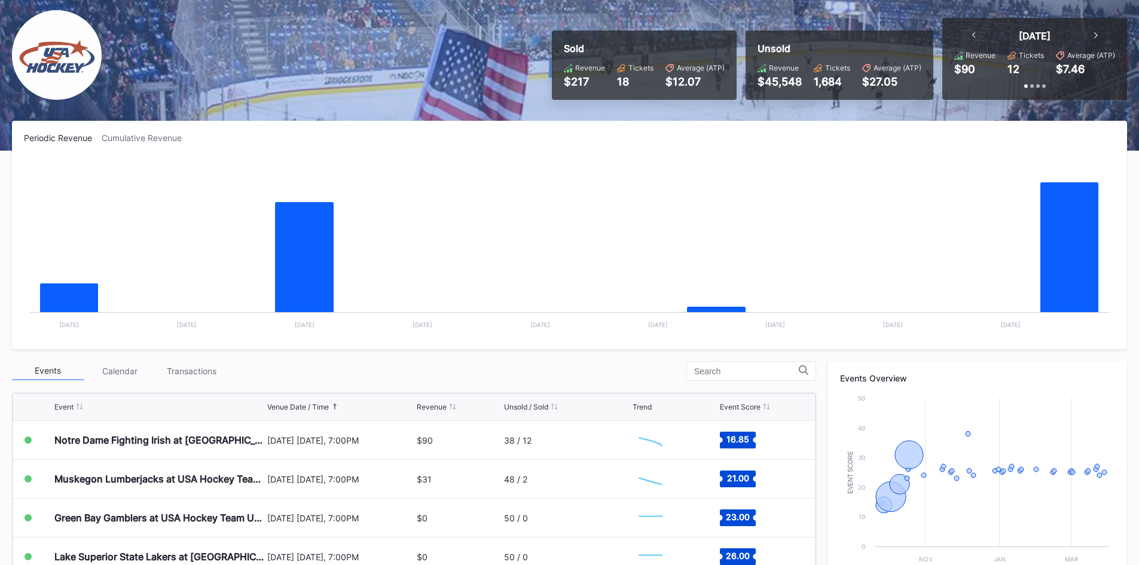
scroll to position [54, 0]
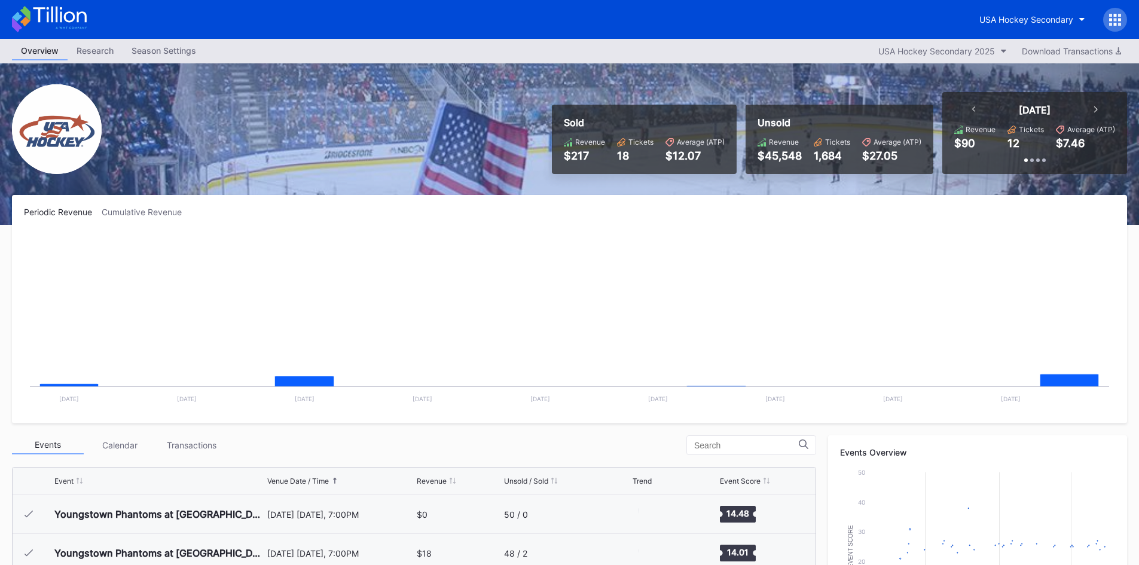
scroll to position [78, 0]
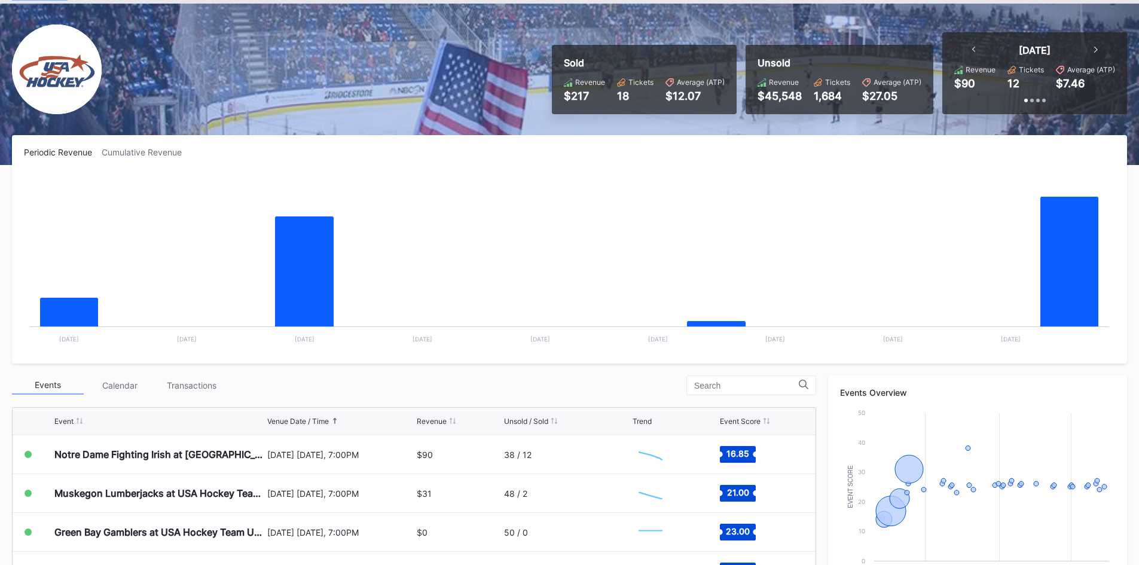
click at [516, 264] on rect "Chart title" at bounding box center [569, 261] width 1091 height 179
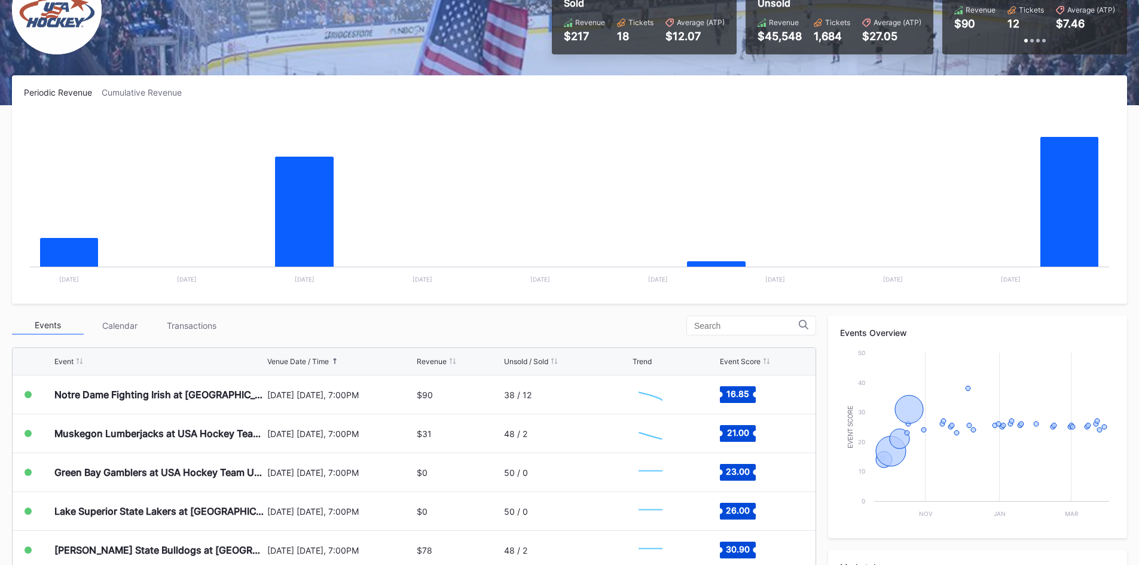
scroll to position [179, 0]
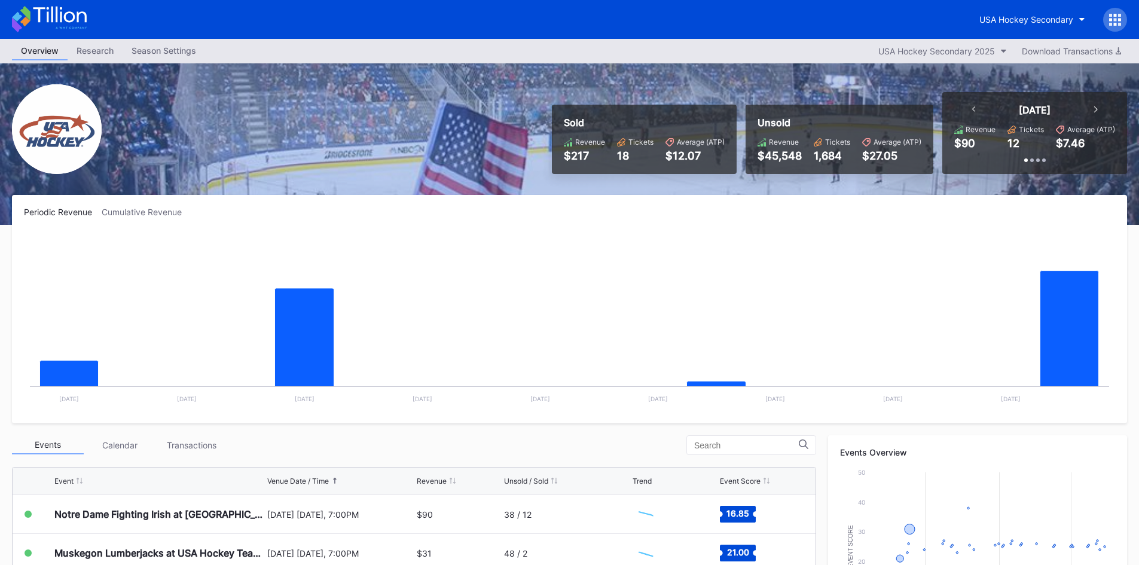
scroll to position [60, 0]
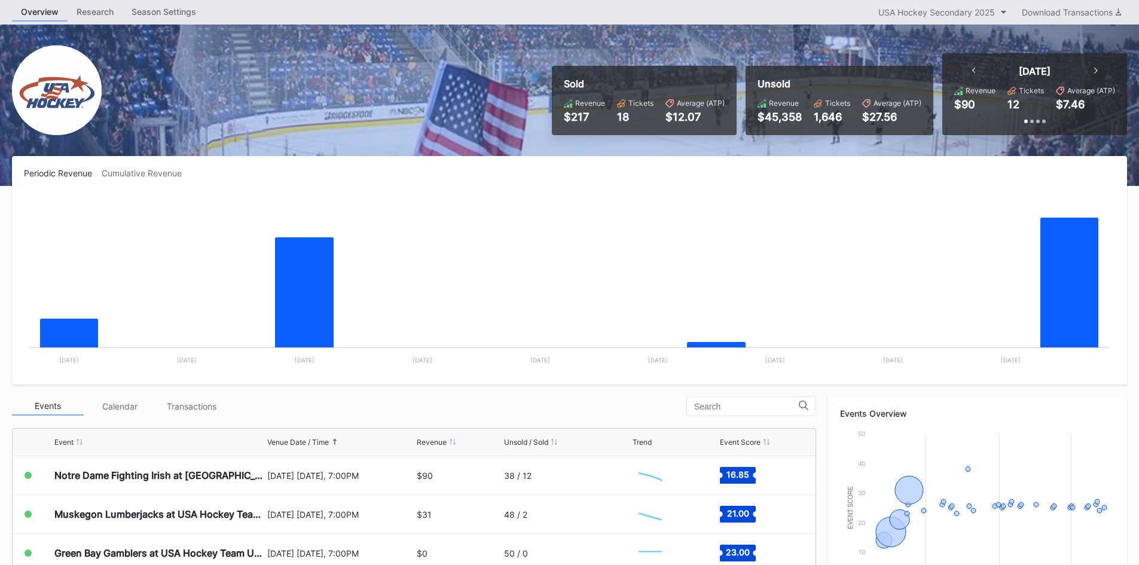
scroll to position [60, 0]
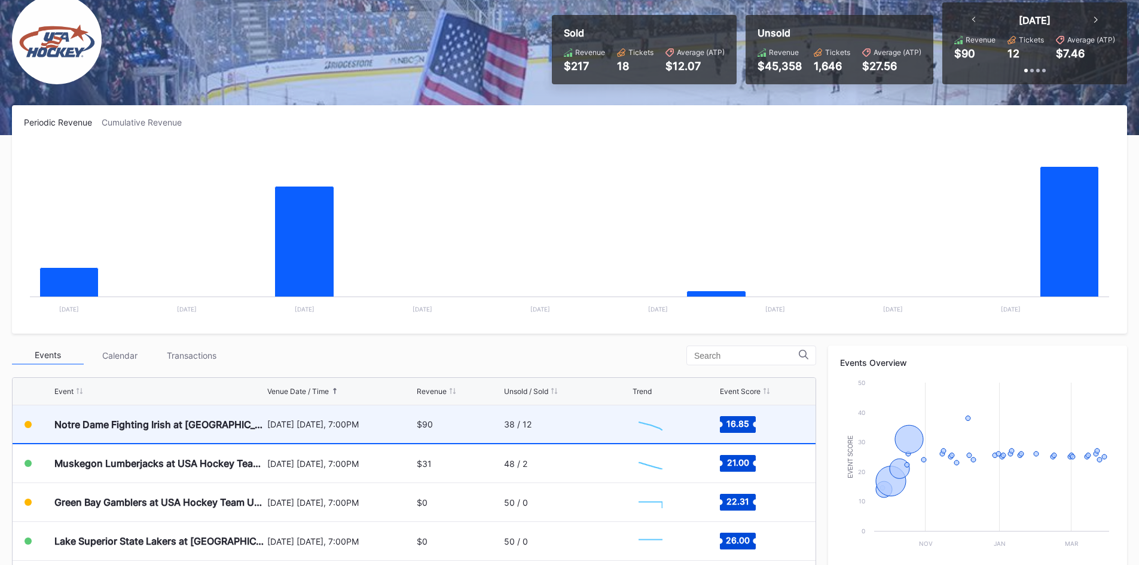
scroll to position [120, 0]
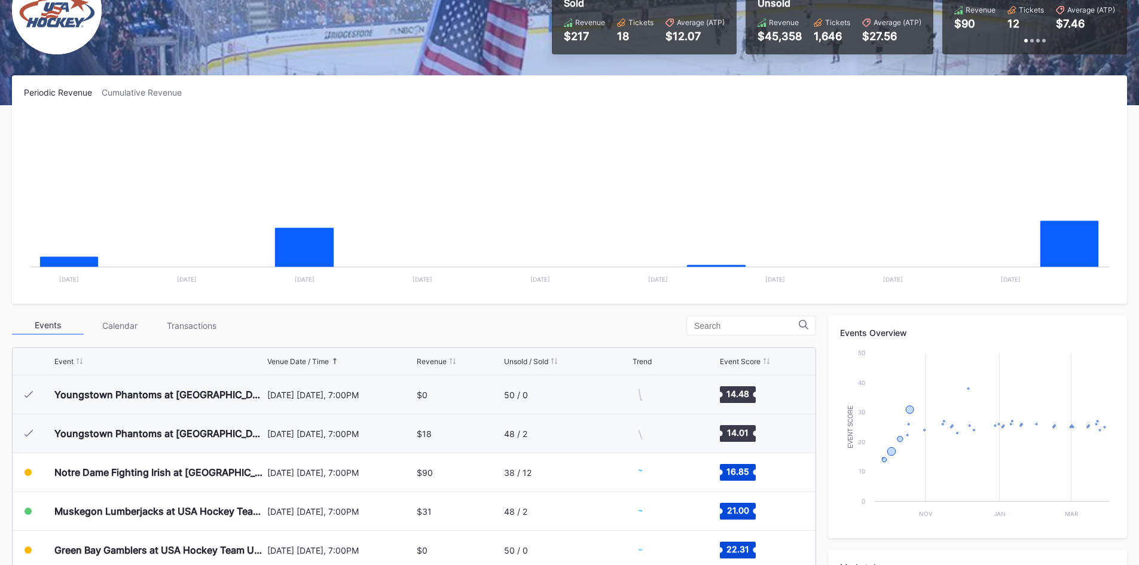
scroll to position [78, 0]
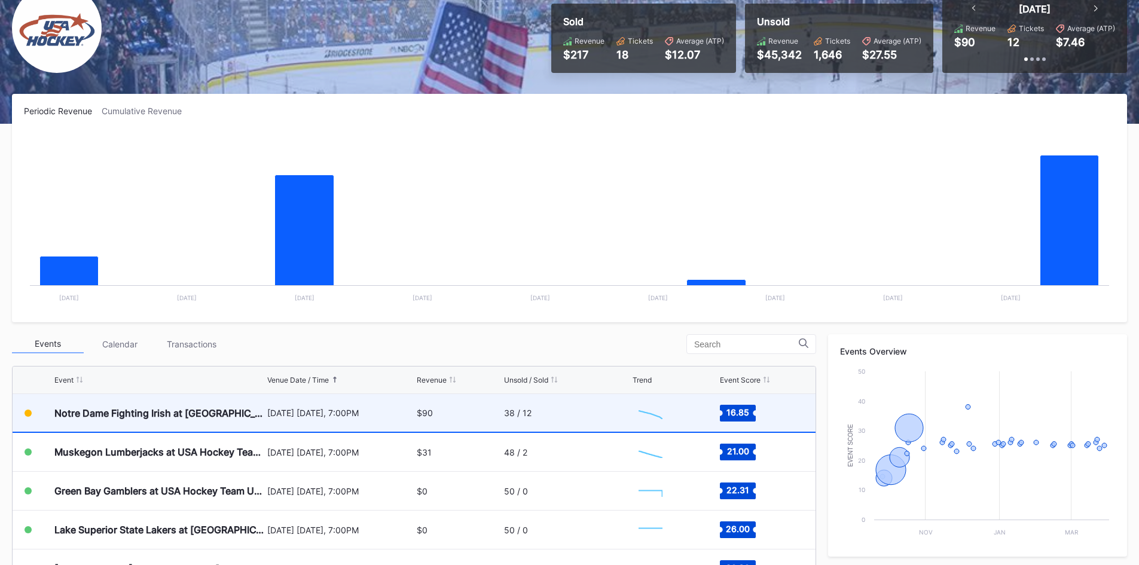
scroll to position [120, 0]
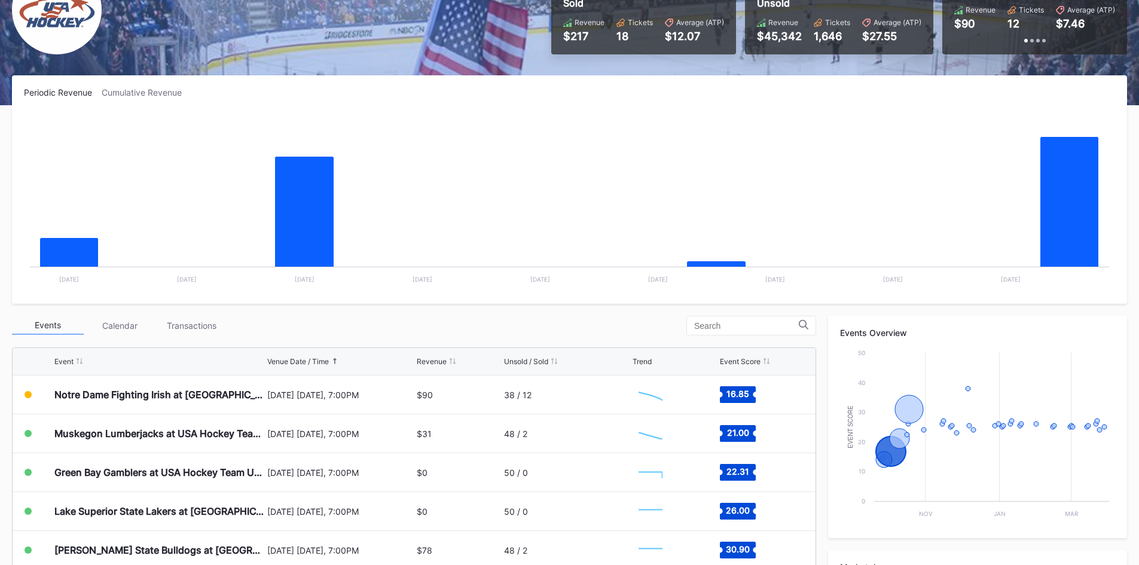
click at [412, 234] on rect "Chart title" at bounding box center [569, 201] width 1091 height 179
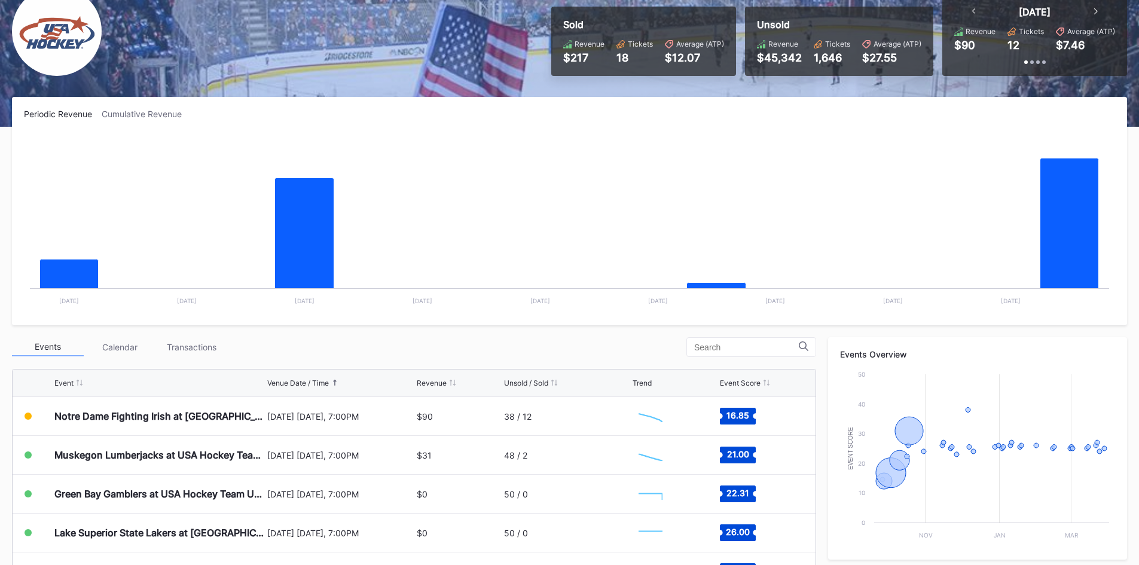
scroll to position [120, 0]
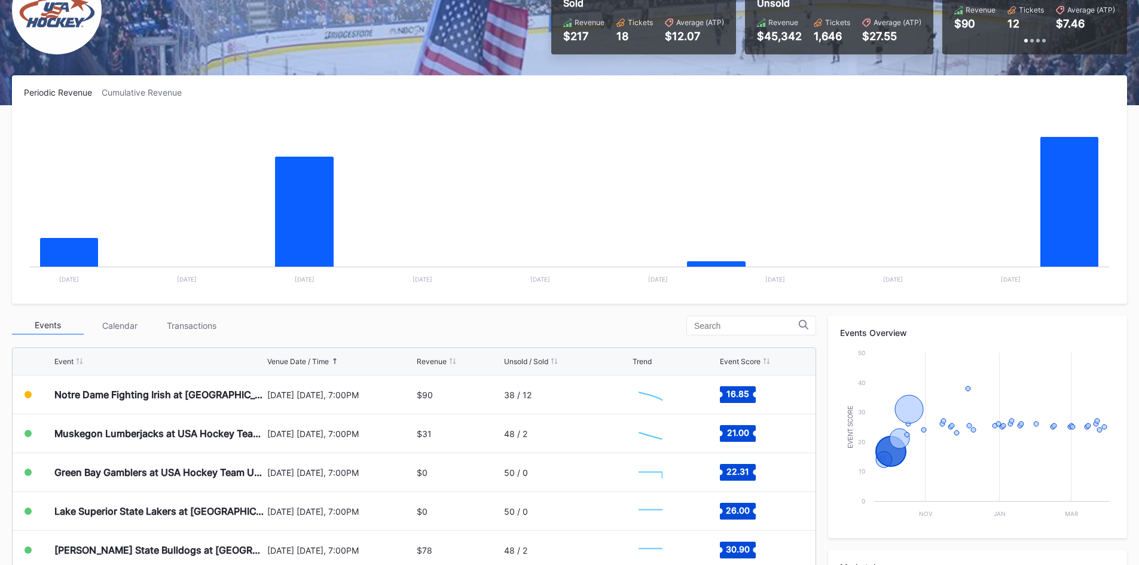
click at [416, 317] on div "Events Calendar Transactions" at bounding box center [414, 326] width 804 height 20
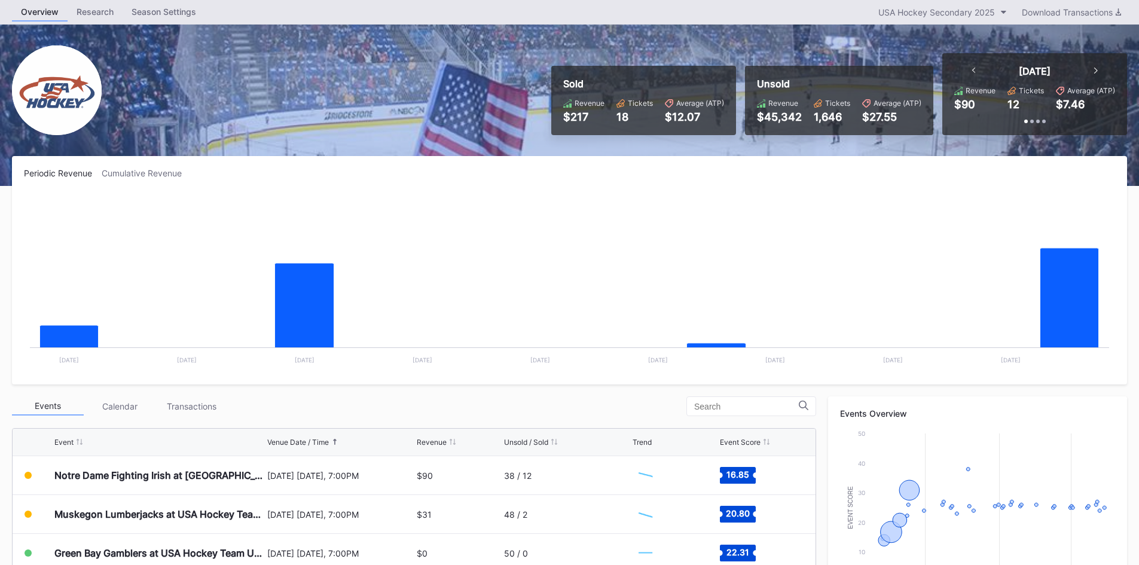
scroll to position [60, 0]
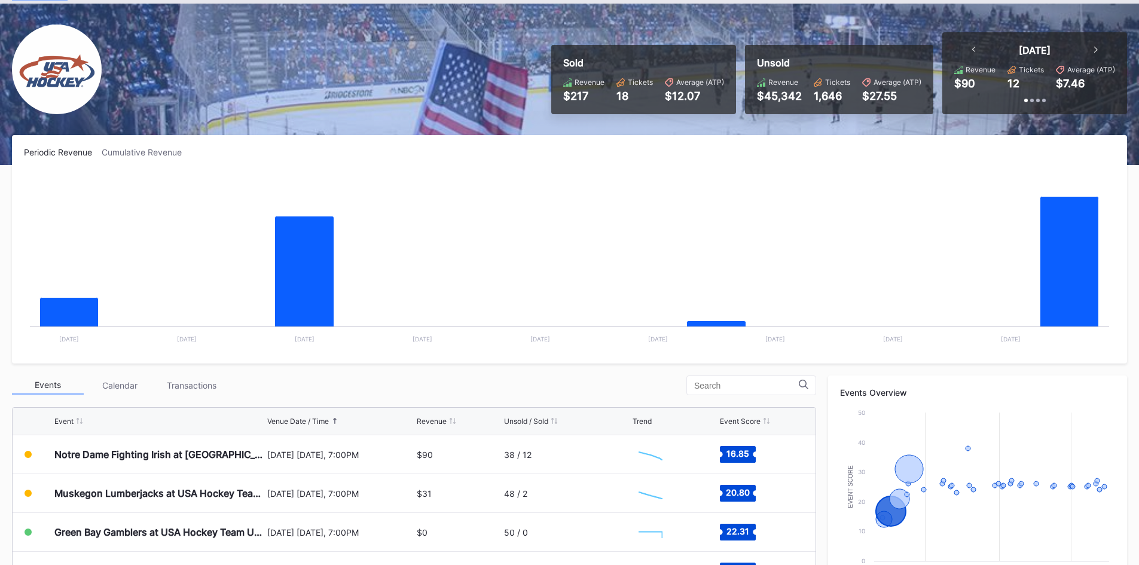
click at [420, 387] on div "Events Calendar Transactions" at bounding box center [414, 385] width 804 height 20
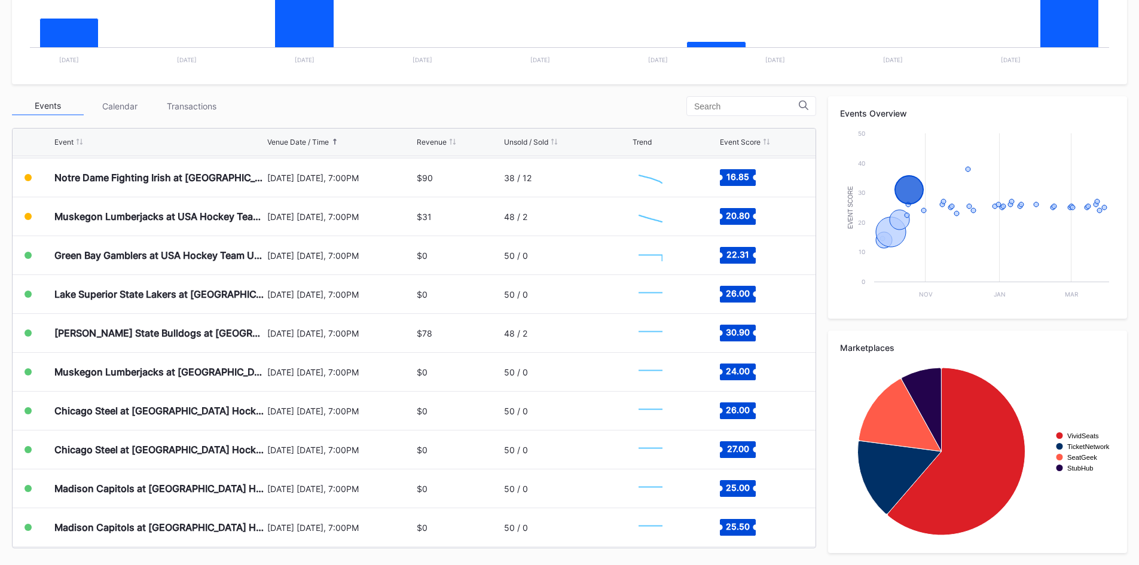
scroll to position [78, 0]
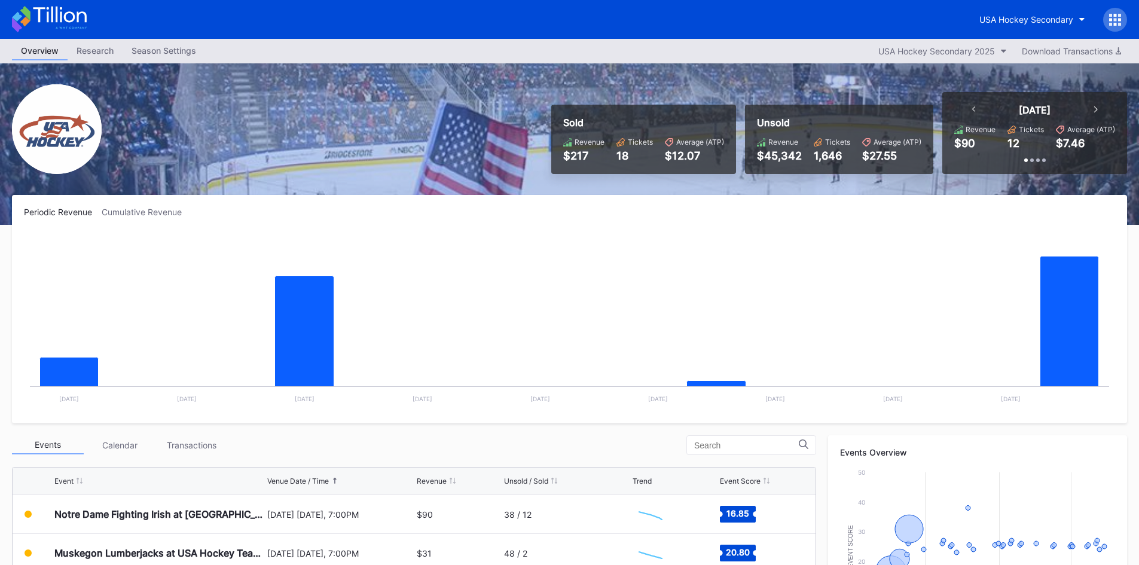
scroll to position [60, 0]
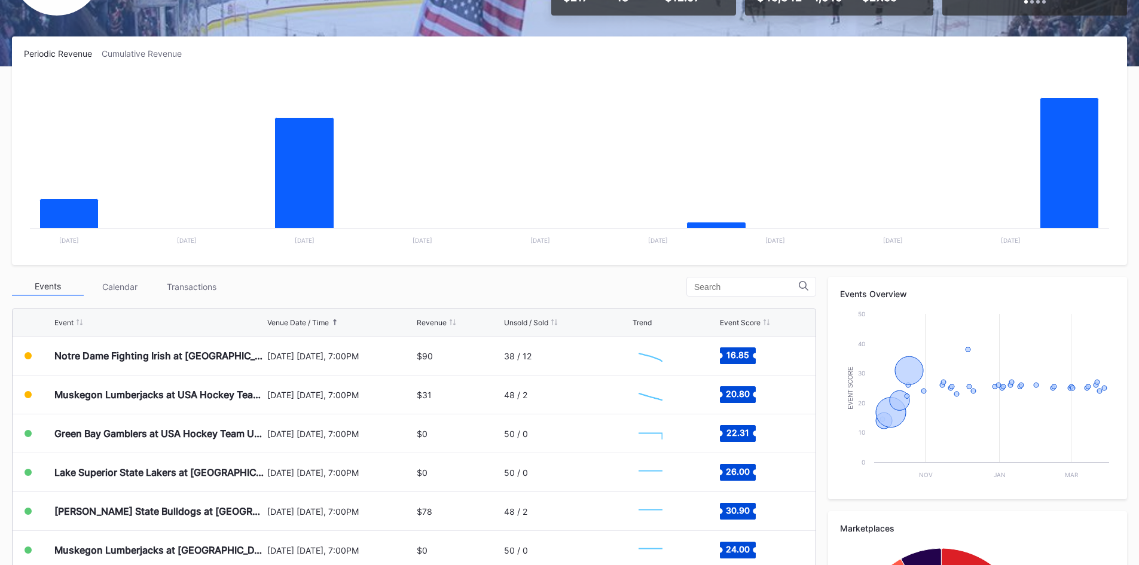
scroll to position [179, 0]
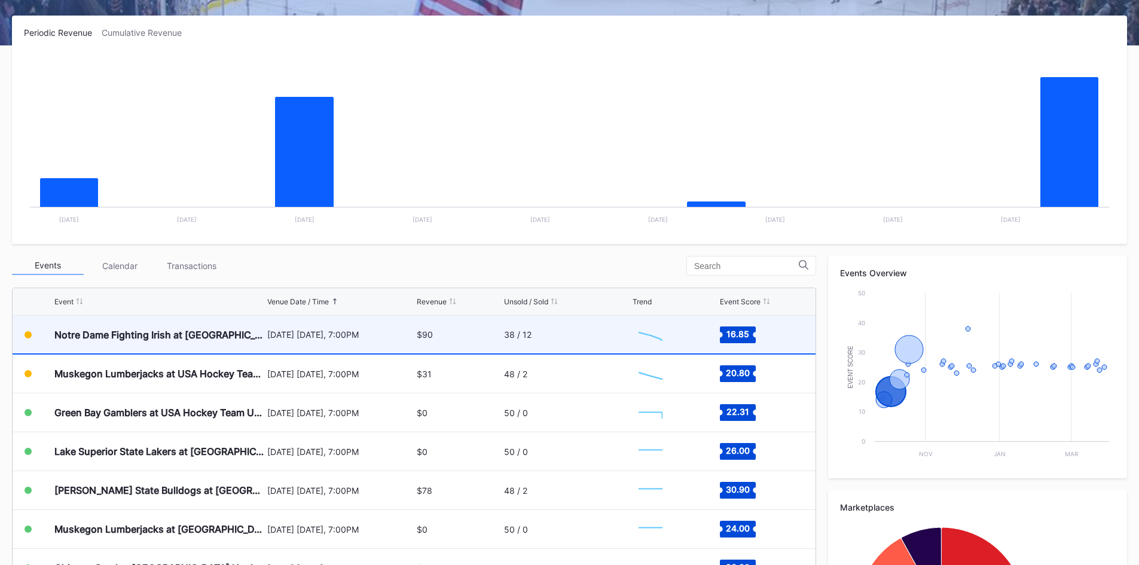
click at [440, 333] on div "$90" at bounding box center [459, 335] width 84 height 38
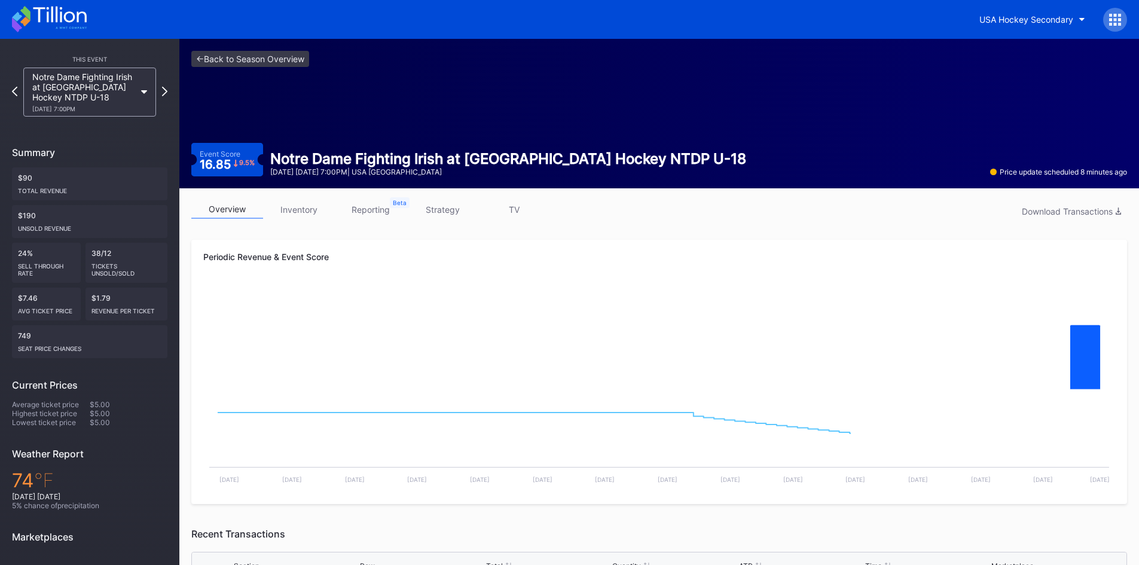
click at [445, 212] on link "strategy" at bounding box center [442, 209] width 72 height 19
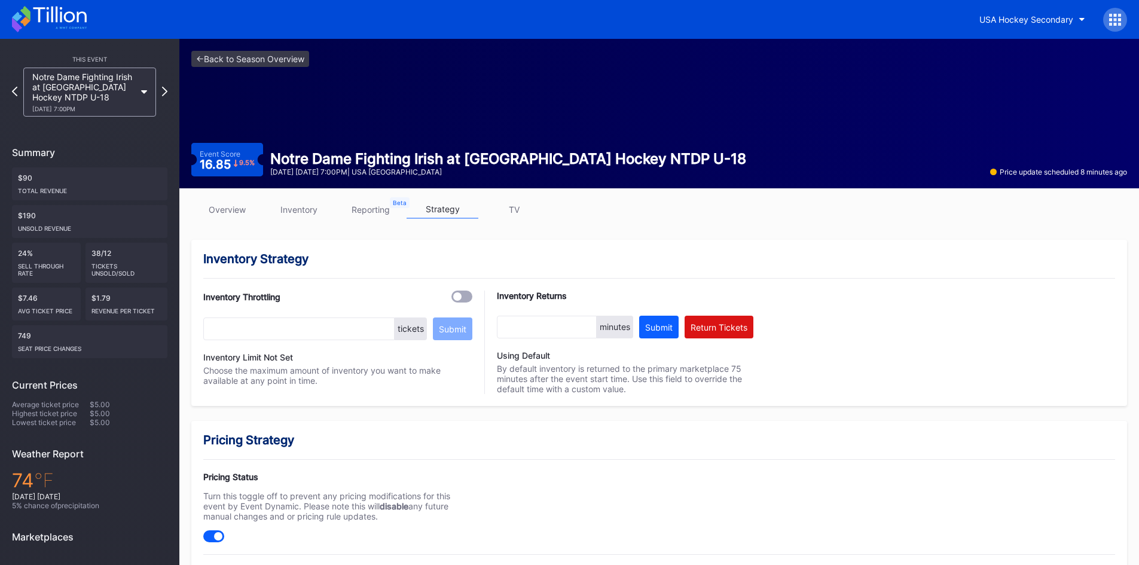
click at [302, 208] on link "inventory" at bounding box center [299, 209] width 72 height 19
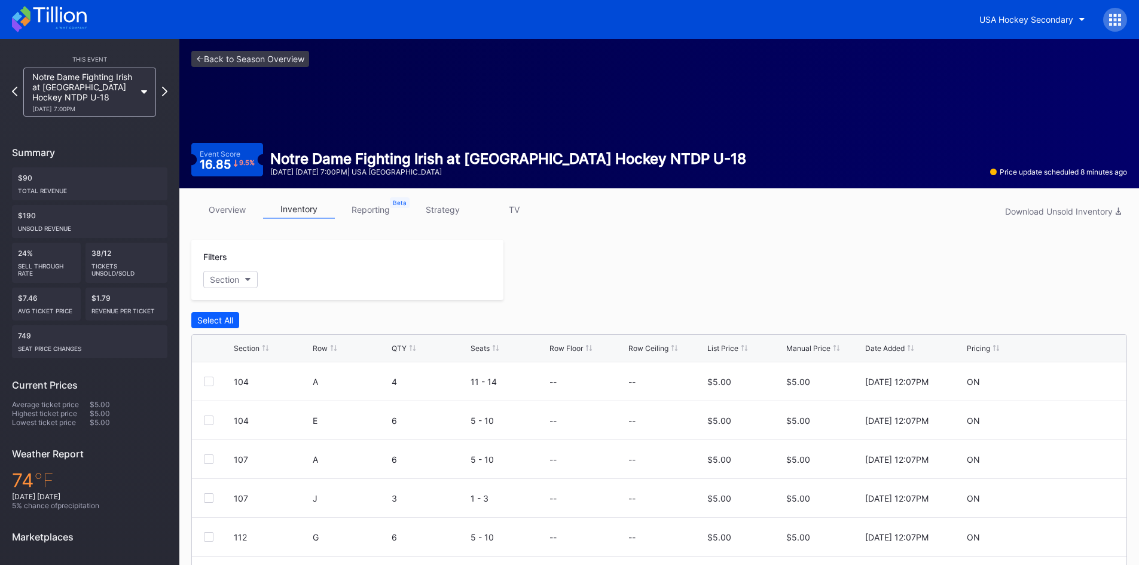
click at [231, 209] on link "overview" at bounding box center [227, 209] width 72 height 19
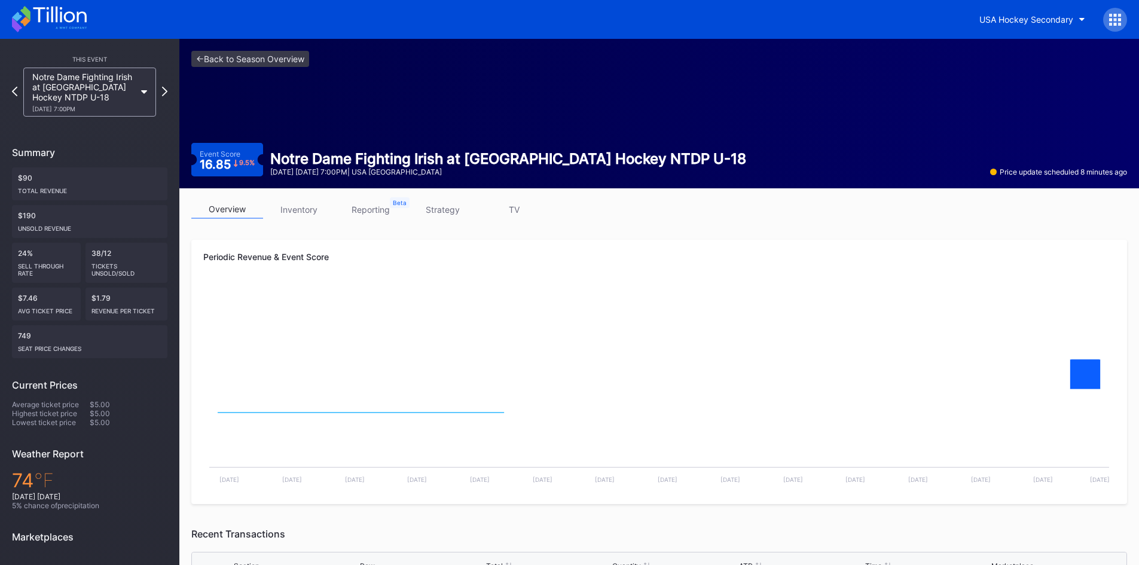
click at [304, 206] on link "inventory" at bounding box center [299, 209] width 72 height 19
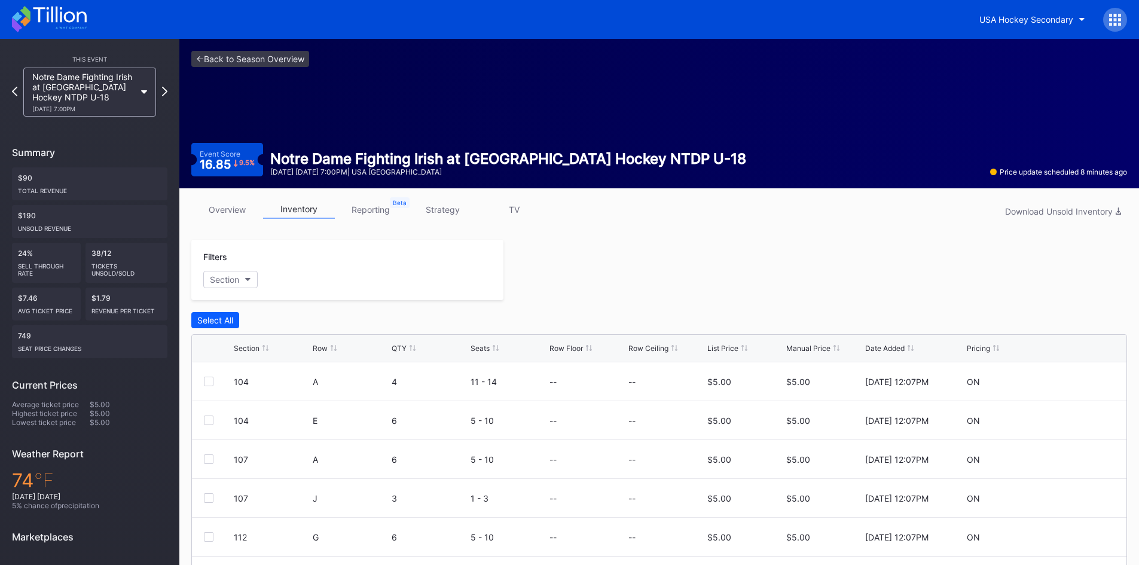
click at [237, 204] on link "overview" at bounding box center [227, 209] width 72 height 19
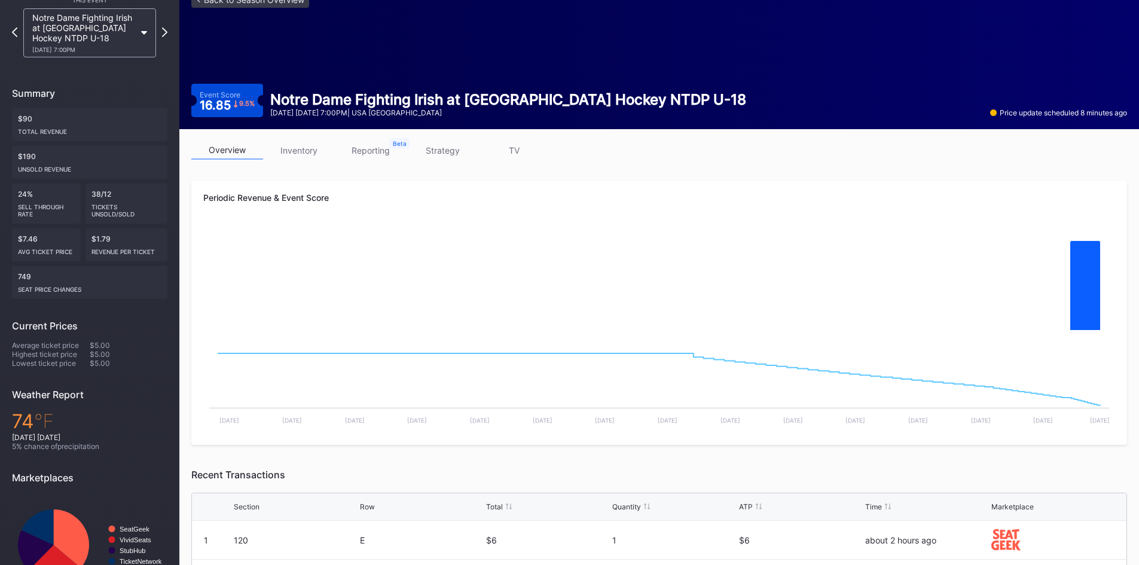
scroll to position [60, 0]
click at [288, 155] on link "inventory" at bounding box center [299, 149] width 72 height 19
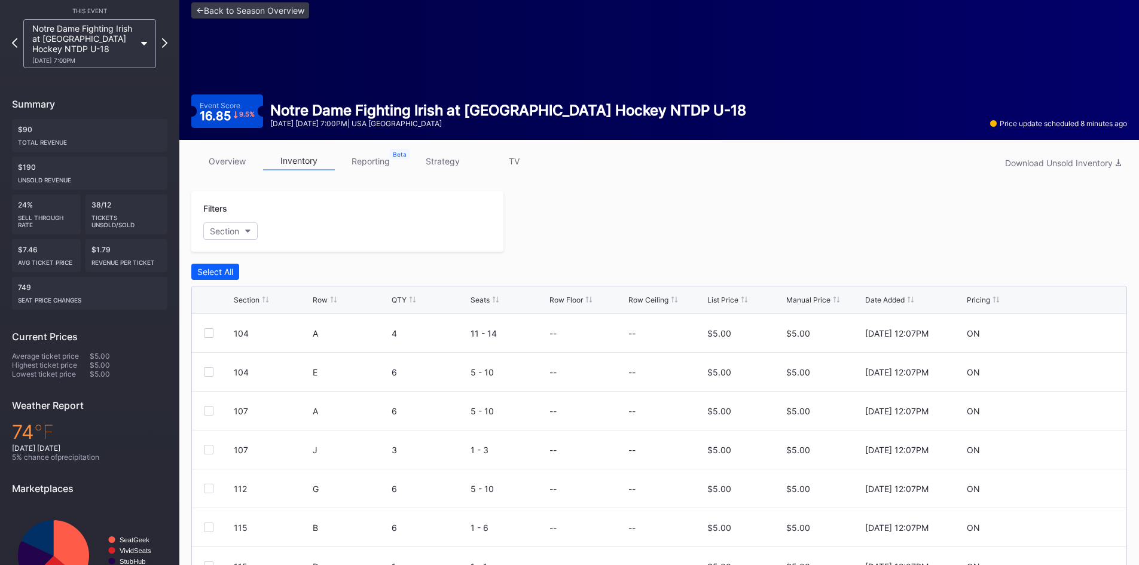
scroll to position [111, 0]
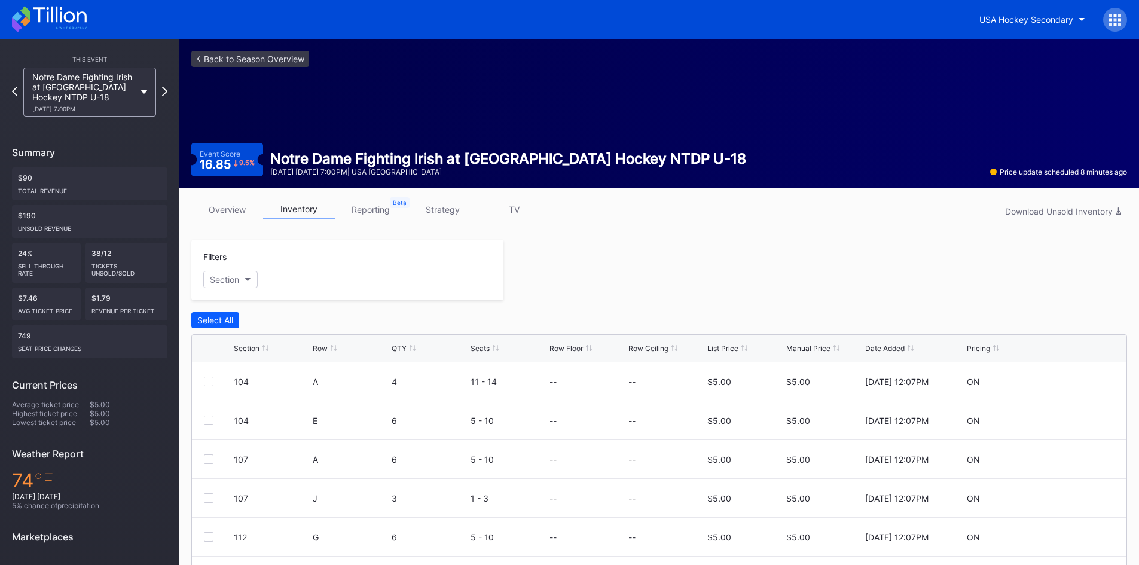
click at [439, 212] on link "strategy" at bounding box center [442, 209] width 72 height 19
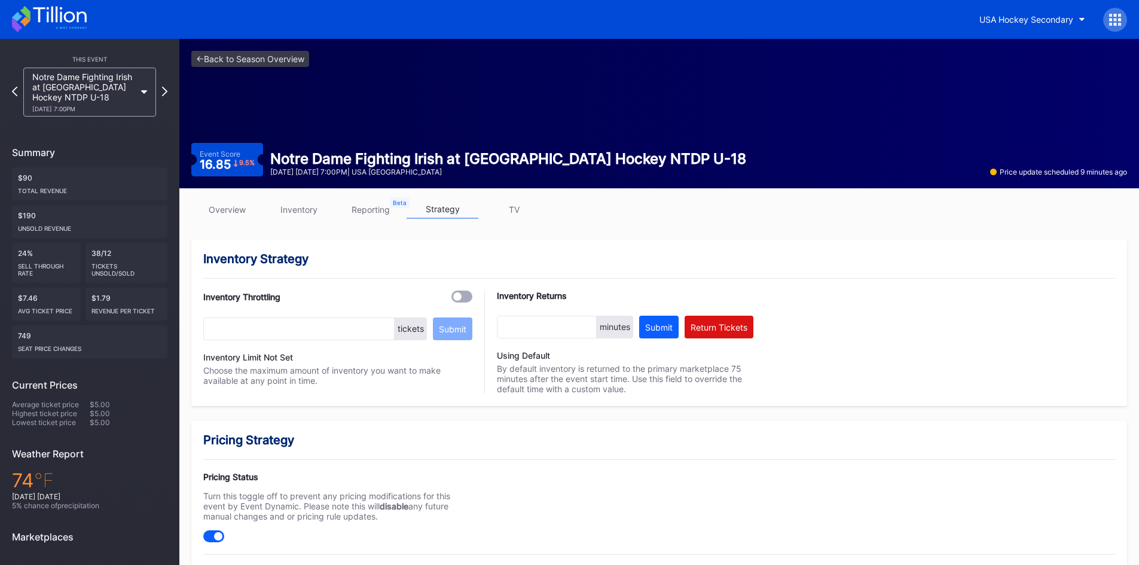
click at [374, 210] on link "reporting" at bounding box center [371, 209] width 72 height 19
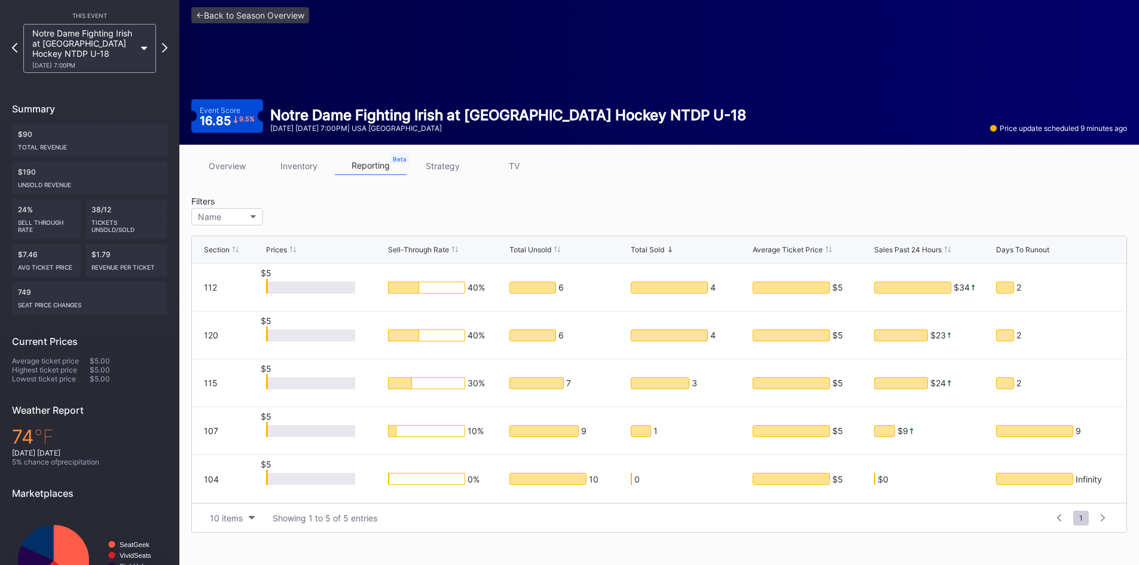
scroll to position [103, 0]
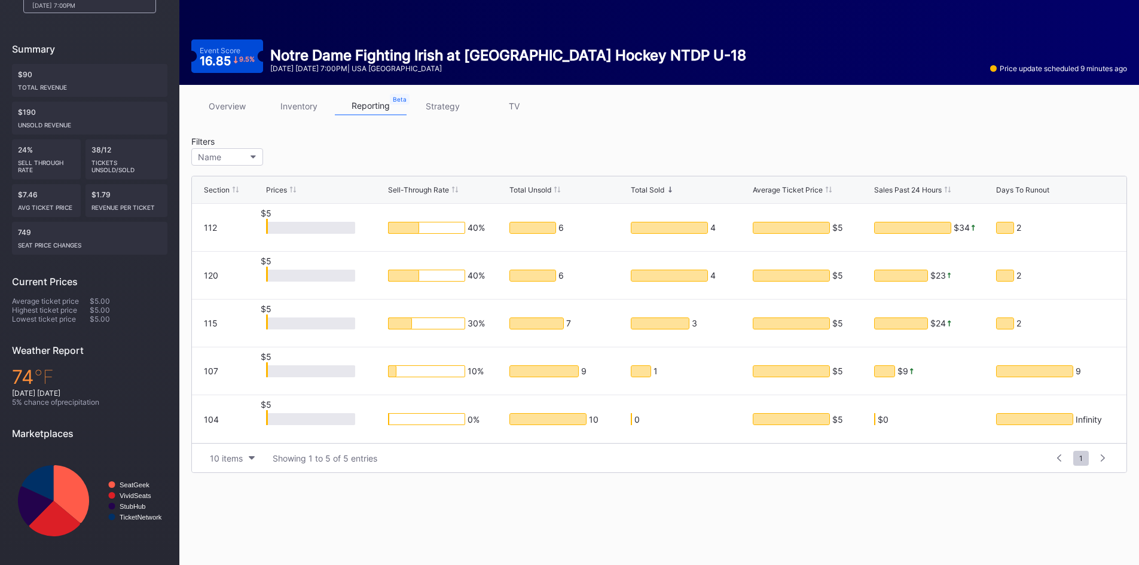
click at [291, 106] on link "inventory" at bounding box center [299, 106] width 72 height 19
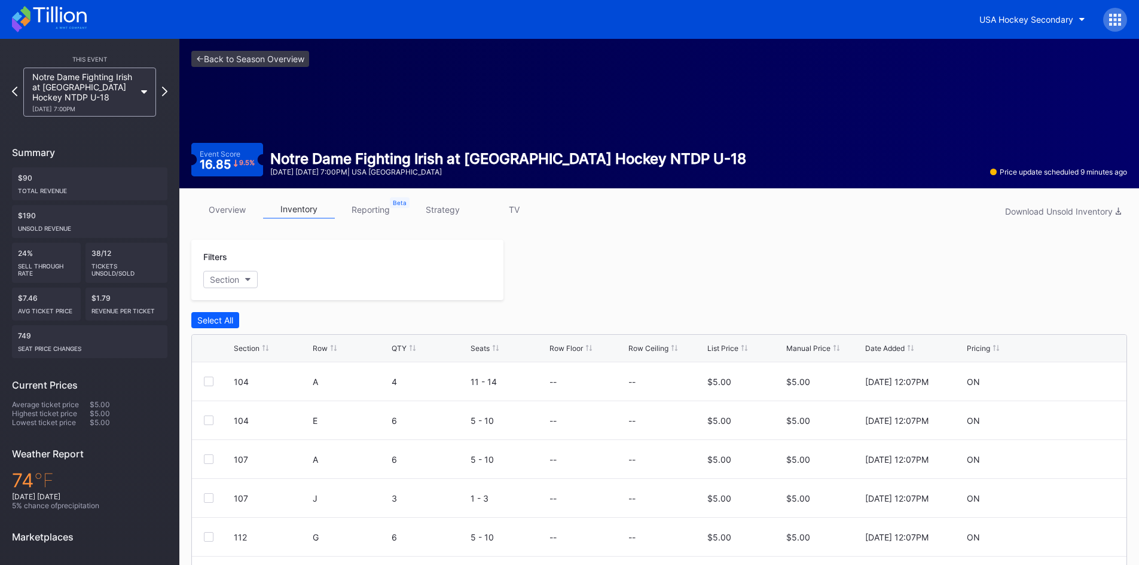
click at [230, 210] on link "overview" at bounding box center [227, 209] width 72 height 19
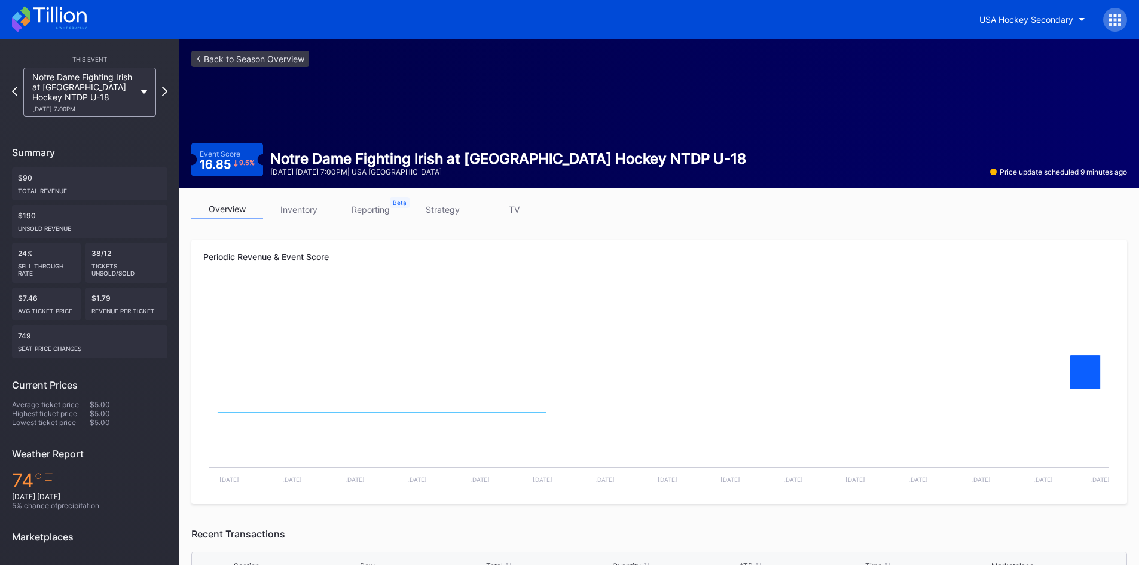
click at [45, 17] on icon at bounding box center [49, 19] width 75 height 26
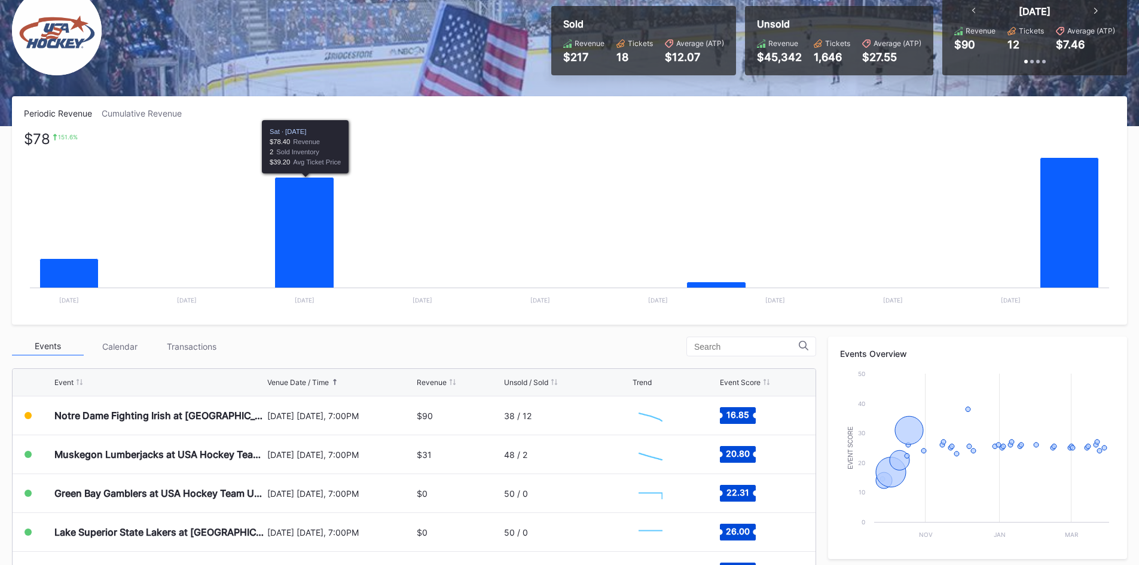
scroll to position [120, 0]
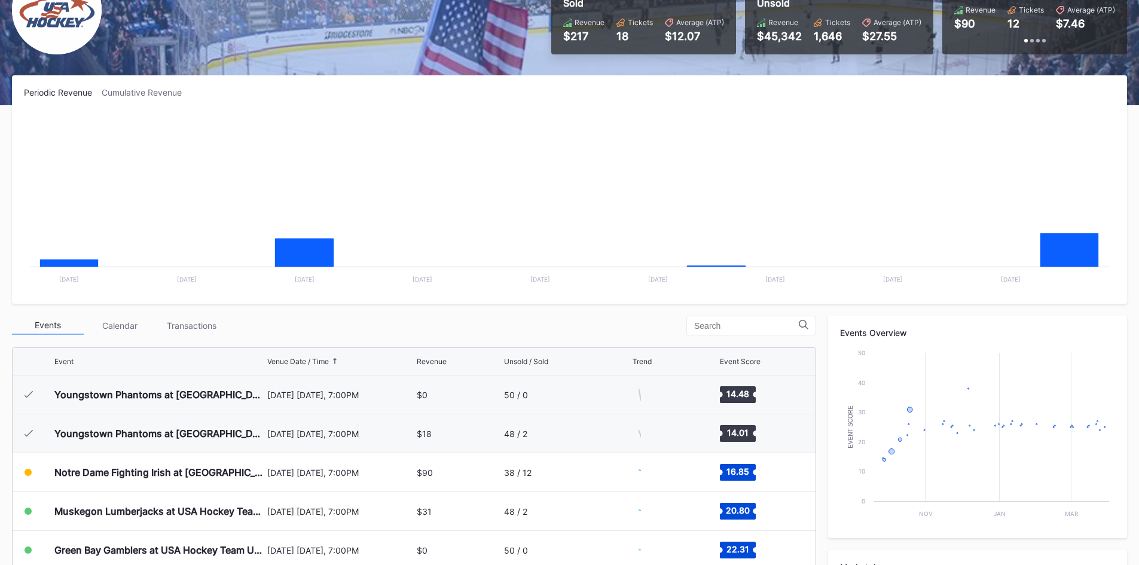
scroll to position [78, 0]
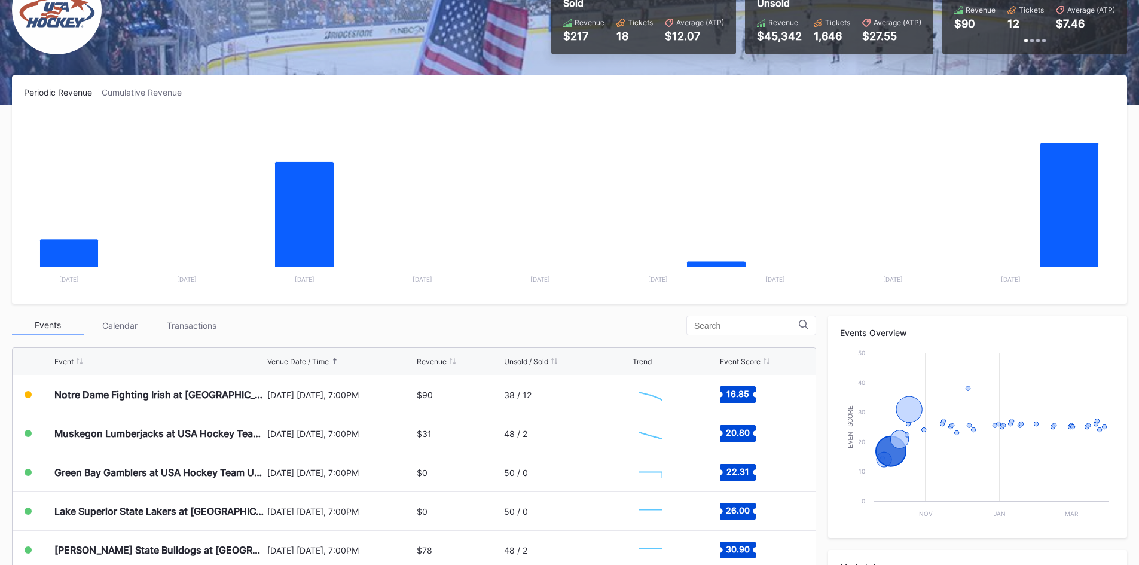
click at [461, 327] on div "Events Calendar Transactions" at bounding box center [414, 326] width 804 height 20
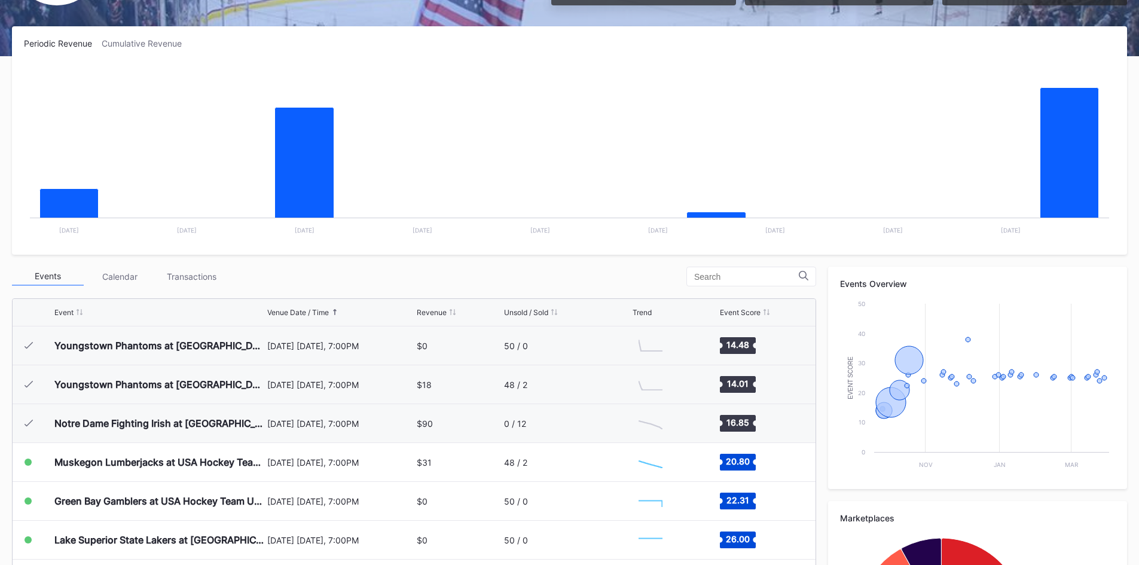
scroll to position [164, 0]
